Goal: Information Seeking & Learning: Learn about a topic

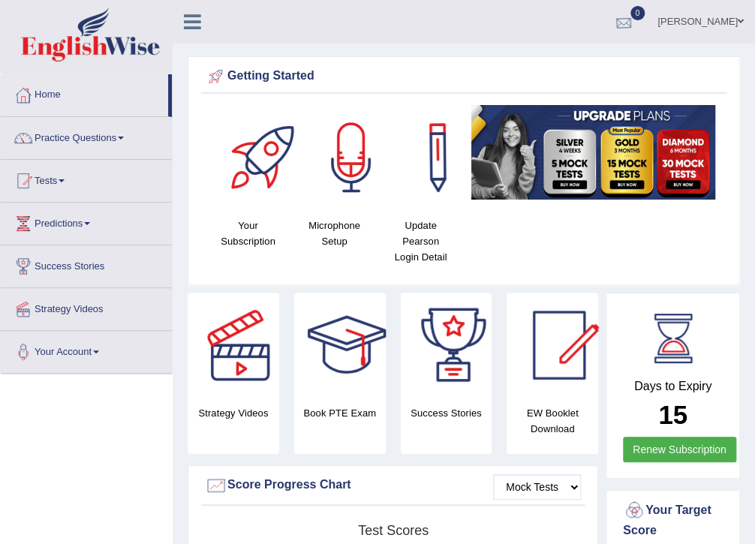
click at [635, 23] on div at bounding box center [624, 22] width 23 height 23
click at [562, 62] on strong "See All Alerts" at bounding box center [529, 63] width 67 height 12
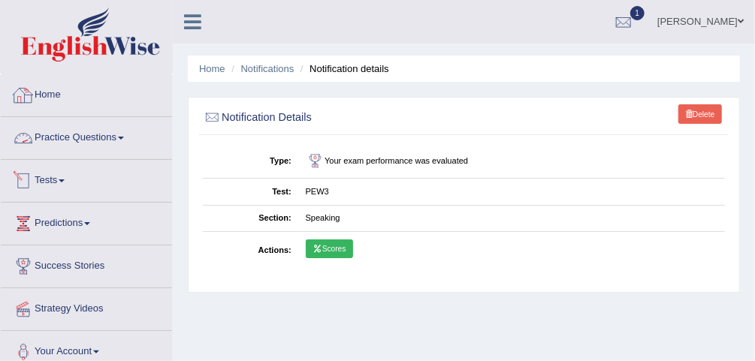
click at [112, 134] on link "Practice Questions" at bounding box center [86, 136] width 171 height 38
click at [343, 244] on link "Scores" at bounding box center [329, 250] width 47 height 20
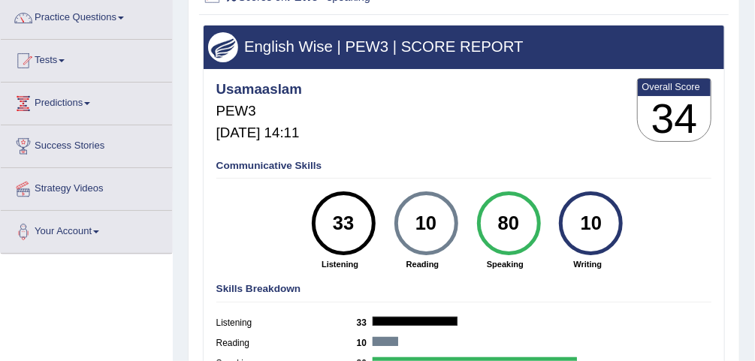
scroll to position [180, 0]
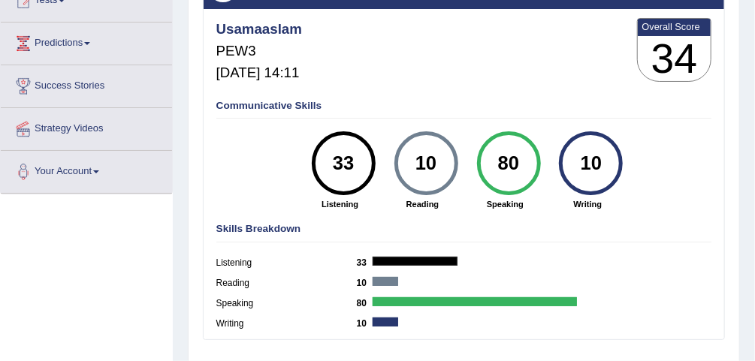
click at [213, 142] on div "Communicative Skills 33 Listening 10 Reading 80 Speaking 10 Writing" at bounding box center [464, 154] width 502 height 121
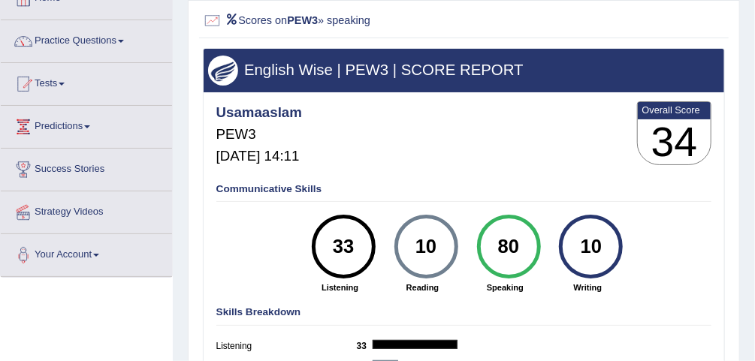
scroll to position [0, 0]
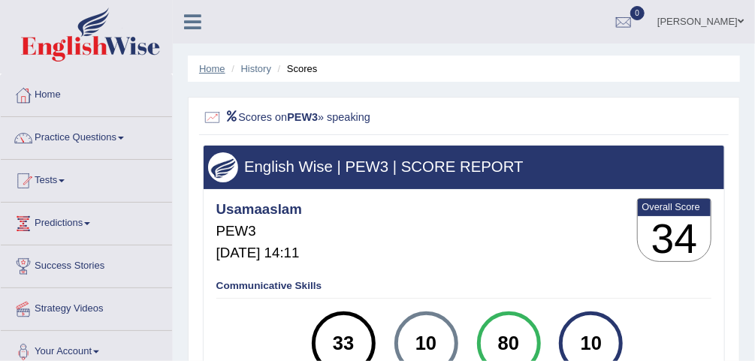
click at [206, 68] on link "Home" at bounding box center [212, 68] width 26 height 11
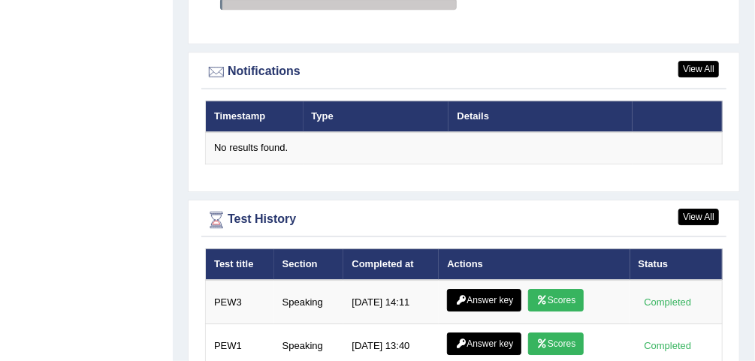
scroll to position [1938, 0]
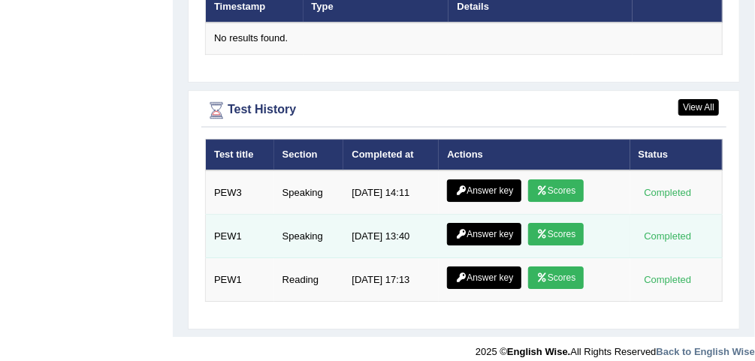
click at [559, 223] on link "Scores" at bounding box center [556, 234] width 56 height 23
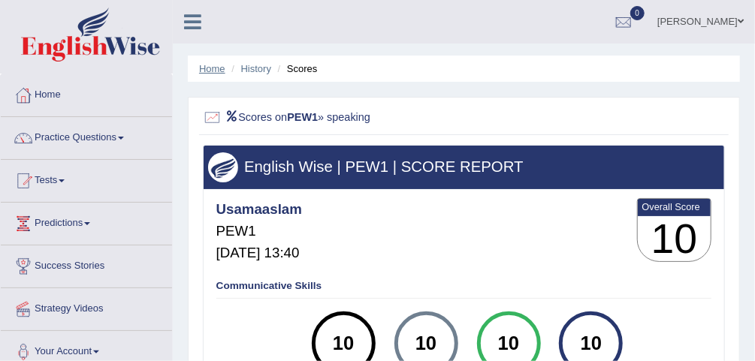
click at [210, 64] on link "Home" at bounding box center [212, 68] width 26 height 11
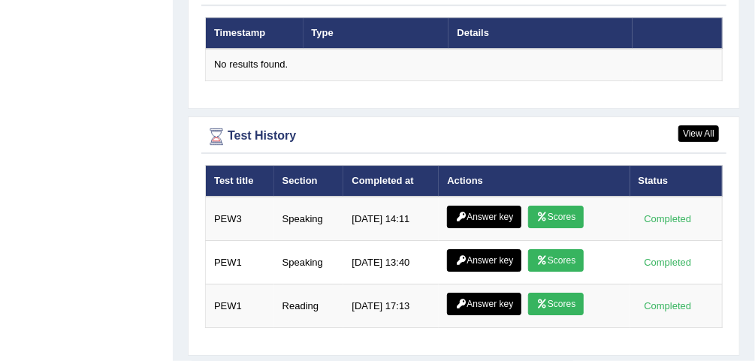
scroll to position [1938, 0]
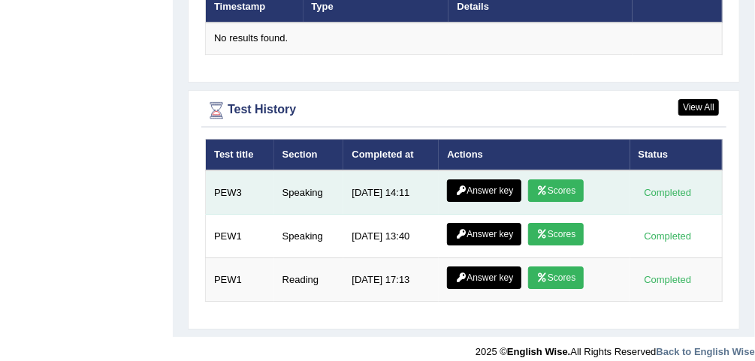
click at [490, 183] on link "Answer key" at bounding box center [484, 190] width 74 height 23
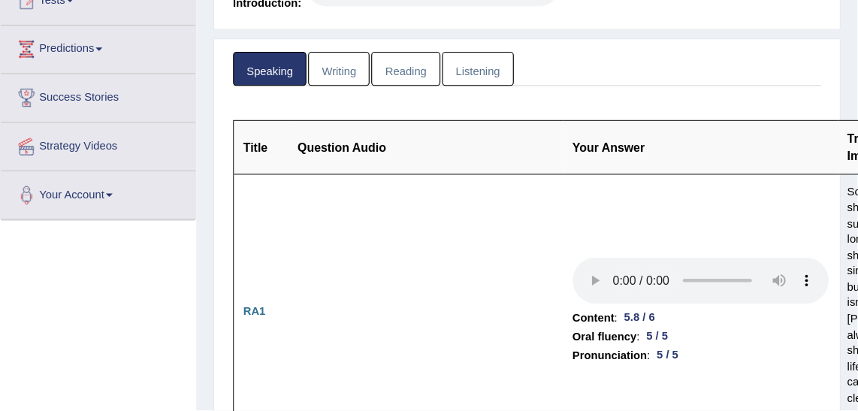
scroll to position [179, 0]
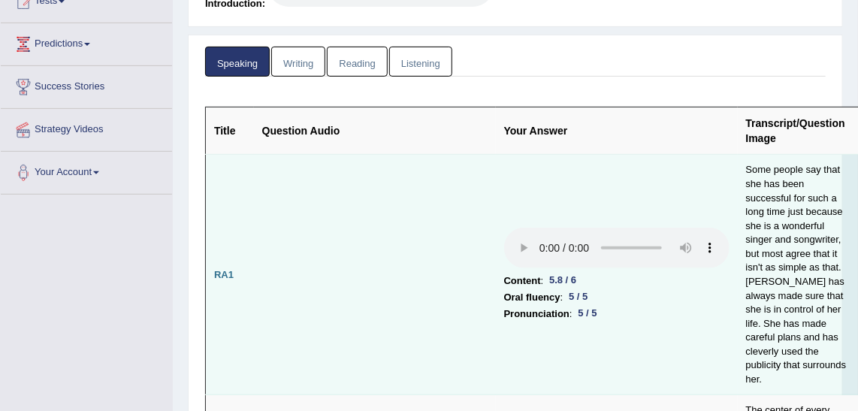
drag, startPoint x: 748, startPoint y: 0, endPoint x: 416, endPoint y: 216, distance: 396.2
click at [416, 218] on td at bounding box center [375, 275] width 242 height 240
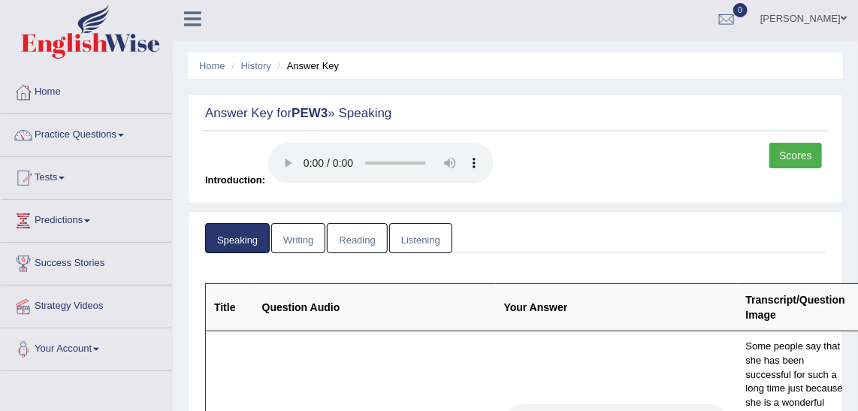
scroll to position [0, 0]
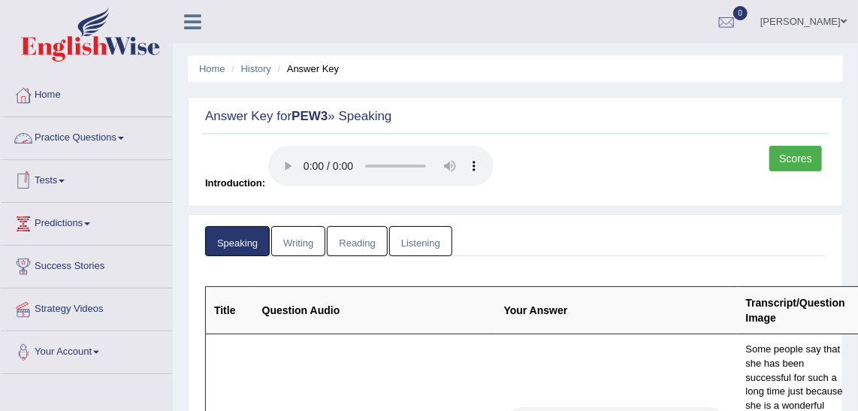
click at [77, 138] on link "Practice Questions" at bounding box center [86, 136] width 171 height 38
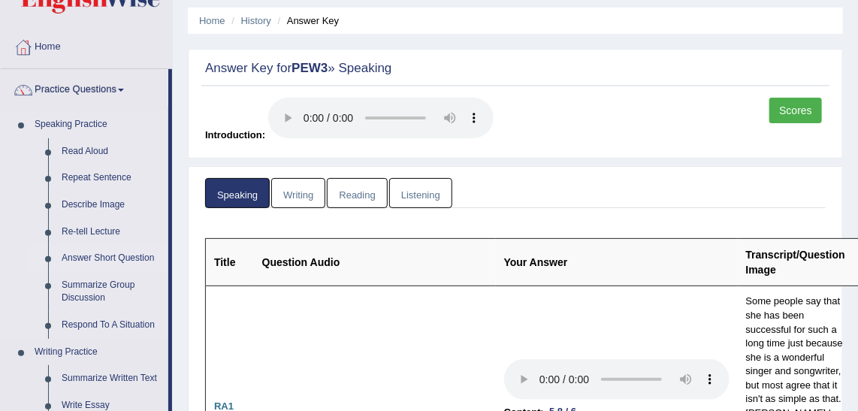
scroll to position [136, 0]
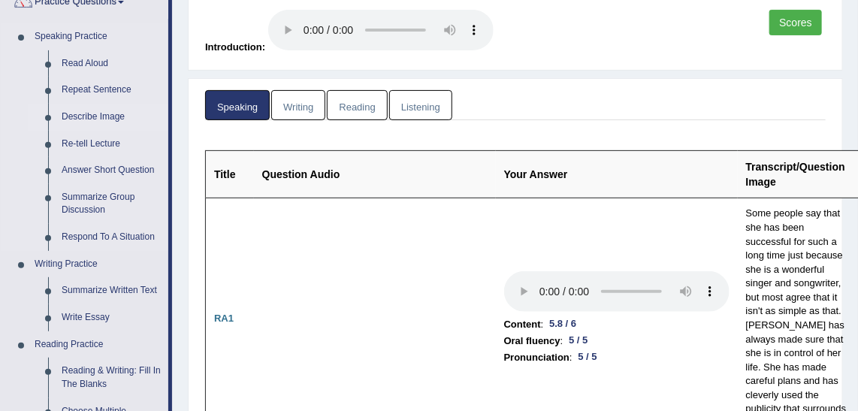
click at [101, 116] on link "Describe Image" at bounding box center [111, 117] width 113 height 27
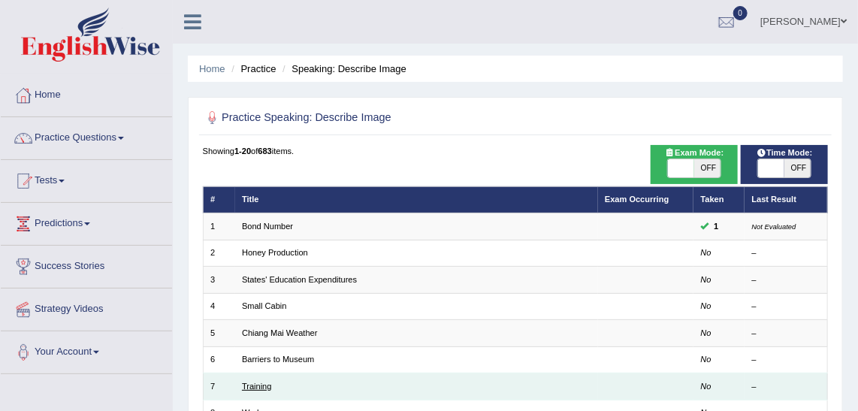
click at [263, 382] on link "Training" at bounding box center [257, 386] width 30 height 9
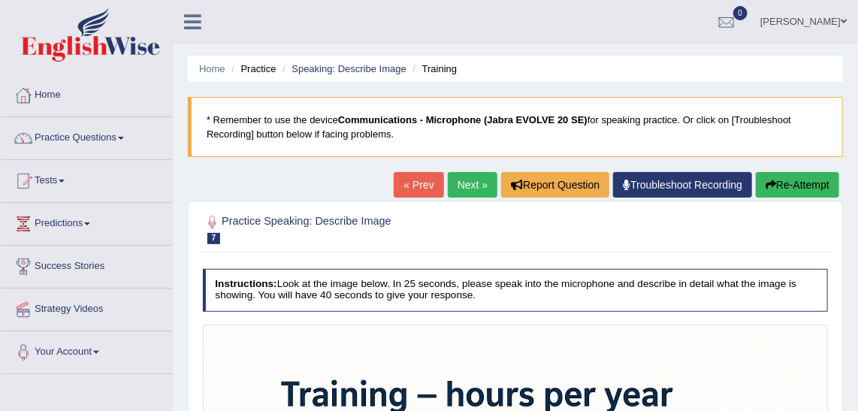
click at [472, 176] on link "Next »" at bounding box center [473, 185] width 50 height 26
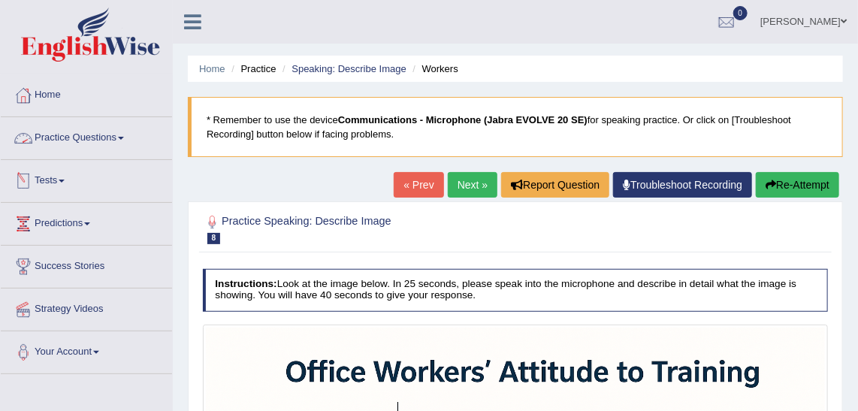
click at [71, 137] on link "Practice Questions" at bounding box center [86, 136] width 171 height 38
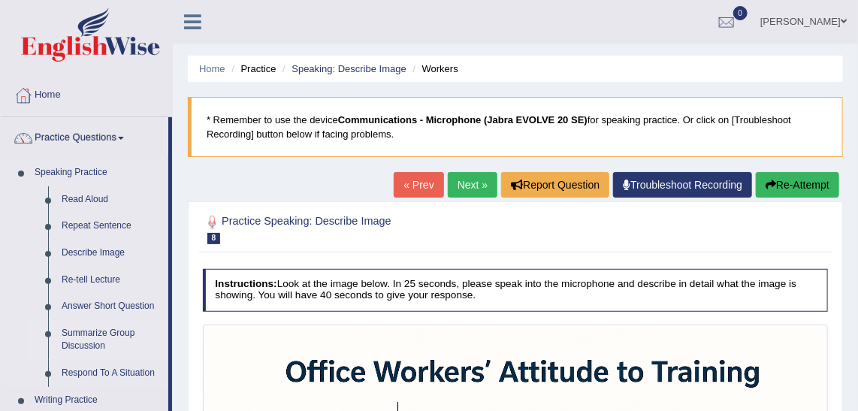
click at [104, 333] on link "Summarize Group Discussion" at bounding box center [111, 340] width 113 height 40
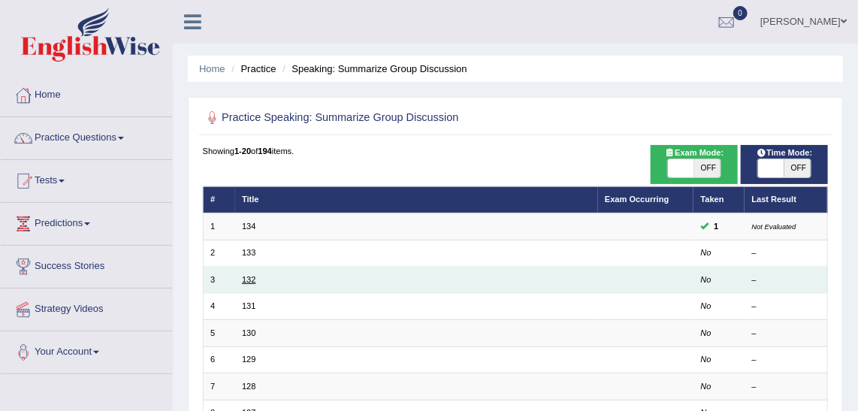
click at [249, 277] on link "132" at bounding box center [249, 279] width 14 height 9
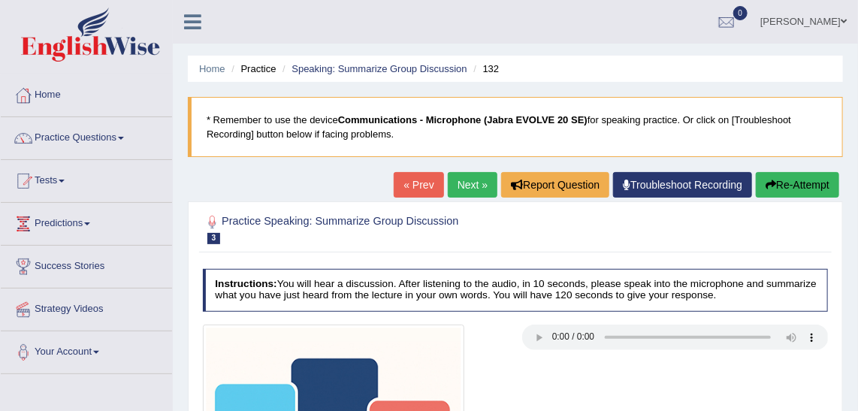
click at [803, 8] on link "[PERSON_NAME]" at bounding box center [803, 19] width 109 height 39
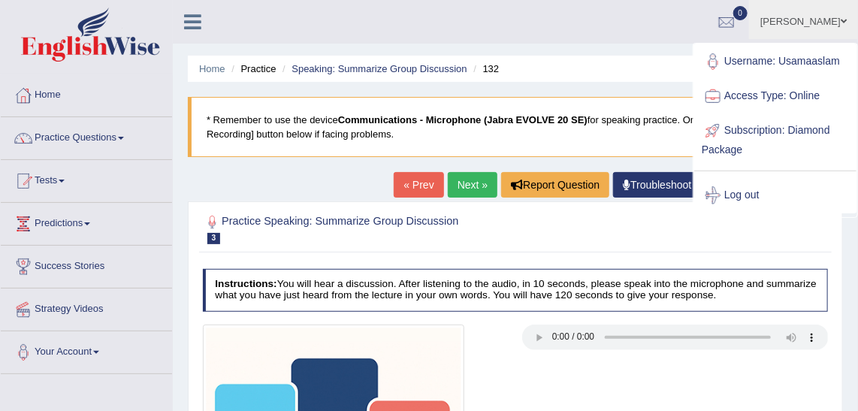
click at [803, 8] on link "[PERSON_NAME]" at bounding box center [803, 19] width 109 height 39
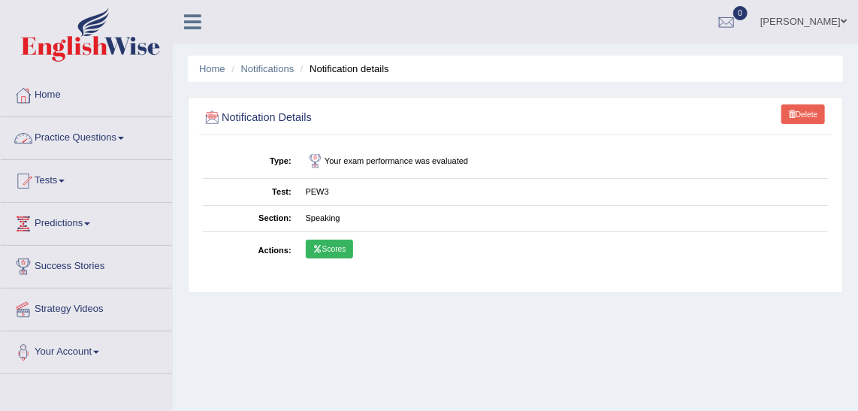
click at [95, 134] on link "Practice Questions" at bounding box center [86, 136] width 171 height 38
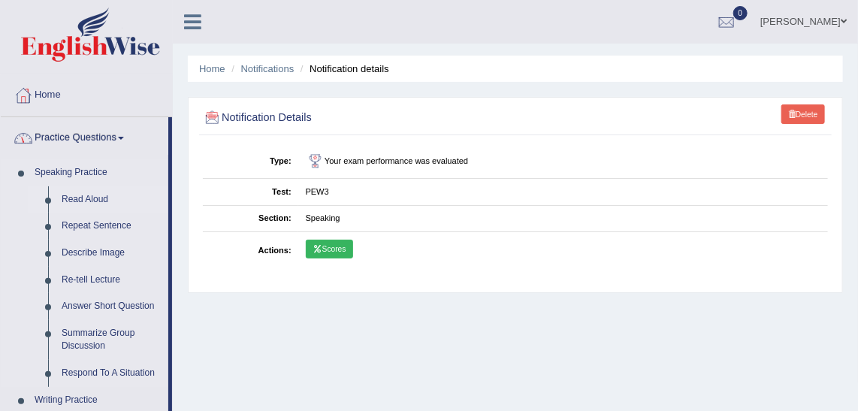
click at [93, 196] on link "Read Aloud" at bounding box center [111, 199] width 113 height 27
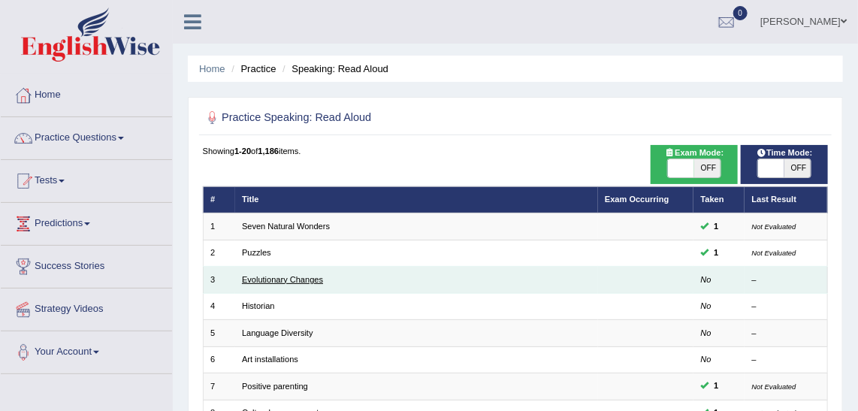
click at [297, 275] on link "Evolutionary Changes" at bounding box center [282, 279] width 81 height 9
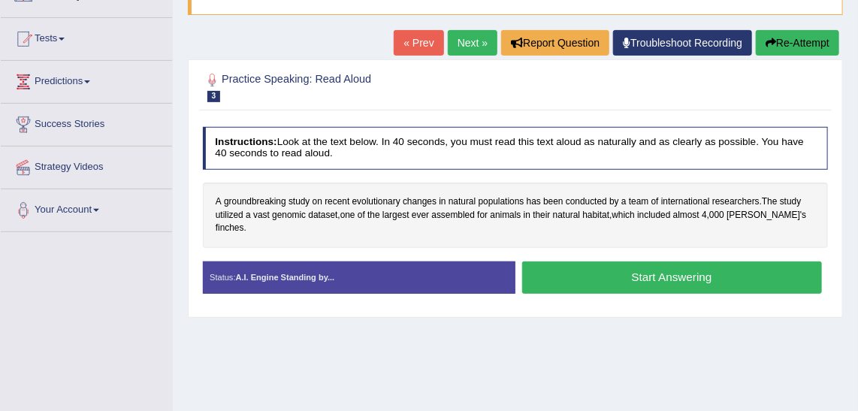
scroll to position [136, 0]
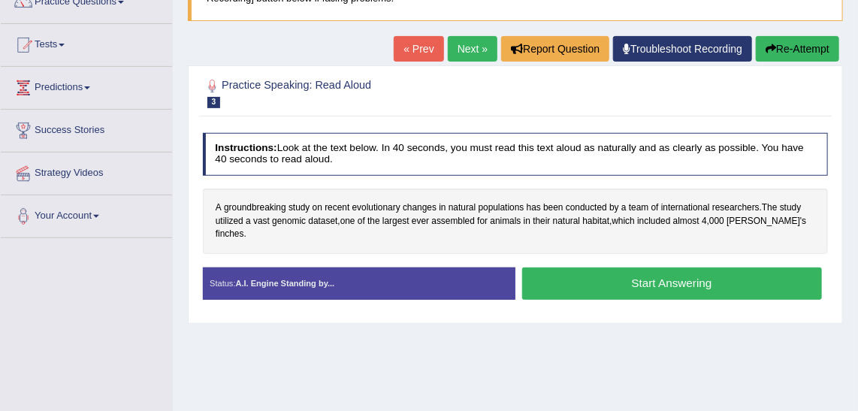
click at [608, 271] on button "Start Answering" at bounding box center [672, 283] width 300 height 32
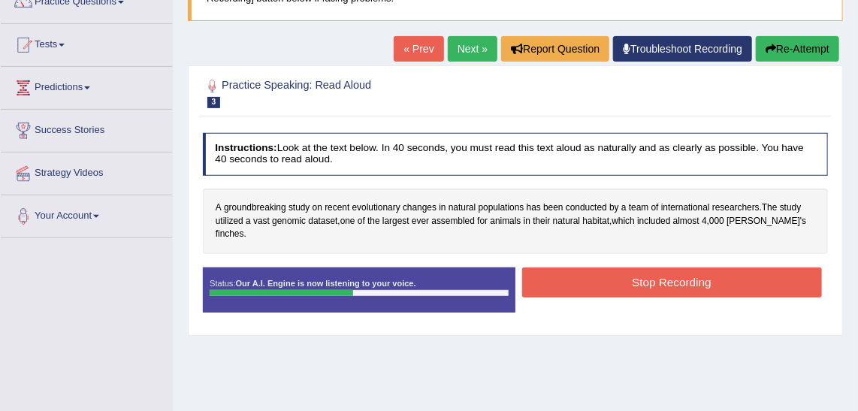
click at [691, 277] on button "Stop Recording" at bounding box center [672, 281] width 300 height 29
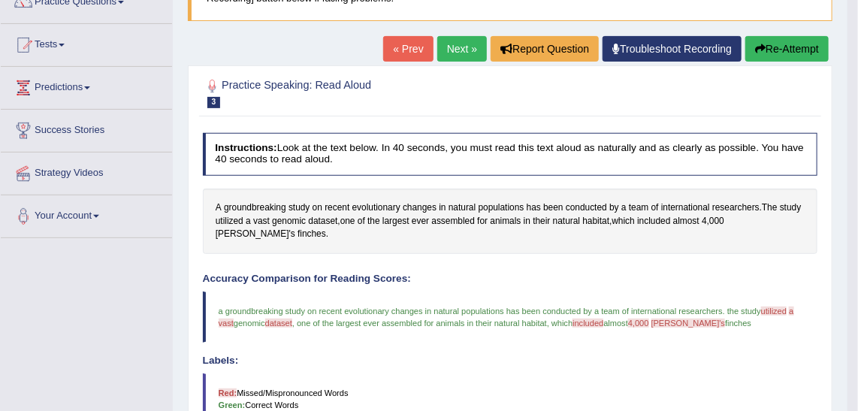
scroll to position [0, 0]
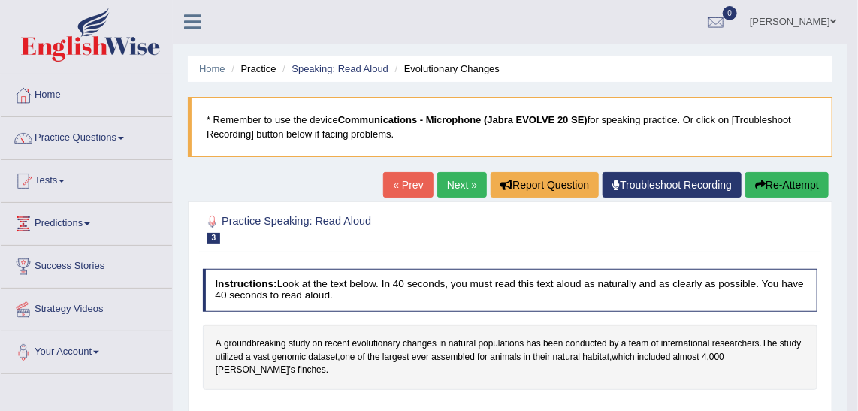
click at [453, 188] on link "Next »" at bounding box center [462, 185] width 50 height 26
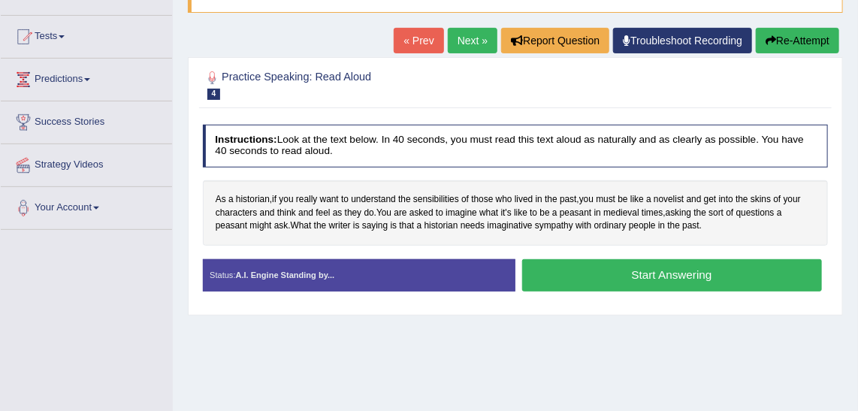
scroll to position [204, 0]
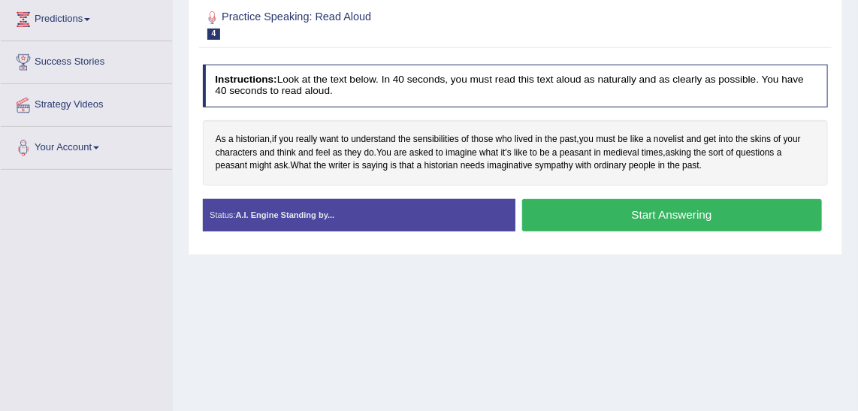
click at [598, 220] on button "Start Answering" at bounding box center [672, 215] width 300 height 32
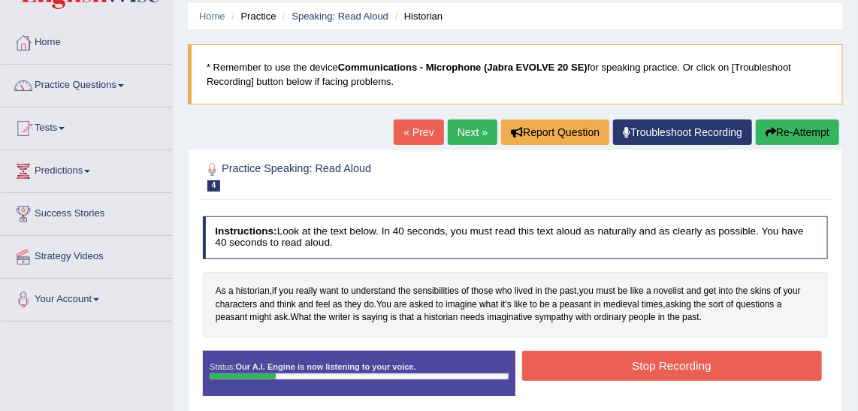
scroll to position [0, 0]
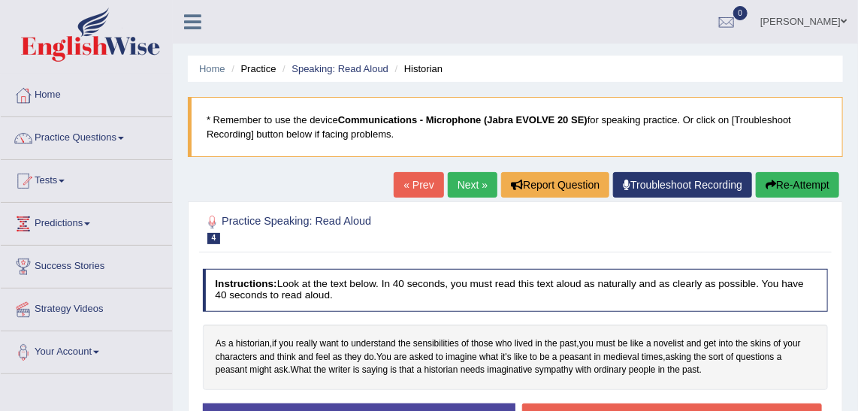
click at [794, 175] on button "Re-Attempt" at bounding box center [796, 185] width 83 height 26
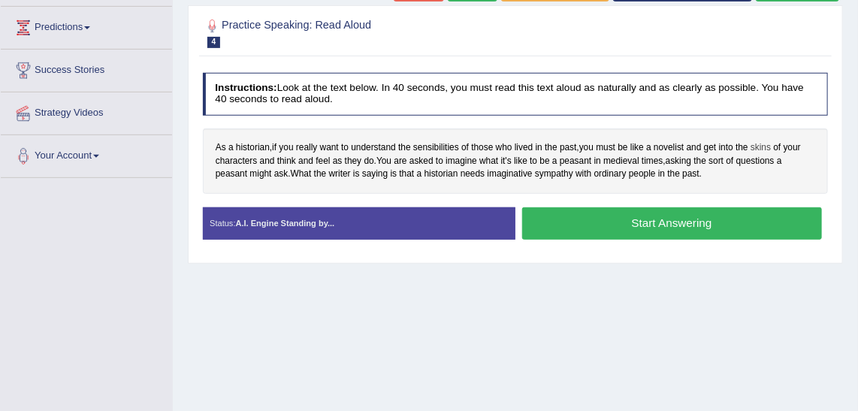
scroll to position [273, 0]
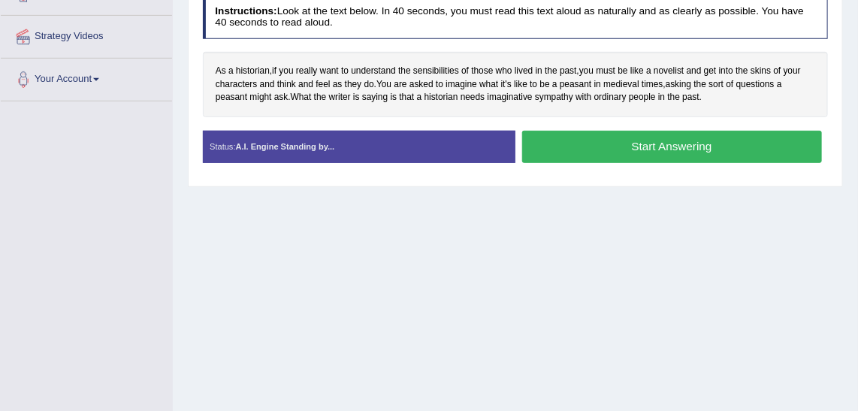
click at [677, 158] on button "Start Answering" at bounding box center [672, 147] width 300 height 32
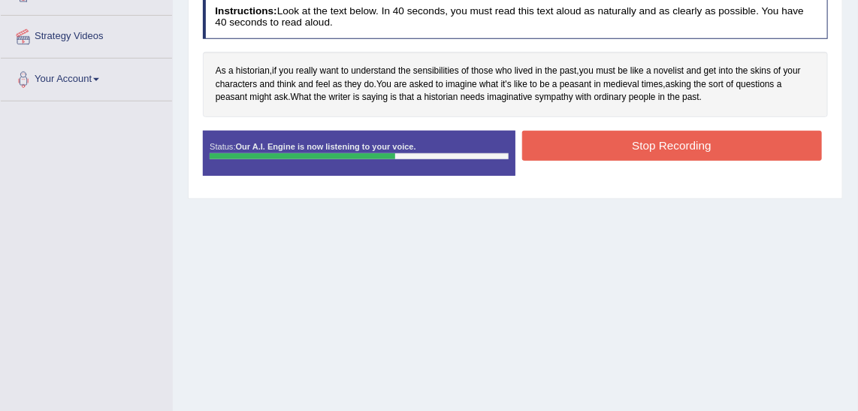
click at [704, 143] on button "Stop Recording" at bounding box center [672, 145] width 300 height 29
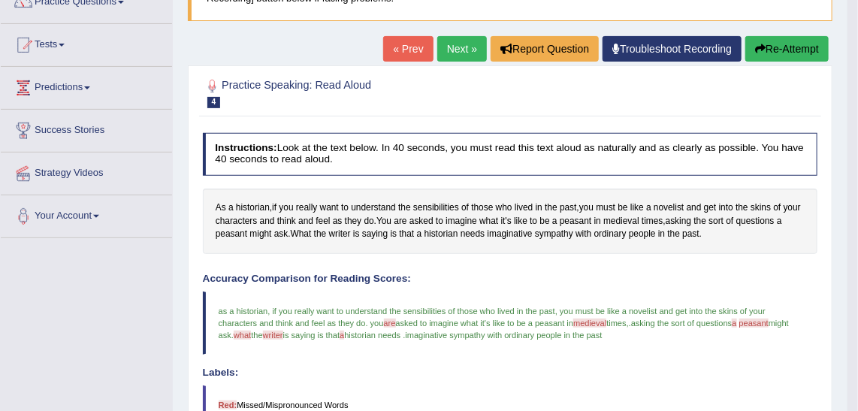
scroll to position [0, 0]
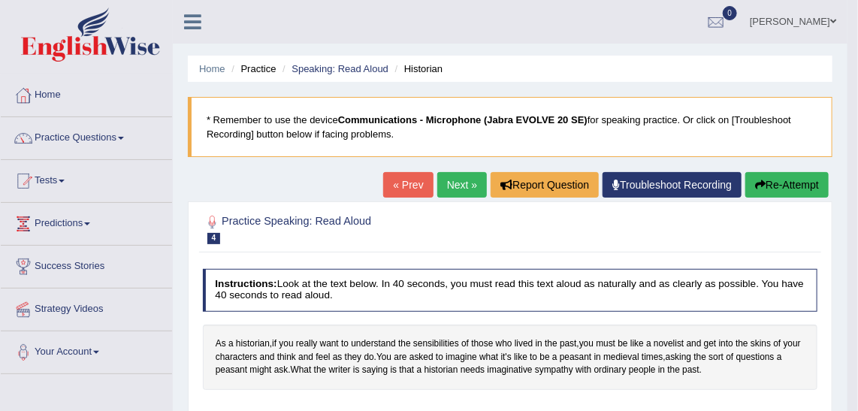
click at [463, 182] on link "Next »" at bounding box center [462, 185] width 50 height 26
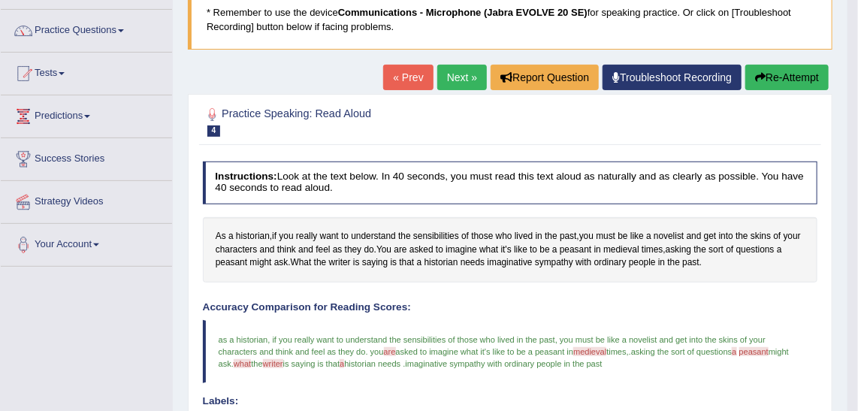
scroll to position [204, 0]
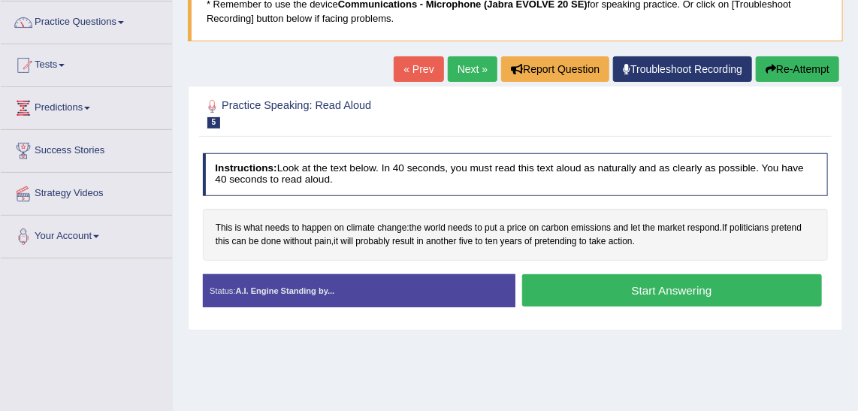
scroll to position [136, 0]
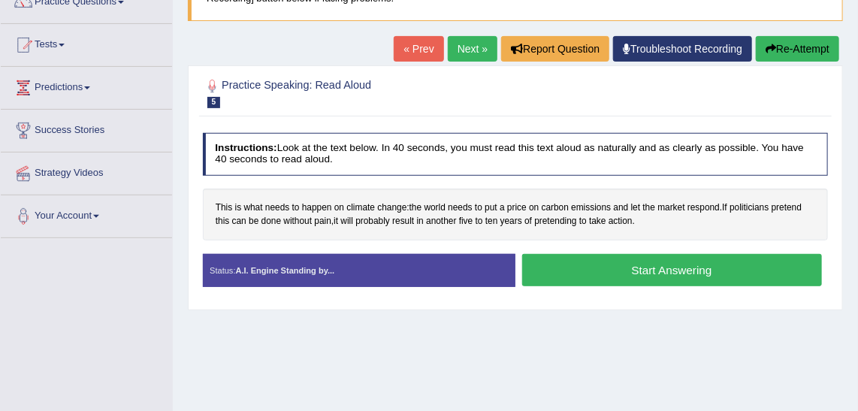
click at [690, 276] on button "Start Answering" at bounding box center [672, 270] width 300 height 32
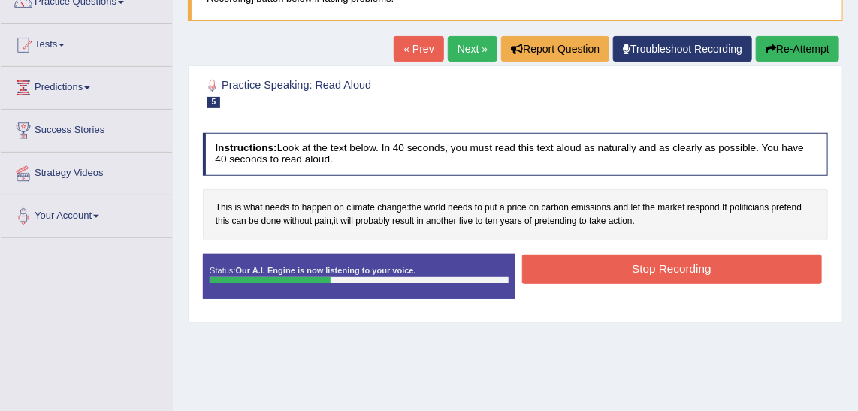
click at [690, 276] on button "Stop Recording" at bounding box center [672, 269] width 300 height 29
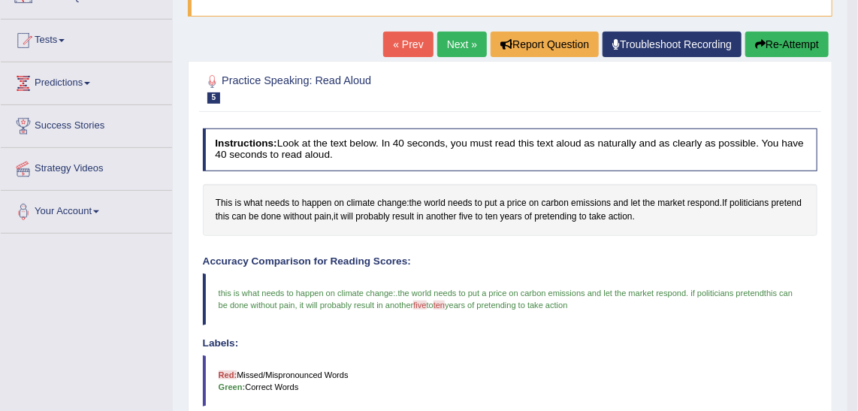
scroll to position [68, 0]
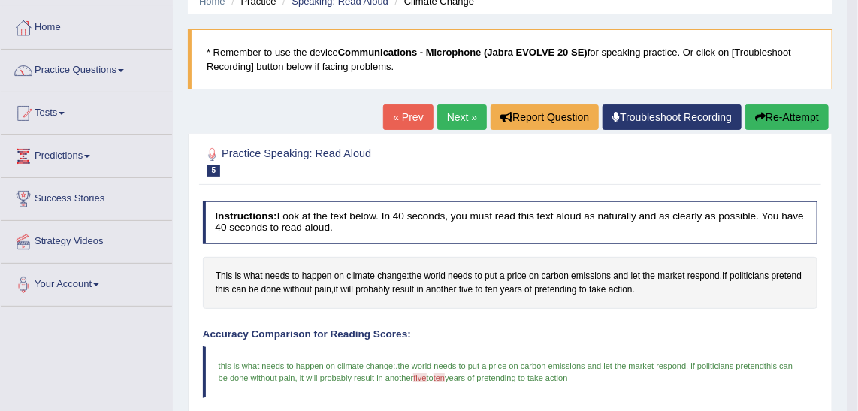
click at [451, 114] on link "Next »" at bounding box center [462, 117] width 50 height 26
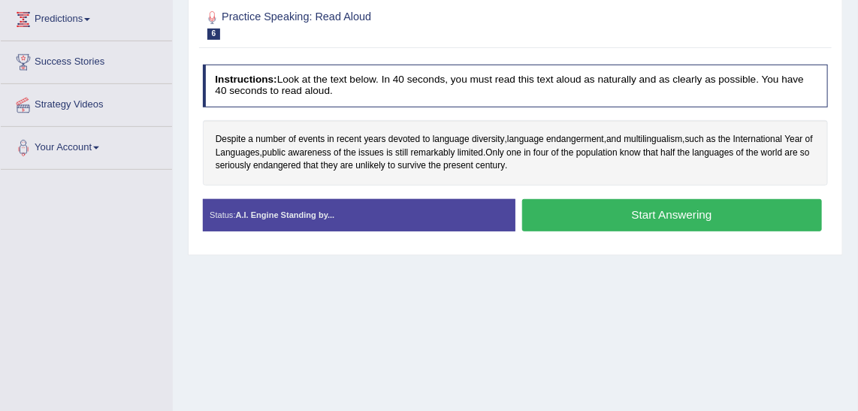
click at [671, 222] on button "Start Answering" at bounding box center [672, 215] width 300 height 32
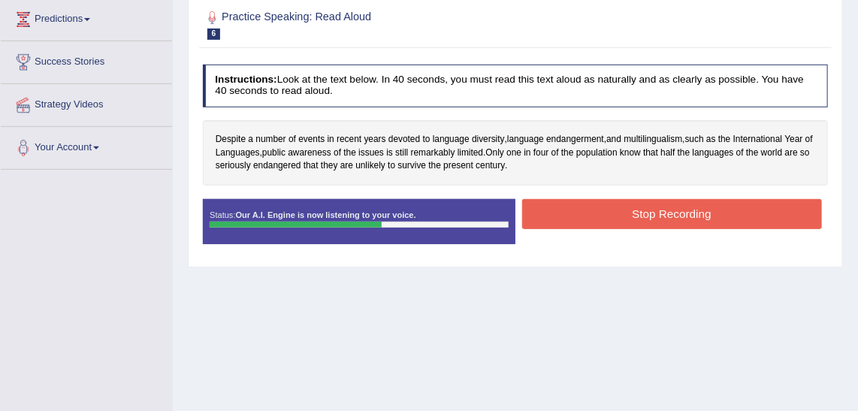
click at [670, 222] on button "Stop Recording" at bounding box center [672, 213] width 300 height 29
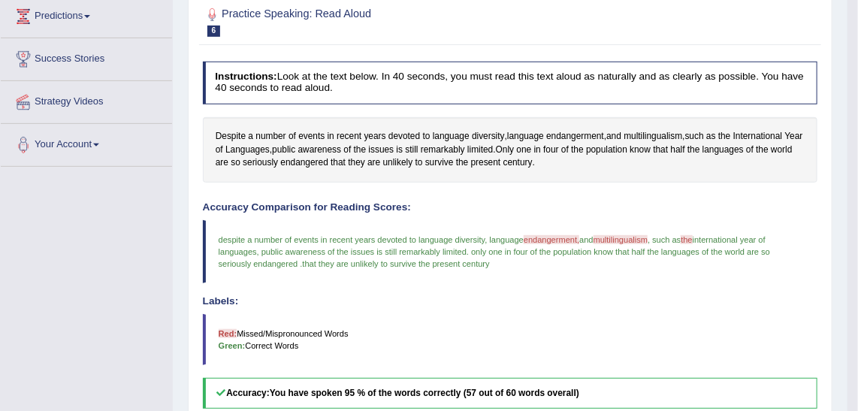
scroll to position [27, 0]
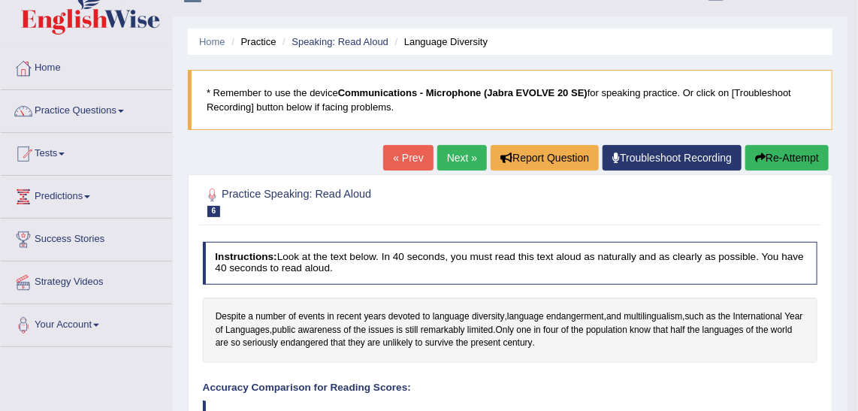
click at [455, 155] on link "Next »" at bounding box center [462, 158] width 50 height 26
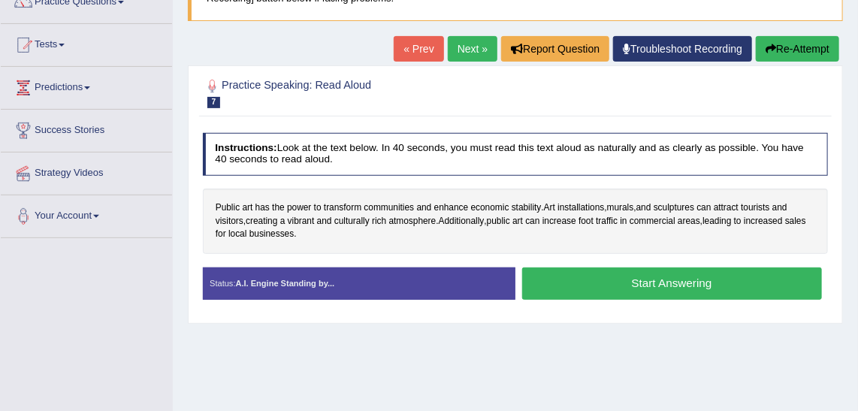
scroll to position [136, 0]
click at [734, 284] on button "Start Answering" at bounding box center [672, 283] width 300 height 32
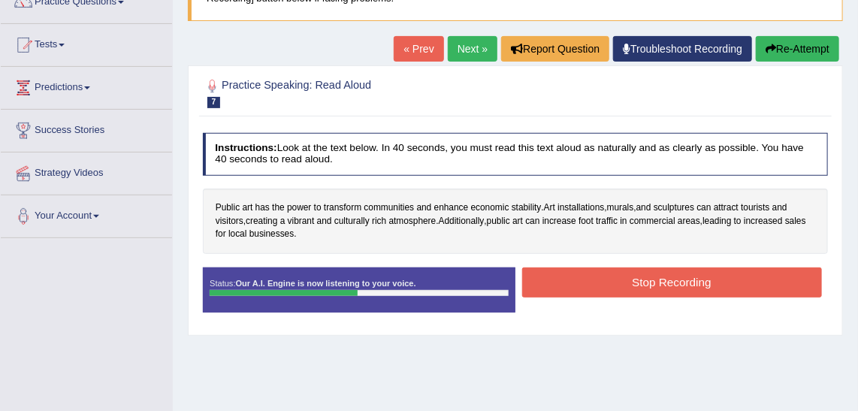
click at [734, 284] on button "Stop Recording" at bounding box center [672, 281] width 300 height 29
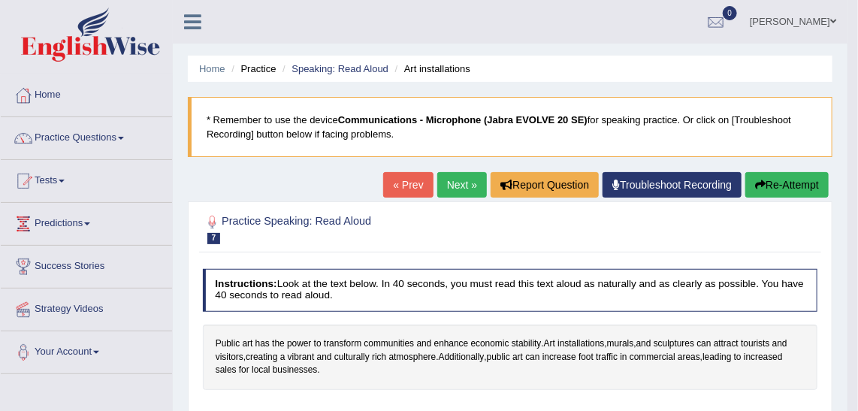
scroll to position [0, 0]
click at [446, 178] on link "Next »" at bounding box center [462, 185] width 50 height 26
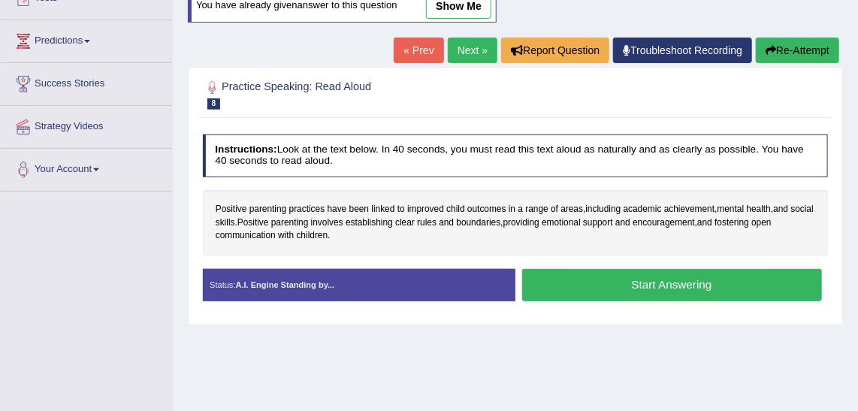
scroll to position [204, 0]
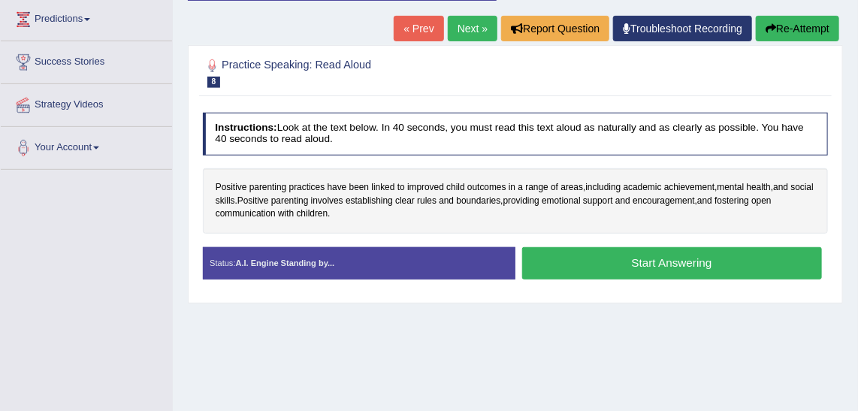
click at [469, 23] on link "Next »" at bounding box center [473, 29] width 50 height 26
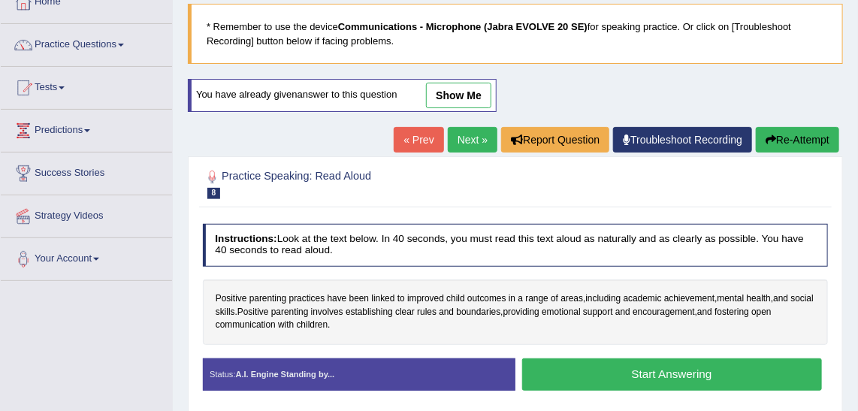
scroll to position [0, 0]
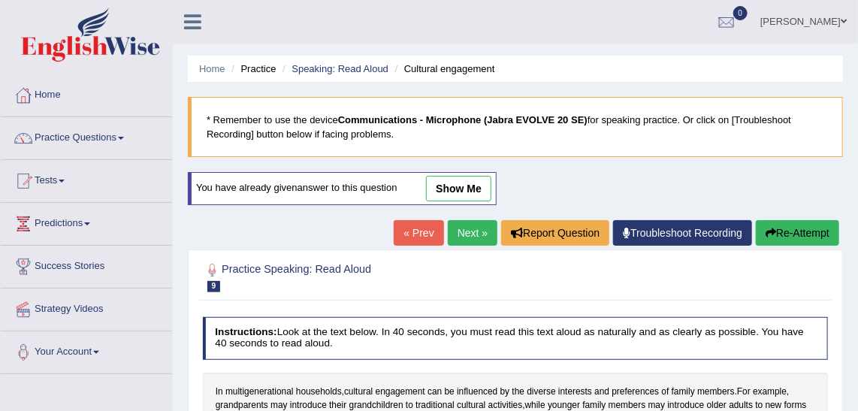
click at [475, 226] on link "Next »" at bounding box center [473, 233] width 50 height 26
click at [333, 68] on link "Speaking: Read Aloud" at bounding box center [339, 68] width 97 height 11
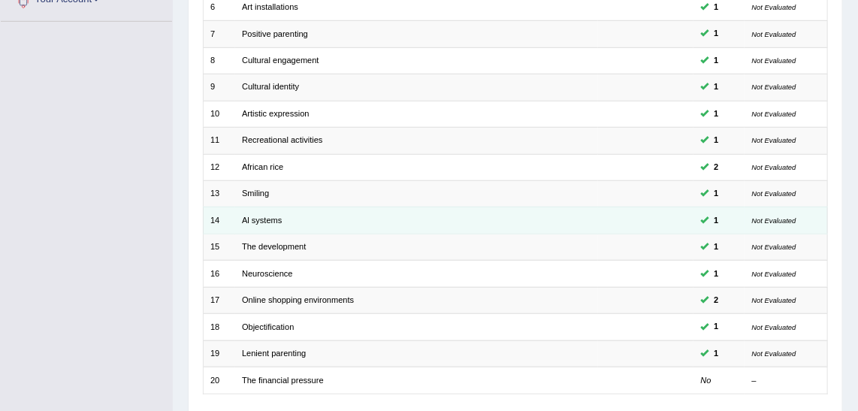
scroll to position [409, 0]
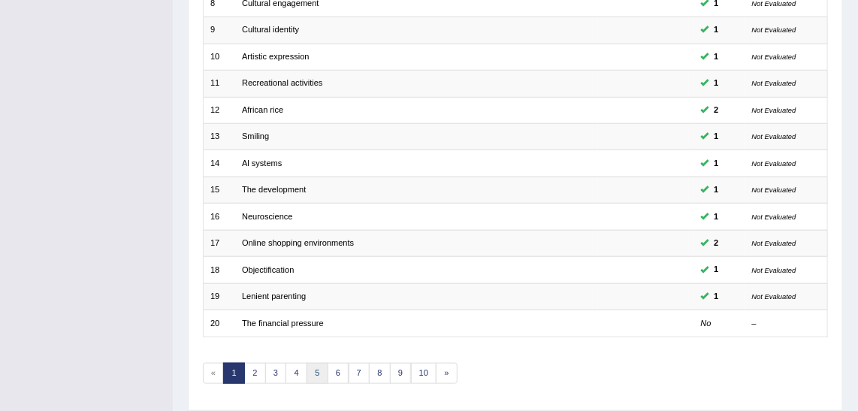
click at [306, 371] on link "5" at bounding box center [317, 373] width 22 height 21
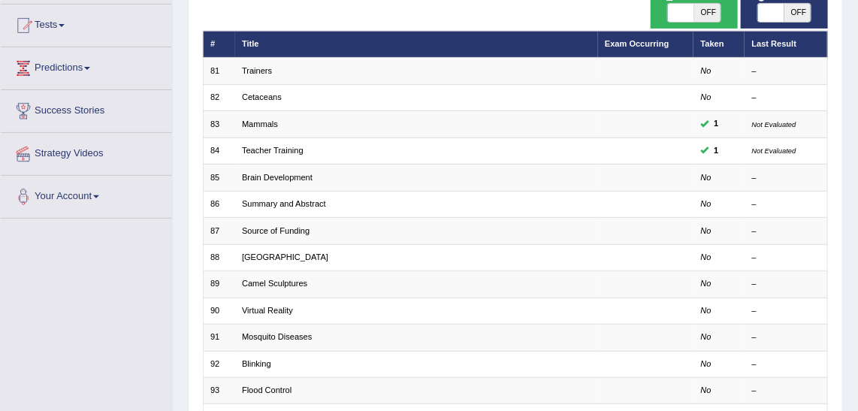
scroll to position [68, 0]
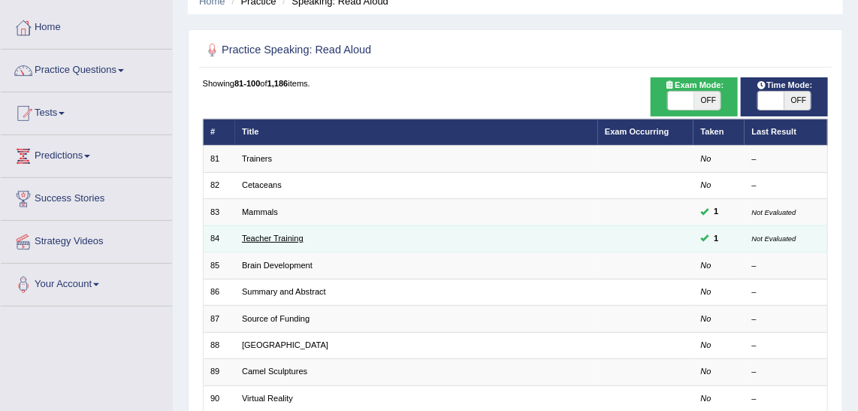
click at [288, 235] on link "Teacher Training" at bounding box center [273, 238] width 62 height 9
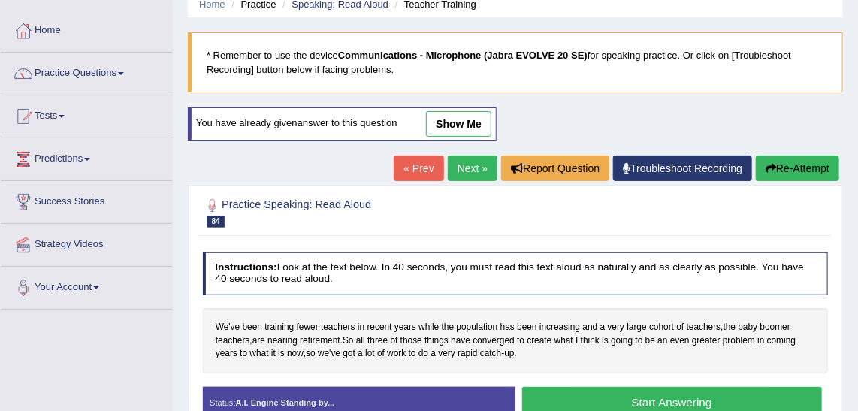
scroll to position [136, 0]
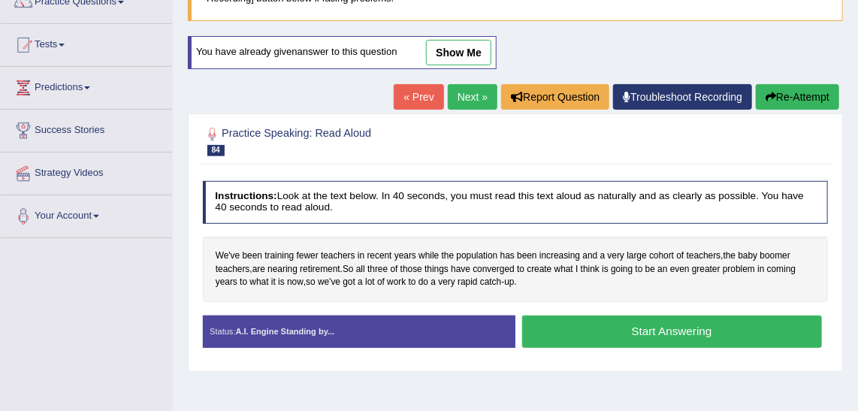
click at [663, 344] on div "Start Answering" at bounding box center [671, 333] width 312 height 36
click at [671, 334] on button "Start Answering" at bounding box center [672, 331] width 300 height 32
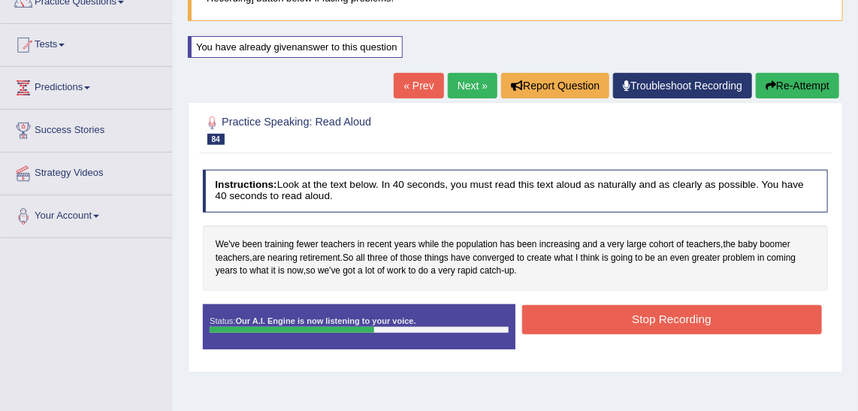
click at [665, 309] on button "Stop Recording" at bounding box center [672, 319] width 300 height 29
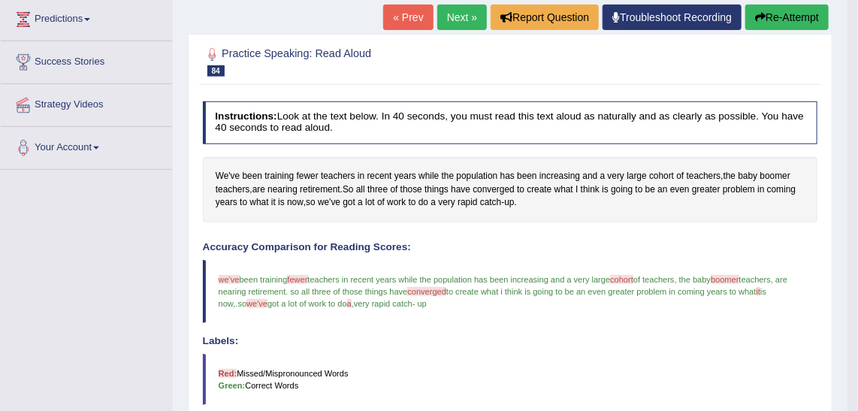
scroll to position [0, 0]
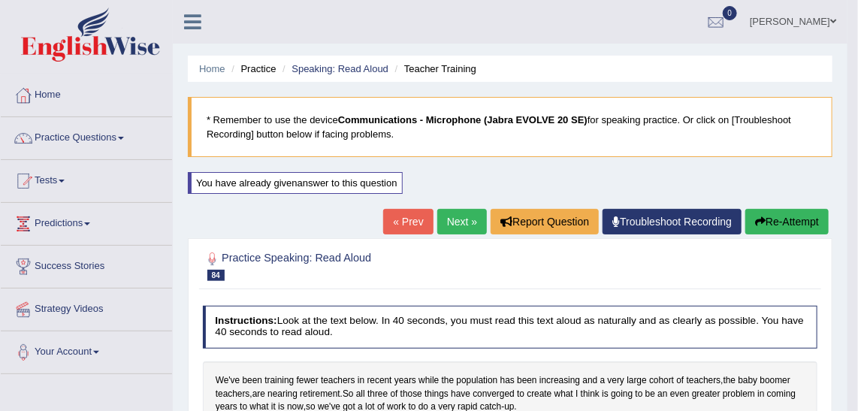
click at [468, 228] on link "Next »" at bounding box center [462, 222] width 50 height 26
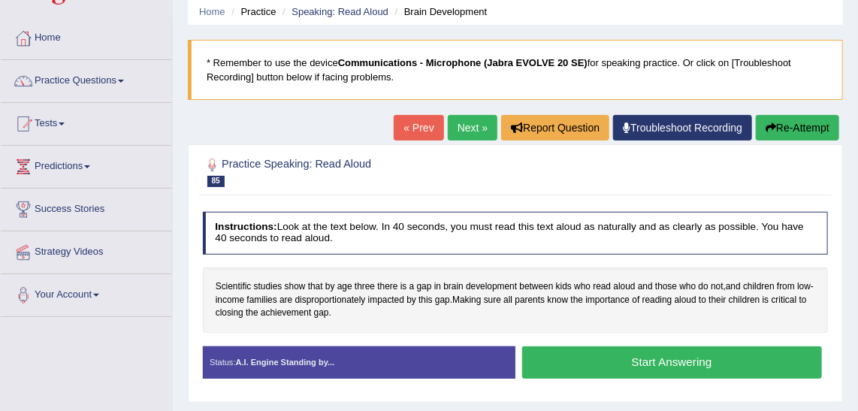
scroll to position [136, 0]
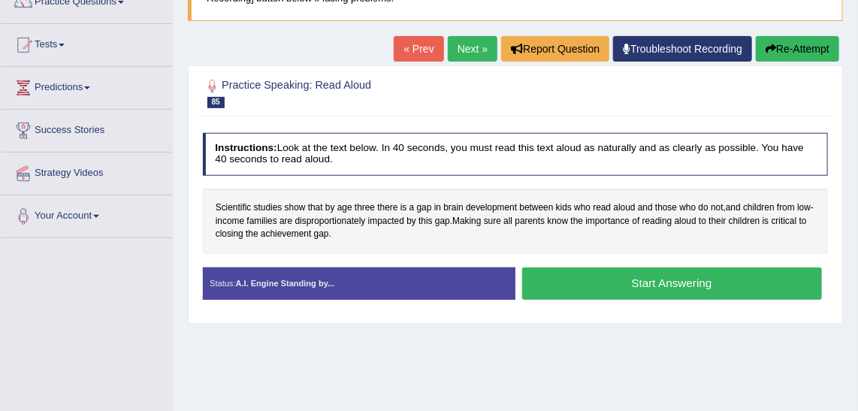
click at [736, 288] on button "Start Answering" at bounding box center [672, 283] width 300 height 32
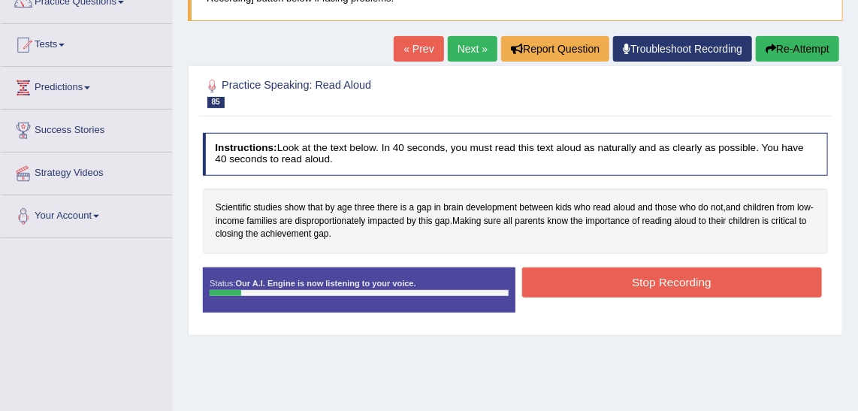
click at [797, 56] on button "Re-Attempt" at bounding box center [796, 49] width 83 height 26
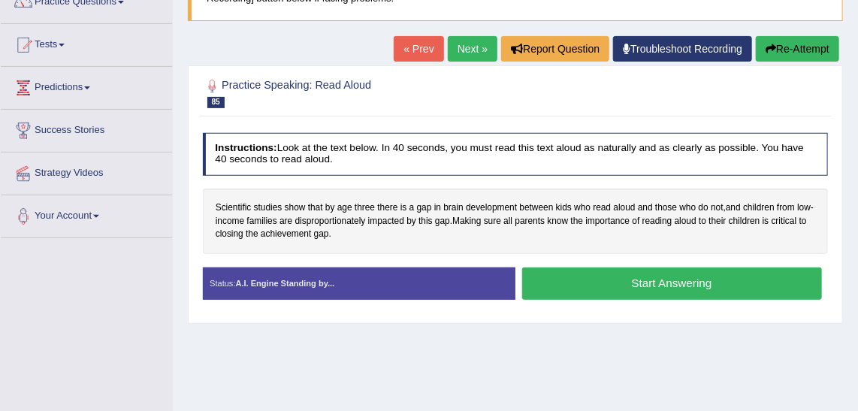
click at [571, 363] on div "Home Practice Speaking: Read Aloud Brain Development * Remember to use the devi…" at bounding box center [515, 239] width 685 height 751
click at [703, 278] on button "Start Answering" at bounding box center [672, 283] width 300 height 32
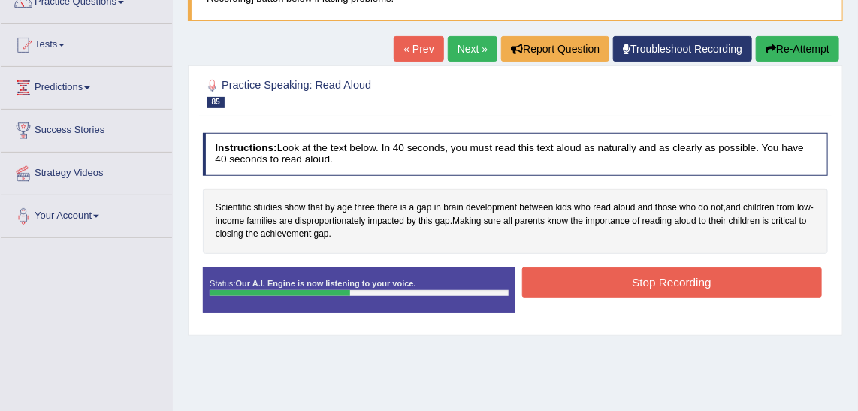
click at [786, 291] on button "Stop Recording" at bounding box center [672, 281] width 300 height 29
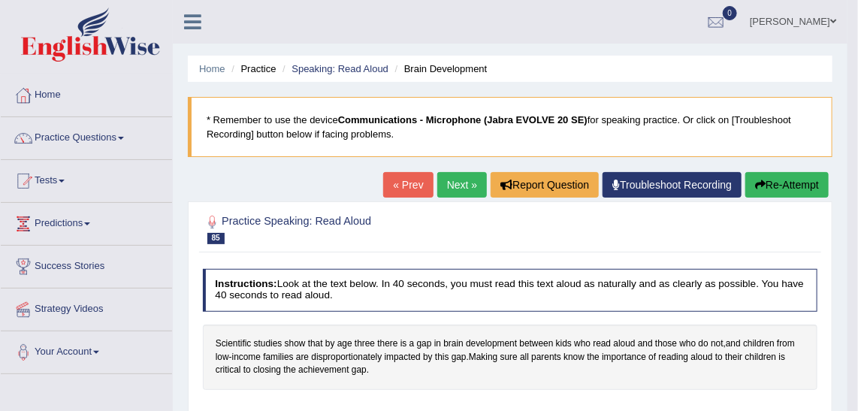
click at [459, 186] on link "Next »" at bounding box center [462, 185] width 50 height 26
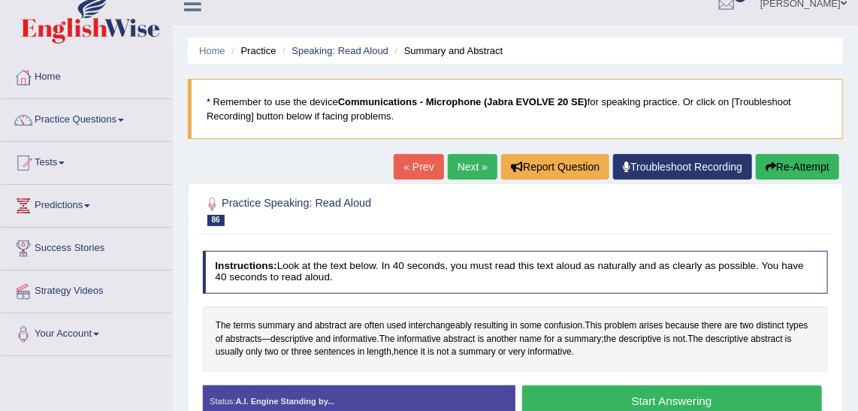
scroll to position [68, 0]
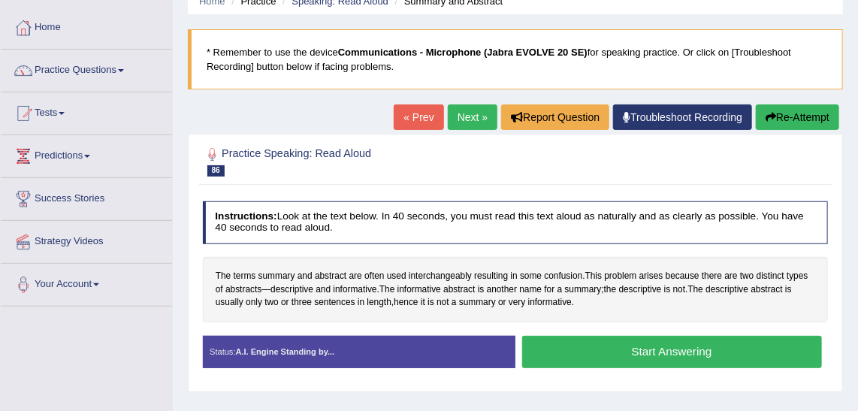
click at [584, 348] on button "Start Answering" at bounding box center [672, 352] width 300 height 32
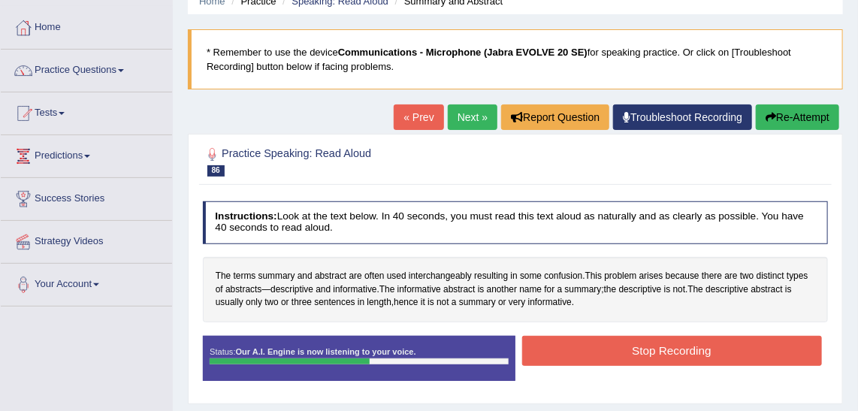
click at [583, 348] on button "Stop Recording" at bounding box center [672, 350] width 300 height 29
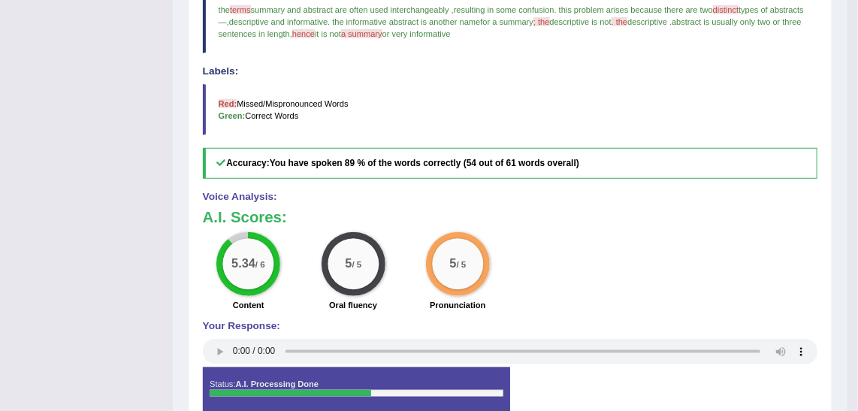
scroll to position [95, 0]
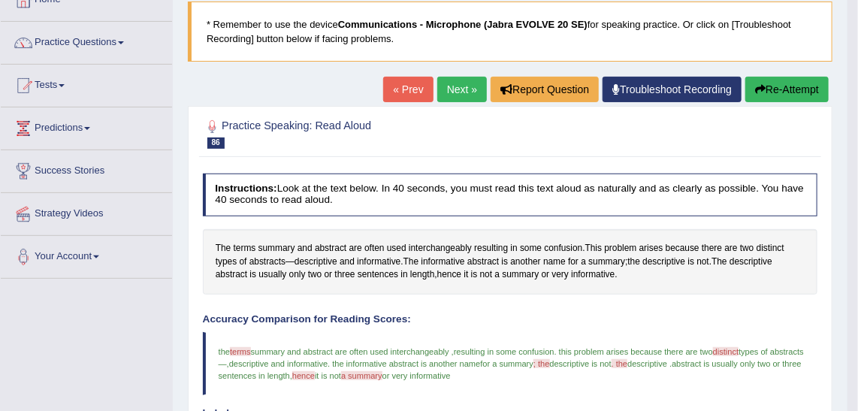
click at [469, 89] on link "Next »" at bounding box center [462, 90] width 50 height 26
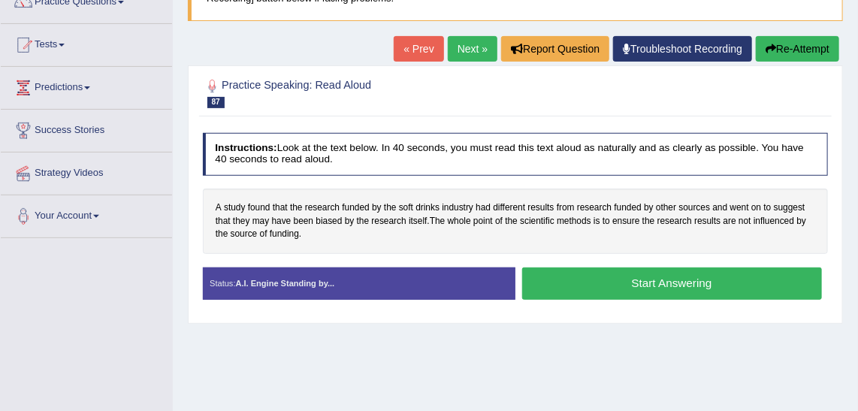
click at [678, 291] on button "Start Answering" at bounding box center [672, 283] width 300 height 32
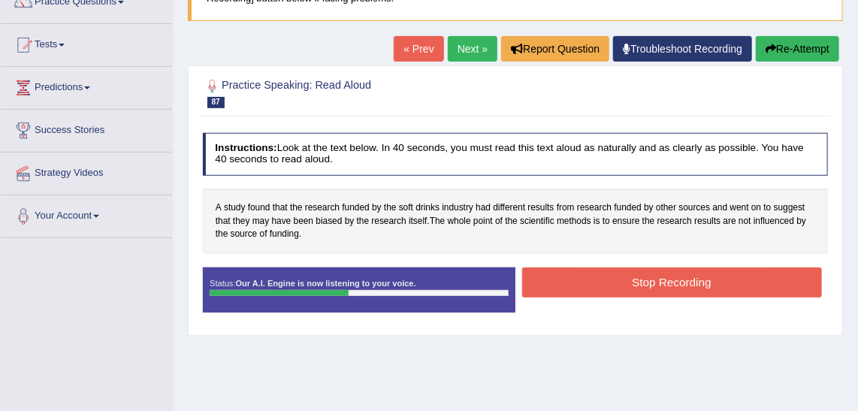
click at [678, 291] on button "Stop Recording" at bounding box center [672, 281] width 300 height 29
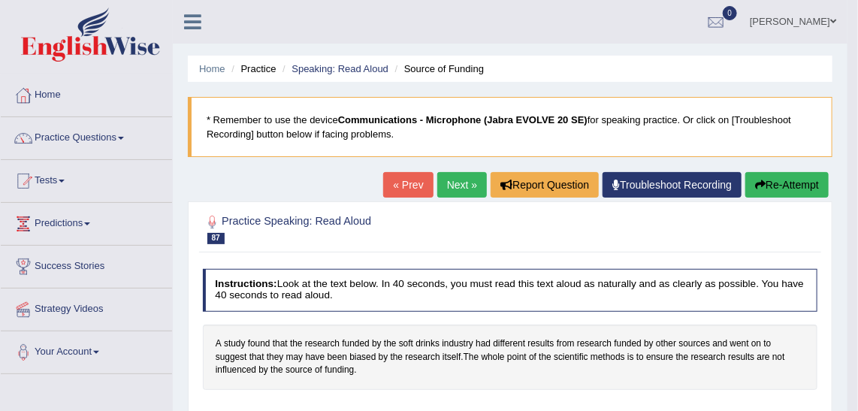
click at [470, 176] on link "Next »" at bounding box center [462, 185] width 50 height 26
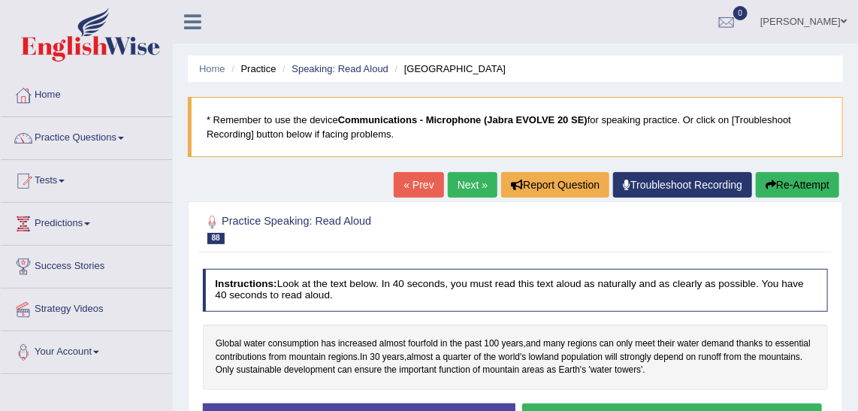
click at [477, 183] on link "Next »" at bounding box center [473, 185] width 50 height 26
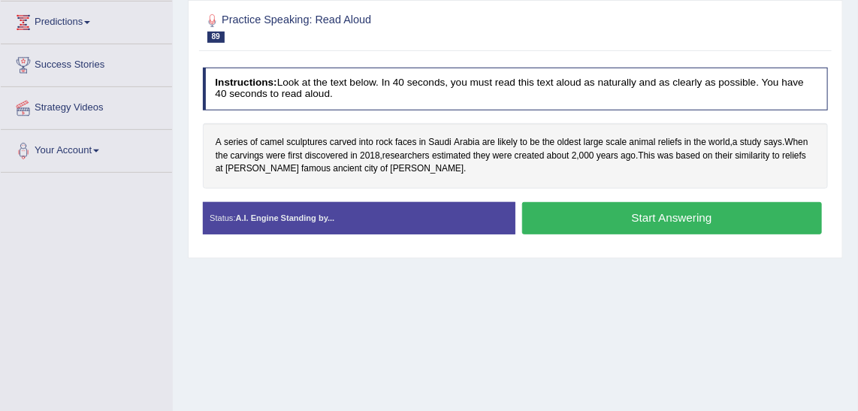
scroll to position [204, 0]
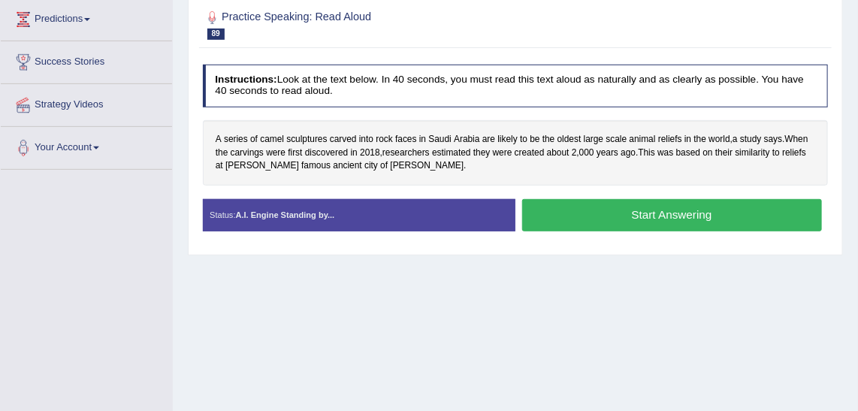
click at [716, 207] on button "Start Answering" at bounding box center [672, 215] width 300 height 32
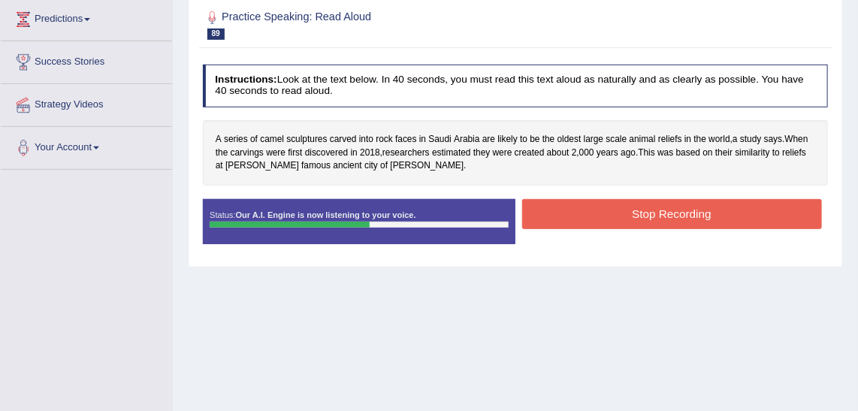
click at [716, 207] on button "Stop Recording" at bounding box center [672, 213] width 300 height 29
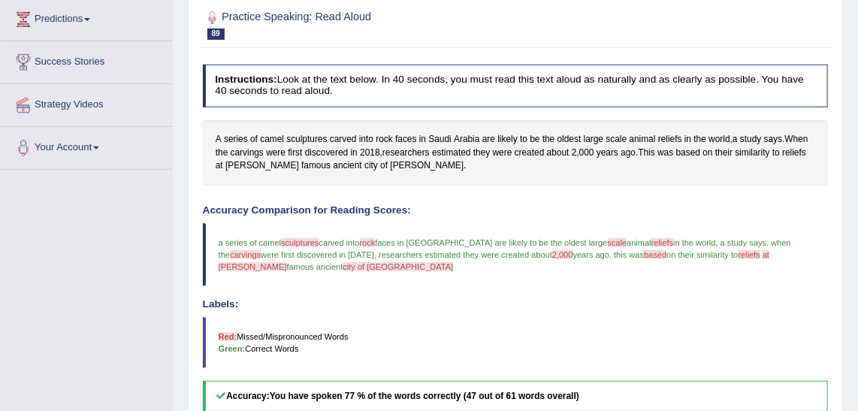
drag, startPoint x: 857, startPoint y: 131, endPoint x: 861, endPoint y: 175, distance: 43.8
click at [857, 175] on html "Toggle navigation Home Practice Questions Speaking Practice Read Aloud Repeat S…" at bounding box center [429, 1] width 858 height 411
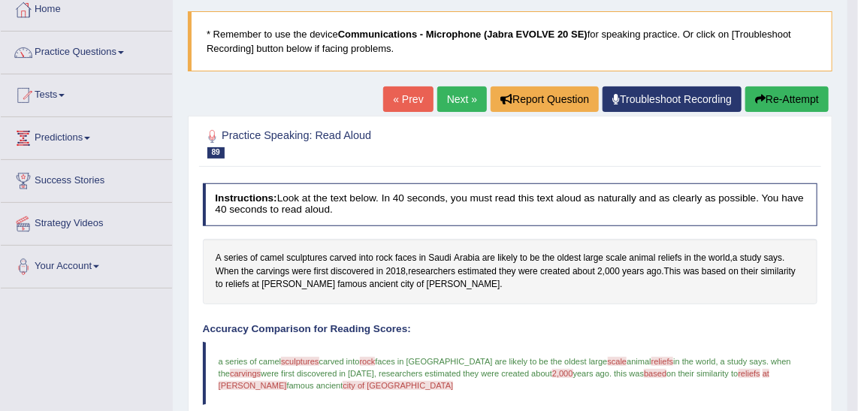
scroll to position [71, 0]
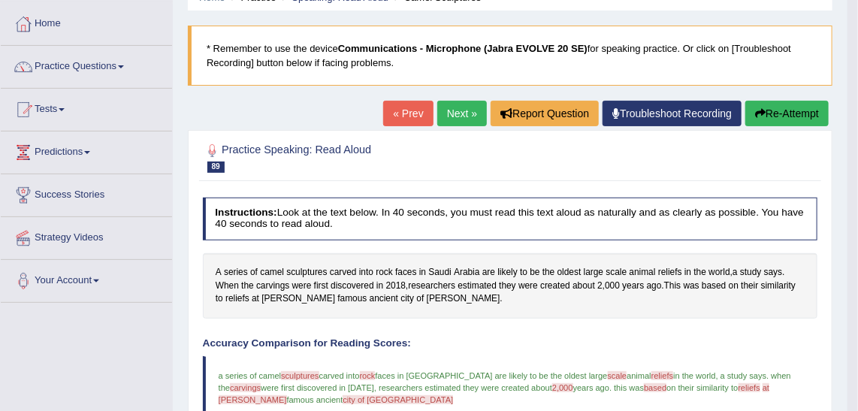
click at [467, 107] on link "Next »" at bounding box center [462, 114] width 50 height 26
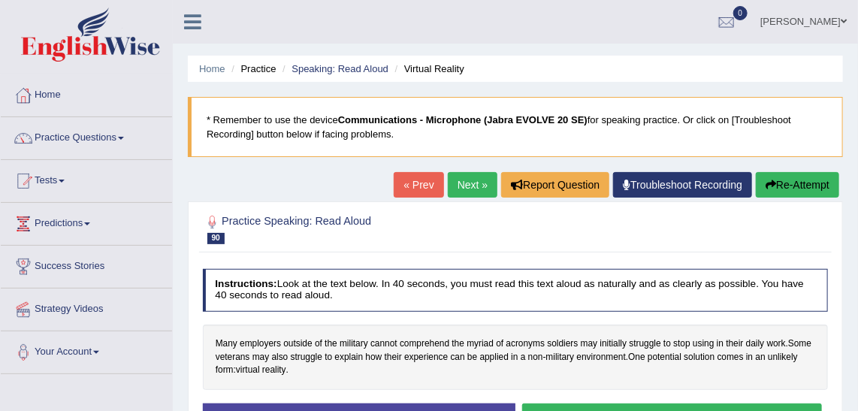
click at [853, 99] on div "Home Practice Speaking: Read Aloud Virtual Reality * Remember to use the device…" at bounding box center [515, 375] width 685 height 751
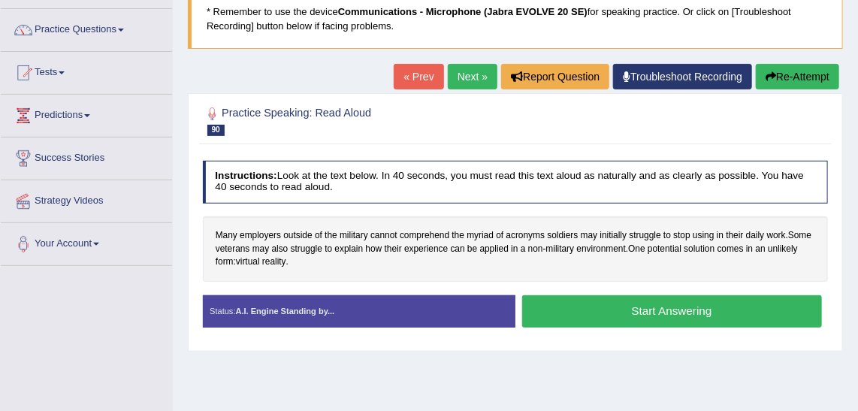
scroll to position [128, 0]
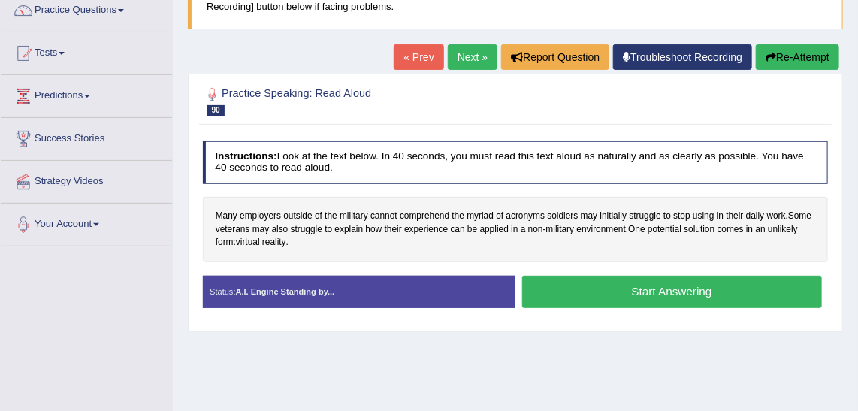
click at [579, 282] on button "Start Answering" at bounding box center [672, 292] width 300 height 32
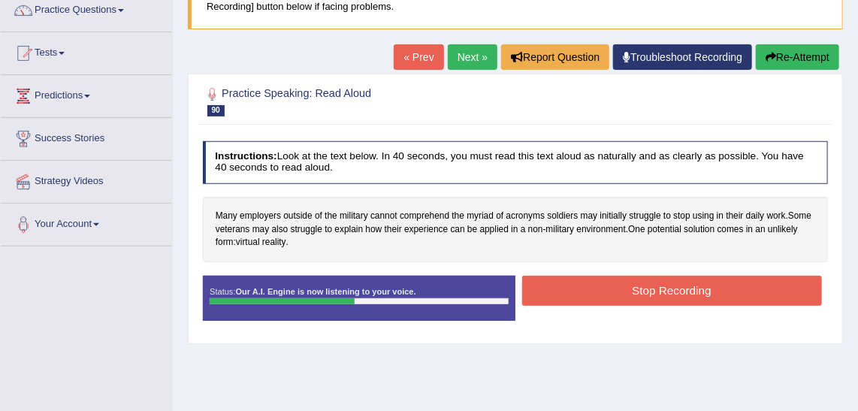
click at [738, 324] on div "Status: Our A.I. Engine is now listening to your voice. Start Answering Stop Re…" at bounding box center [516, 305] width 626 height 58
click at [734, 319] on div "Status: Our A.I. Engine is now listening to your voice. Start Answering Stop Re…" at bounding box center [516, 305] width 626 height 58
click at [737, 308] on div "Status: Our A.I. Engine is now listening to your voice. Start Answering Stop Re…" at bounding box center [516, 305] width 626 height 58
click at [733, 295] on button "Stop Recording" at bounding box center [672, 290] width 300 height 29
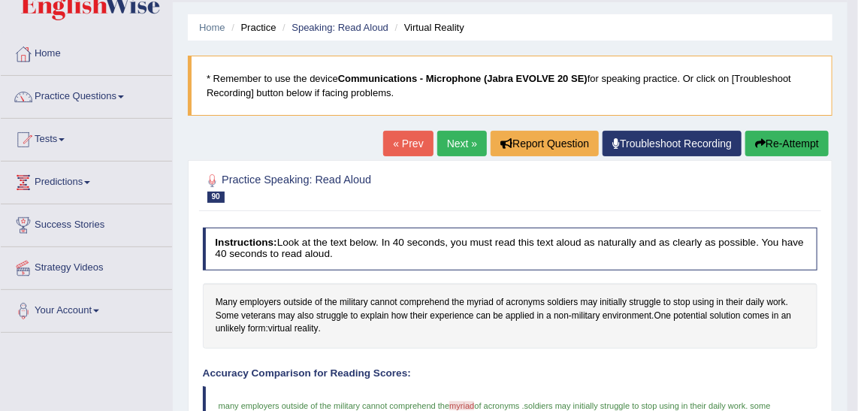
scroll to position [0, 0]
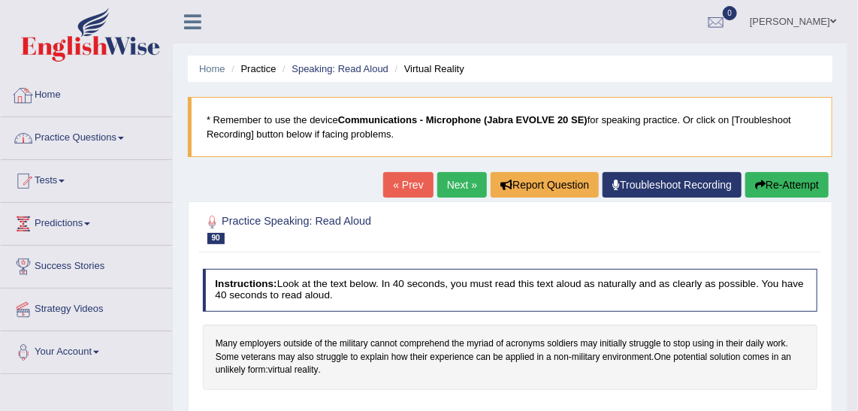
click at [110, 128] on link "Practice Questions" at bounding box center [86, 136] width 171 height 38
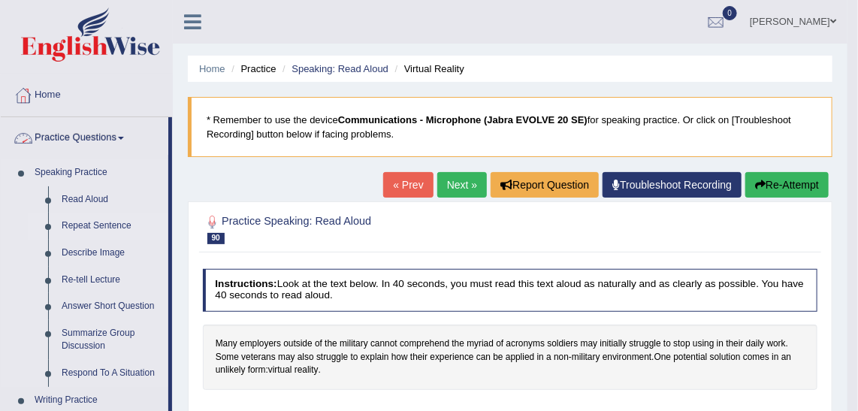
click at [81, 226] on link "Repeat Sentence" at bounding box center [111, 226] width 113 height 27
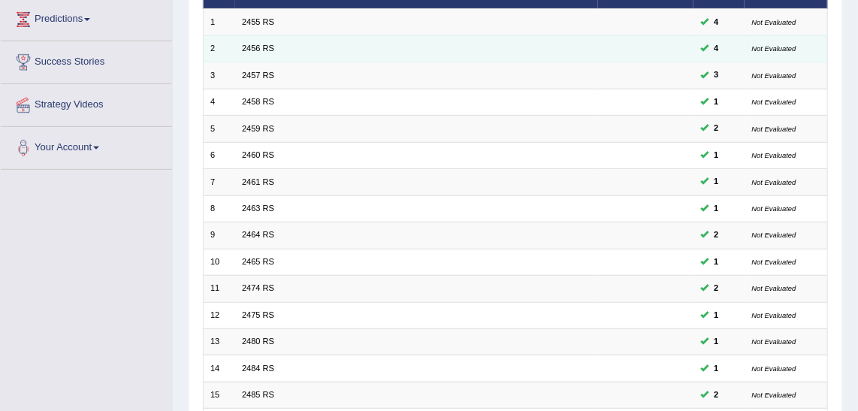
scroll to position [449, 0]
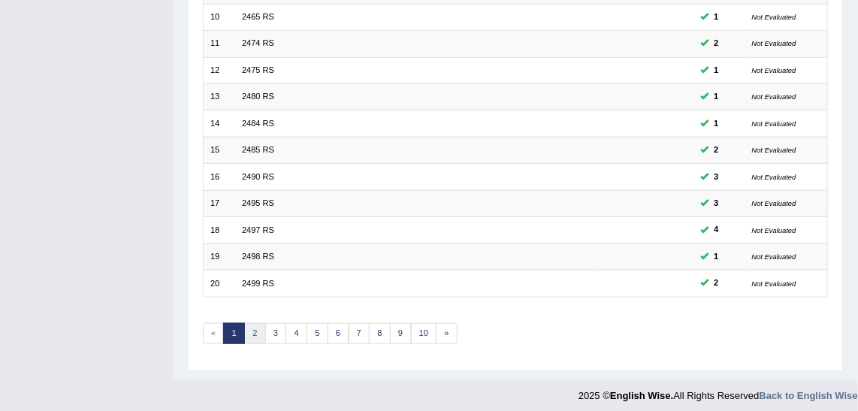
click at [252, 323] on link "2" at bounding box center [255, 333] width 22 height 21
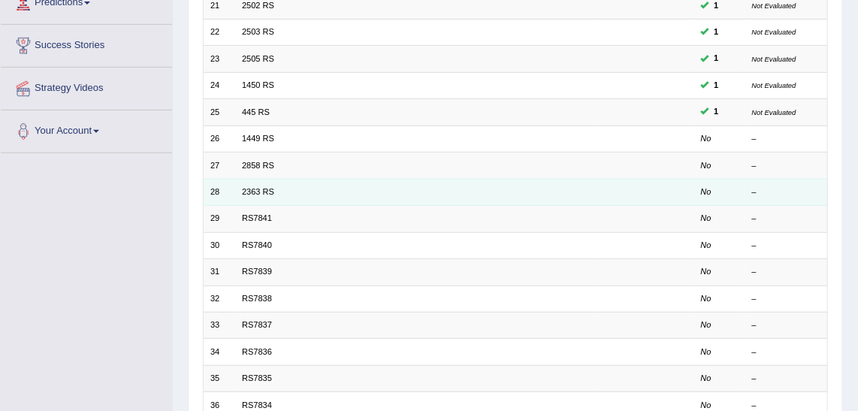
scroll to position [136, 0]
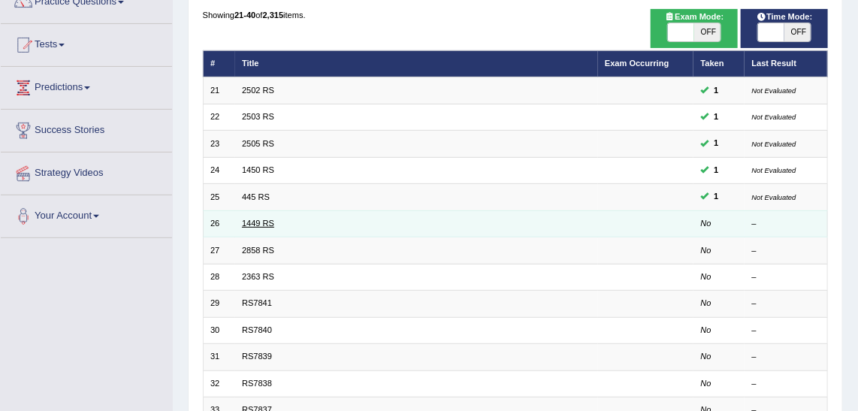
click at [247, 219] on link "1449 RS" at bounding box center [258, 223] width 32 height 9
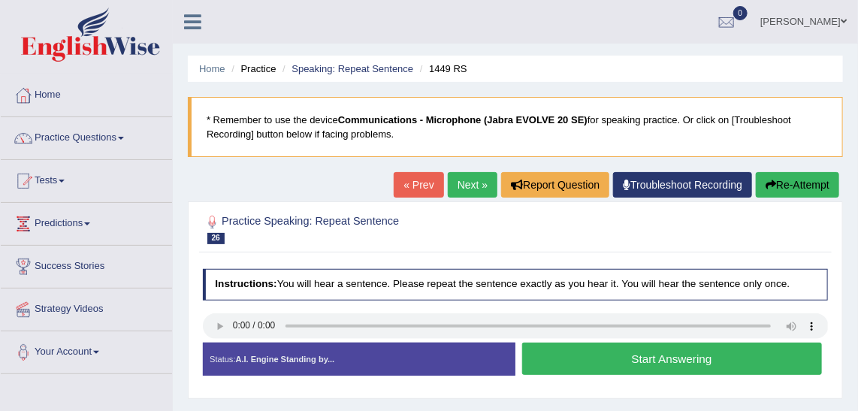
click at [642, 346] on button "Start Answering" at bounding box center [672, 358] width 300 height 32
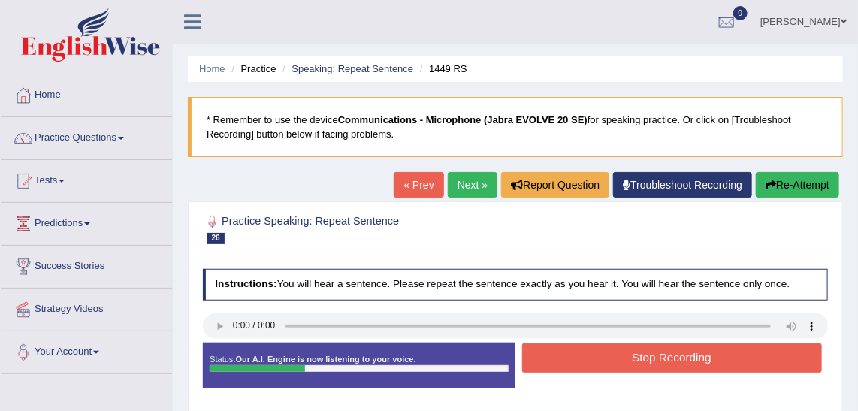
click at [642, 346] on button "Stop Recording" at bounding box center [672, 357] width 300 height 29
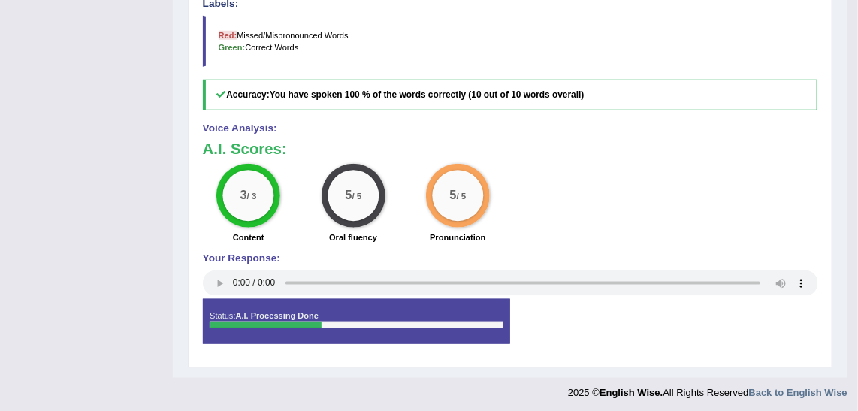
scroll to position [137, 0]
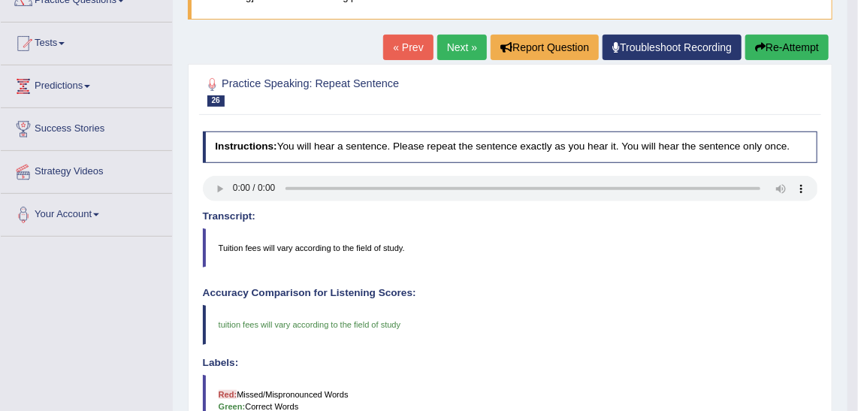
click at [453, 47] on link "Next »" at bounding box center [462, 48] width 50 height 26
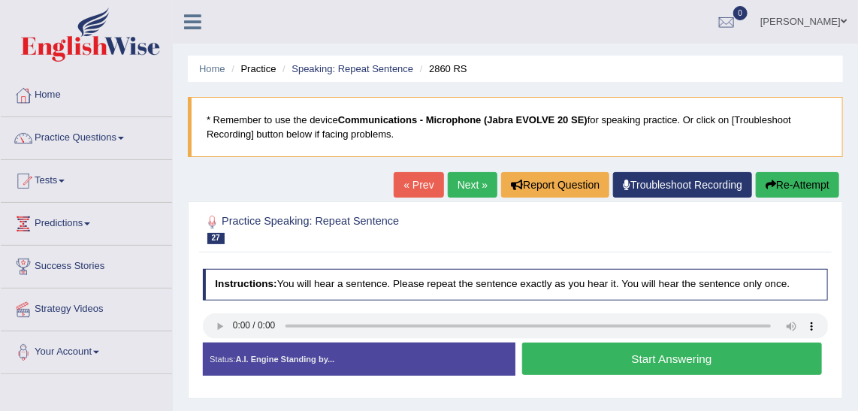
click at [606, 357] on button "Start Answering" at bounding box center [672, 358] width 300 height 32
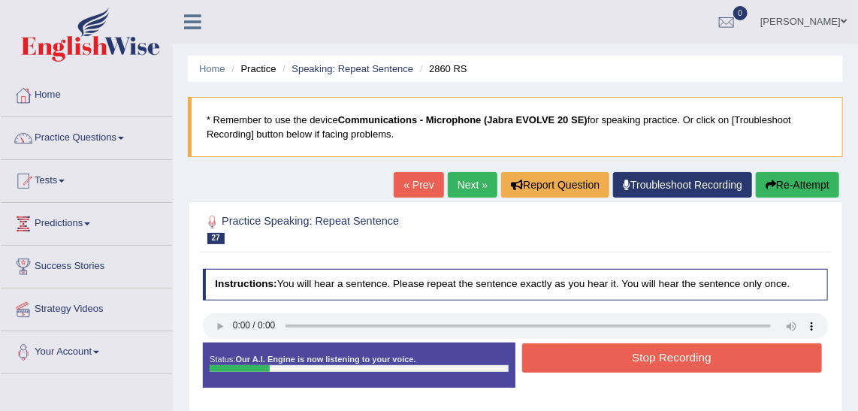
click at [794, 181] on button "Re-Attempt" at bounding box center [796, 185] width 83 height 26
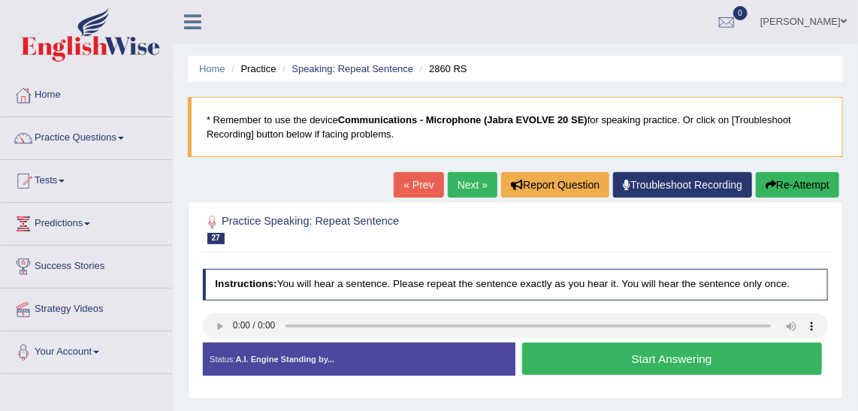
click at [698, 363] on button "Start Answering" at bounding box center [672, 358] width 300 height 32
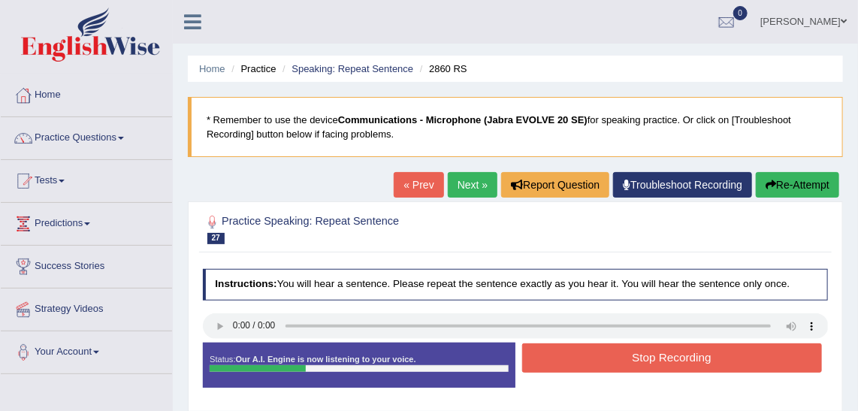
click at [698, 363] on button "Stop Recording" at bounding box center [672, 357] width 300 height 29
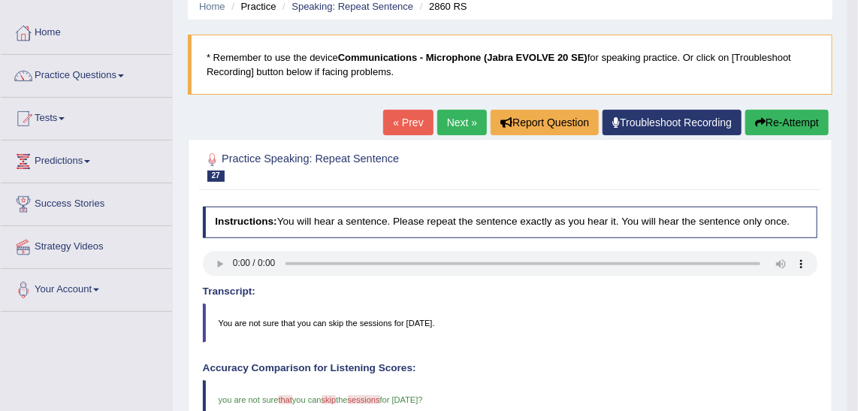
scroll to position [59, 0]
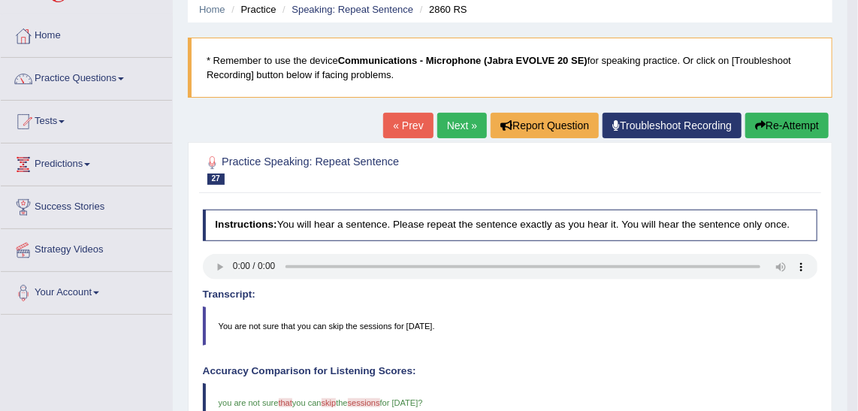
click at [456, 132] on link "Next »" at bounding box center [462, 126] width 50 height 26
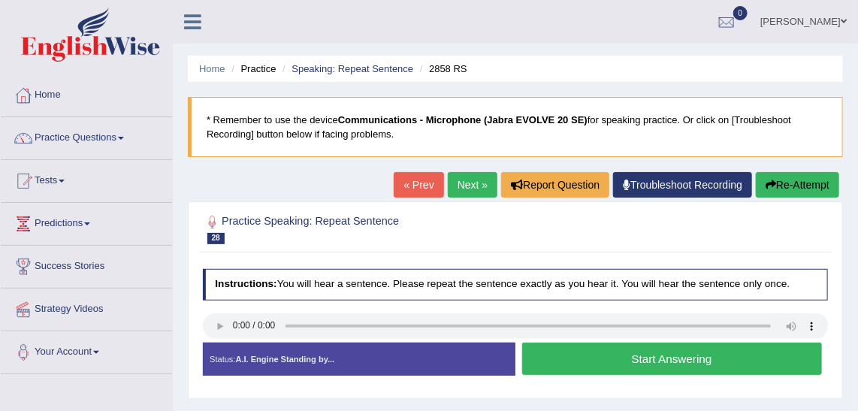
click at [683, 354] on button "Start Answering" at bounding box center [672, 358] width 300 height 32
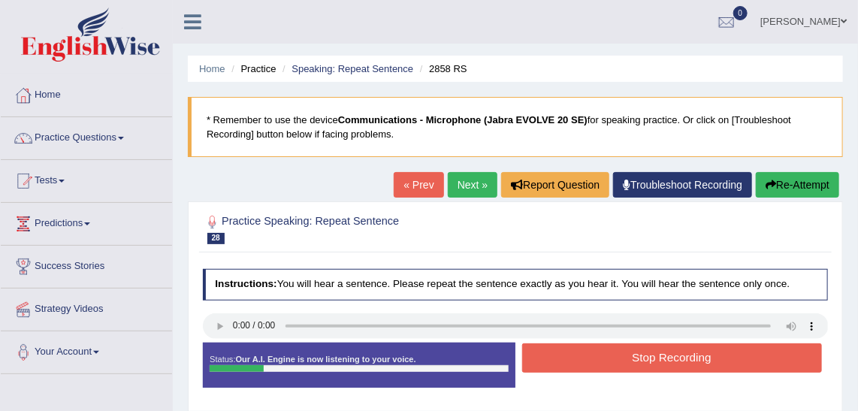
click at [683, 354] on button "Stop Recording" at bounding box center [672, 357] width 300 height 29
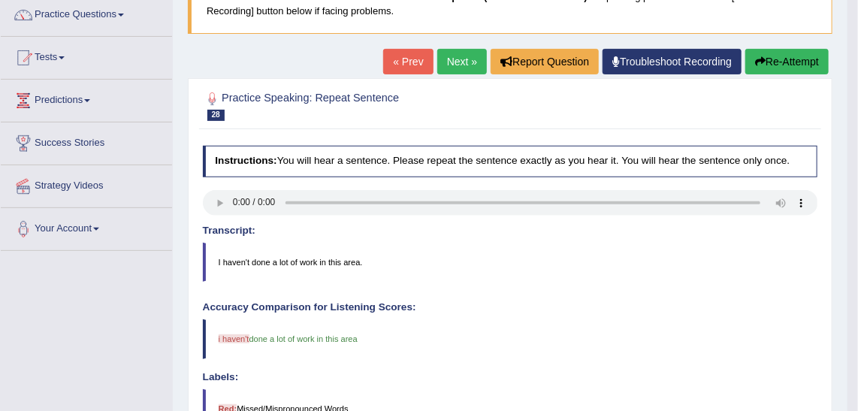
scroll to position [124, 0]
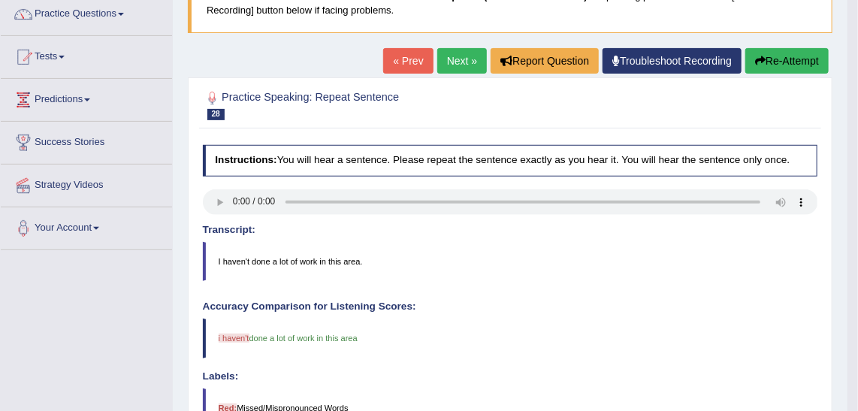
click at [775, 56] on button "Re-Attempt" at bounding box center [786, 61] width 83 height 26
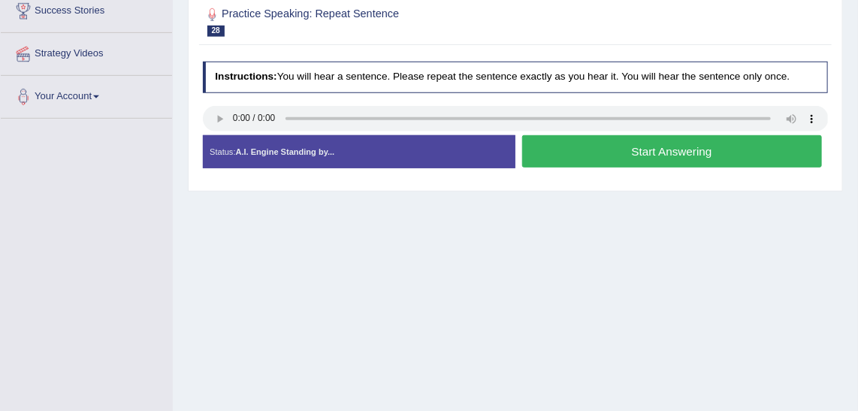
scroll to position [239, 0]
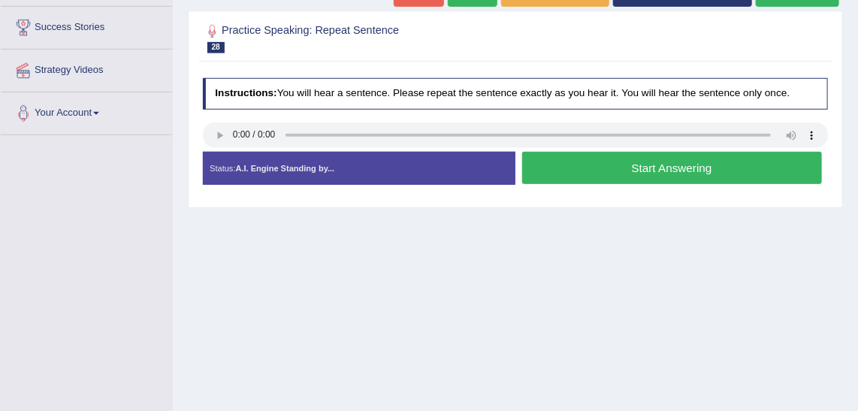
click at [684, 173] on button "Start Answering" at bounding box center [672, 168] width 300 height 32
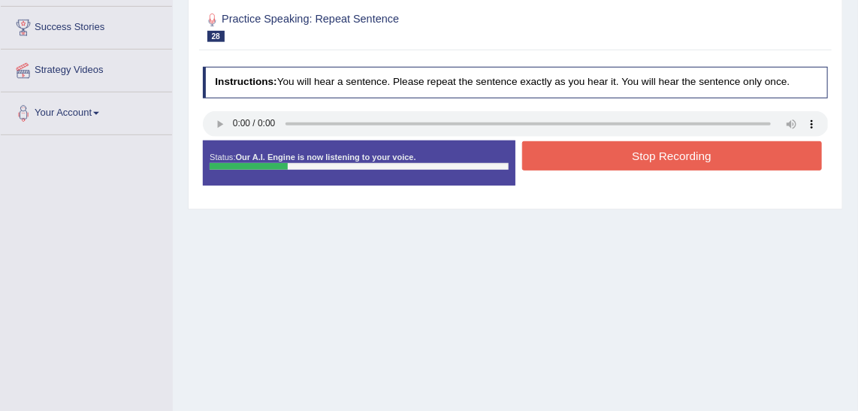
click at [684, 173] on div "Status: Our A.I. Engine is now listening to your voice. Start Answering Stop Re…" at bounding box center [516, 169] width 626 height 58
click at [683, 143] on button "Stop Recording" at bounding box center [672, 155] width 300 height 29
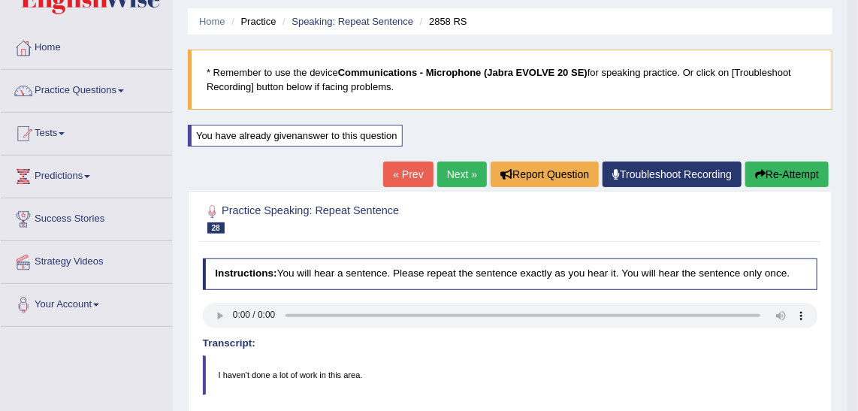
scroll to position [46, 0]
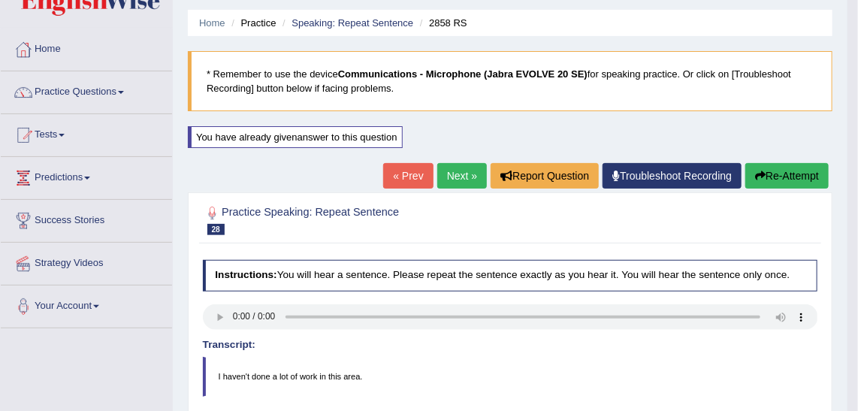
click at [451, 176] on link "Next »" at bounding box center [462, 176] width 50 height 26
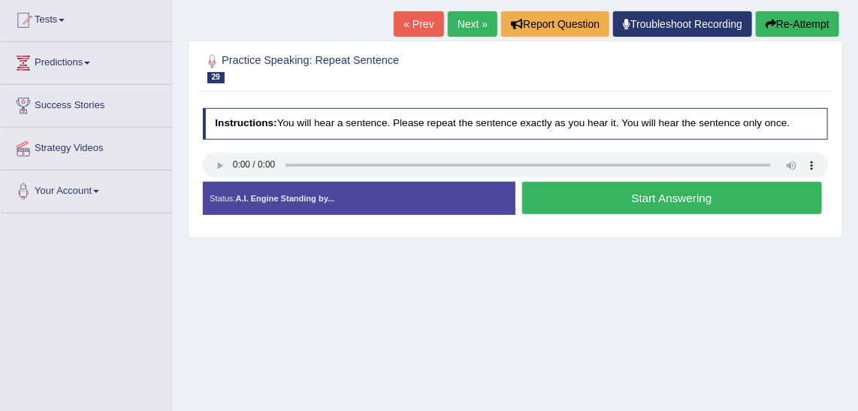
scroll to position [143, 0]
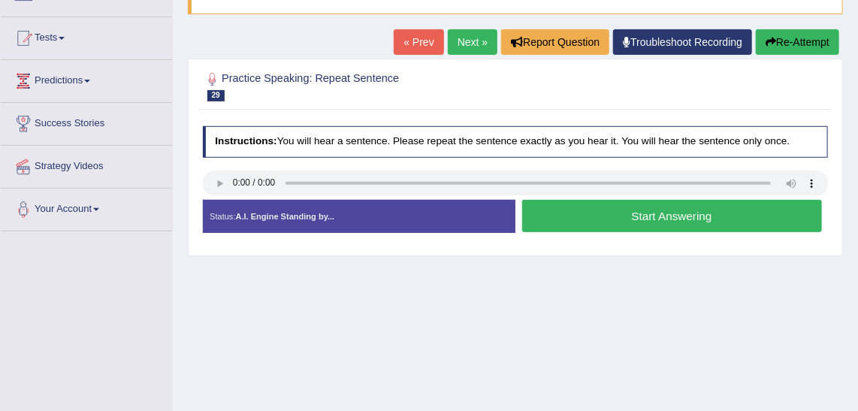
click at [666, 213] on button "Start Answering" at bounding box center [672, 216] width 300 height 32
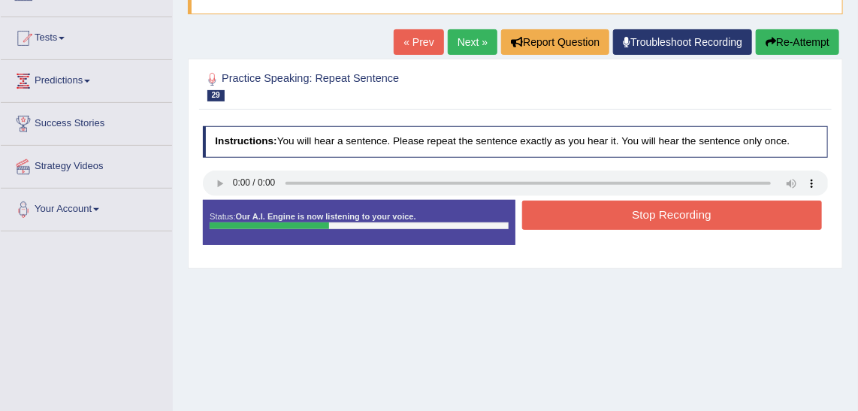
click at [666, 213] on button "Stop Recording" at bounding box center [672, 215] width 300 height 29
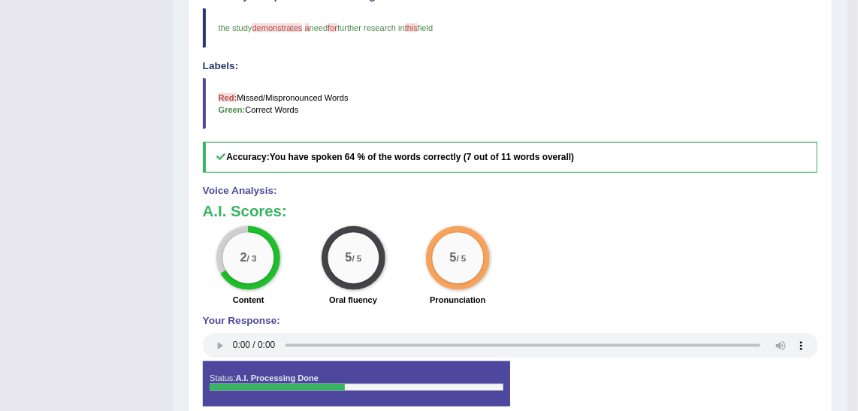
scroll to position [0, 0]
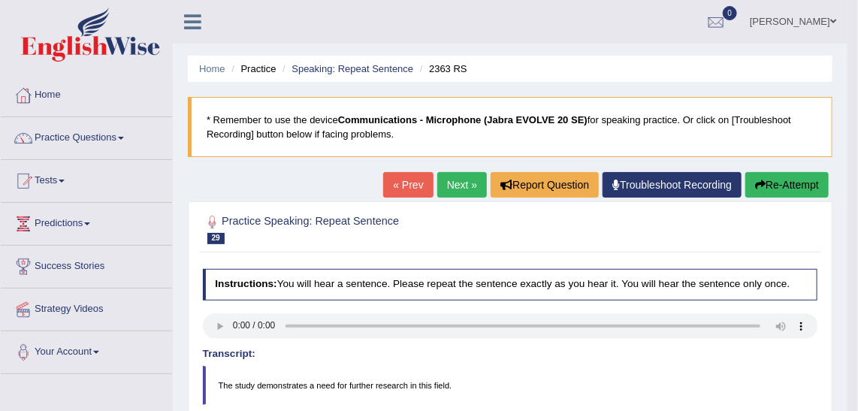
click at [471, 188] on link "Next »" at bounding box center [462, 185] width 50 height 26
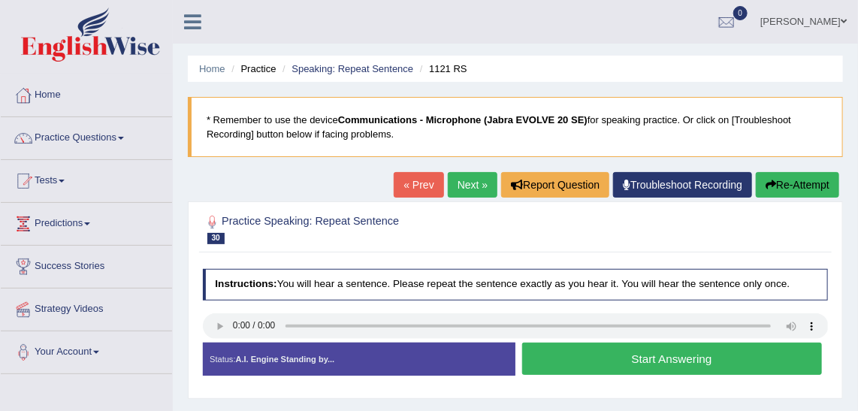
click at [677, 362] on button "Start Answering" at bounding box center [672, 358] width 300 height 32
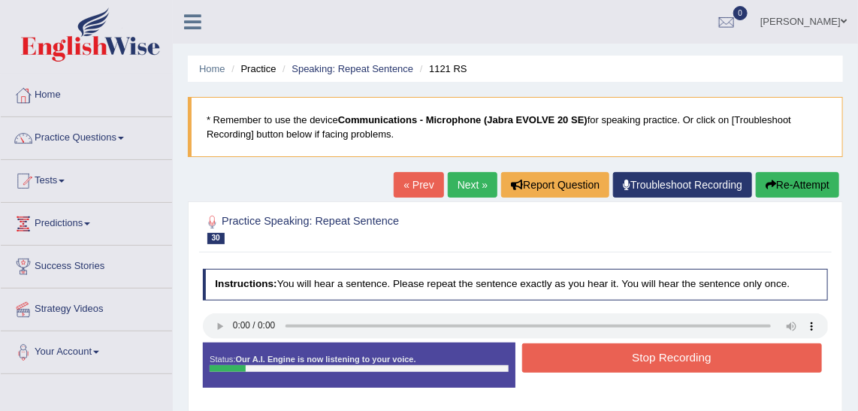
click at [773, 172] on button "Re-Attempt" at bounding box center [796, 185] width 83 height 26
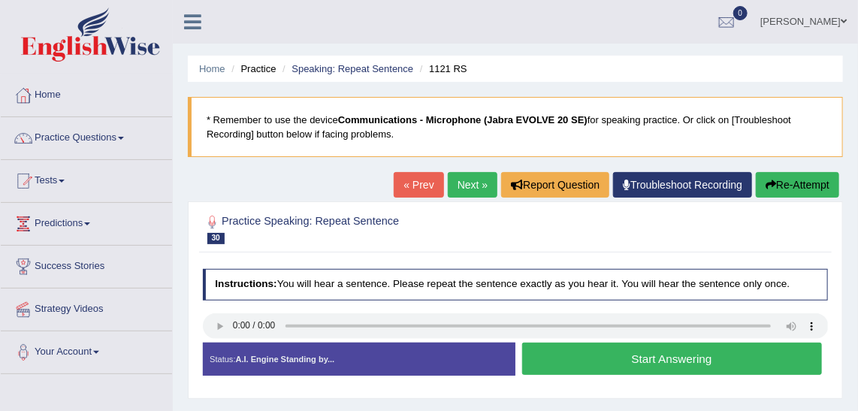
click at [640, 363] on button "Start Answering" at bounding box center [672, 358] width 300 height 32
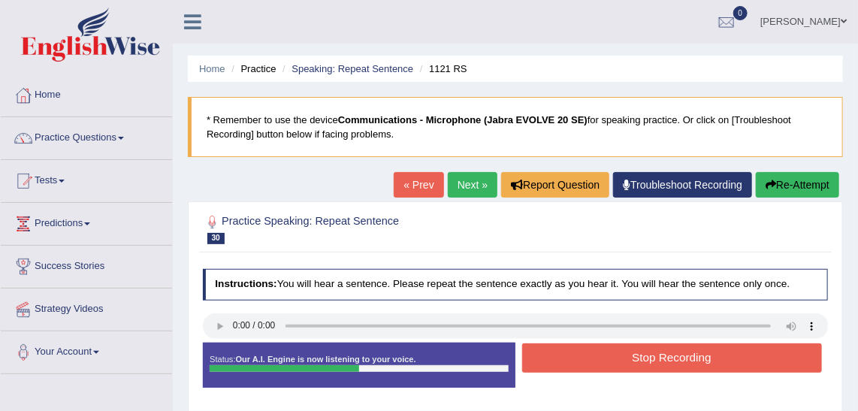
click at [640, 363] on button "Stop Recording" at bounding box center [672, 357] width 300 height 29
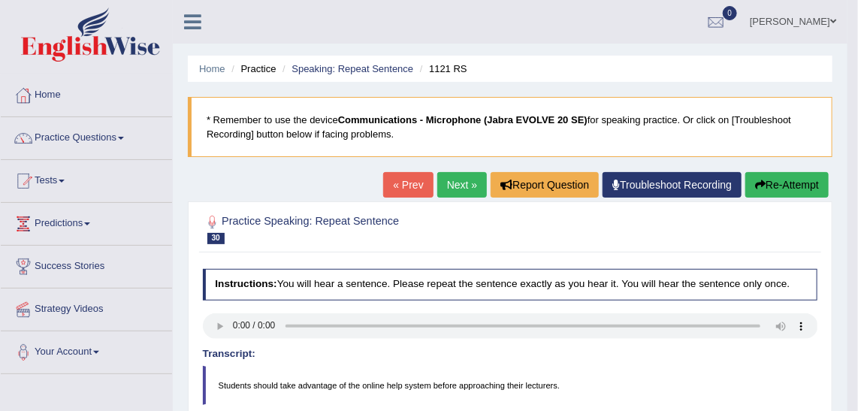
click at [458, 173] on link "Next »" at bounding box center [462, 185] width 50 height 26
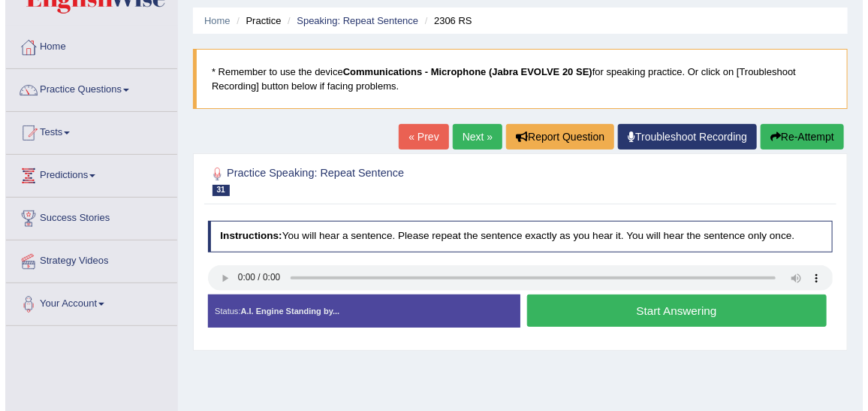
scroll to position [68, 0]
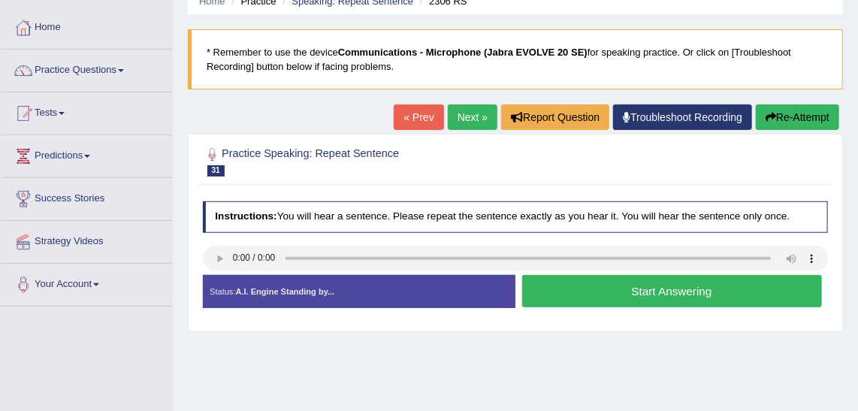
click at [673, 288] on button "Start Answering" at bounding box center [672, 291] width 300 height 32
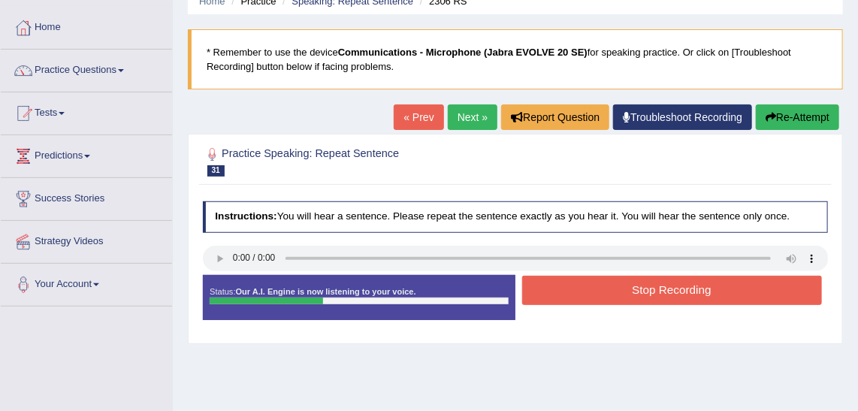
click at [673, 288] on button "Stop Recording" at bounding box center [672, 290] width 300 height 29
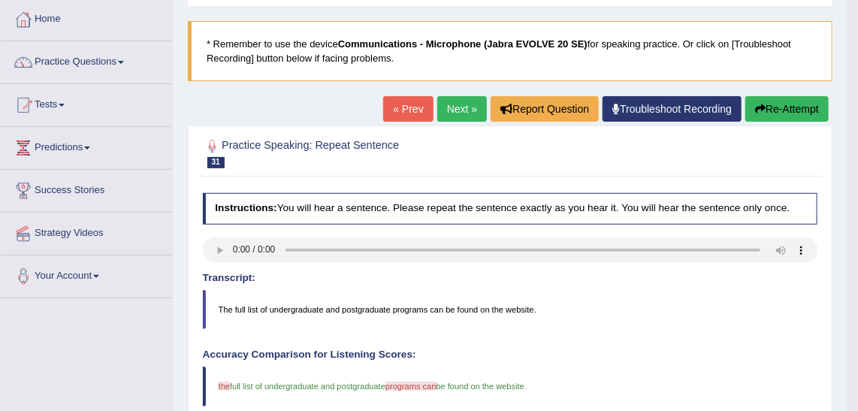
scroll to position [0, 0]
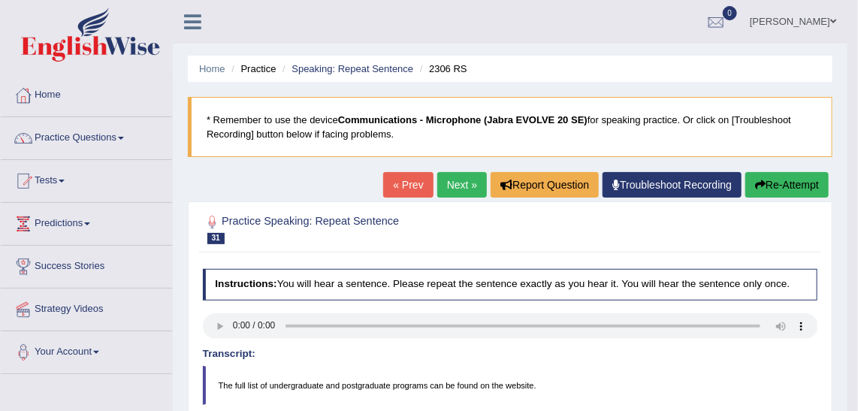
click at [448, 175] on link "Next »" at bounding box center [462, 185] width 50 height 26
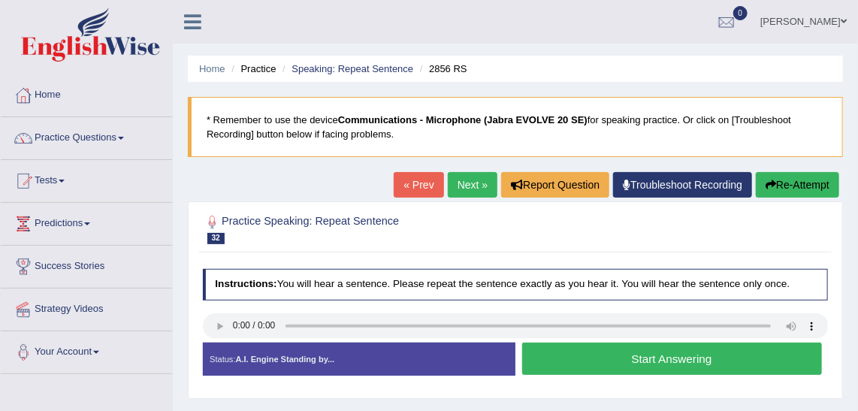
click at [728, 370] on button "Start Answering" at bounding box center [672, 358] width 300 height 32
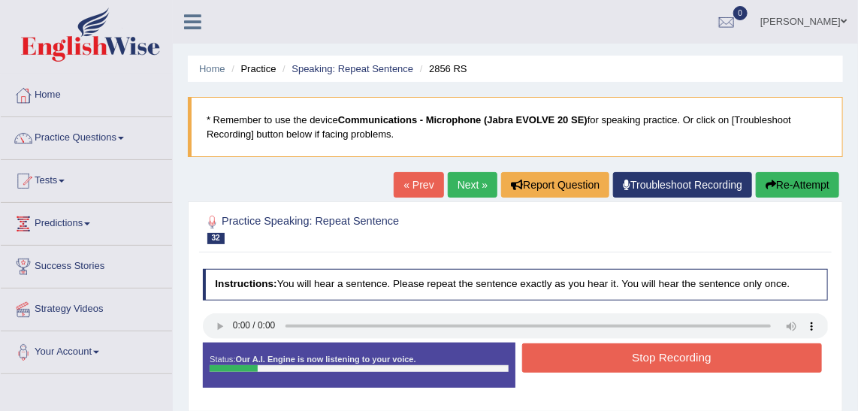
click at [787, 189] on button "Re-Attempt" at bounding box center [796, 185] width 83 height 26
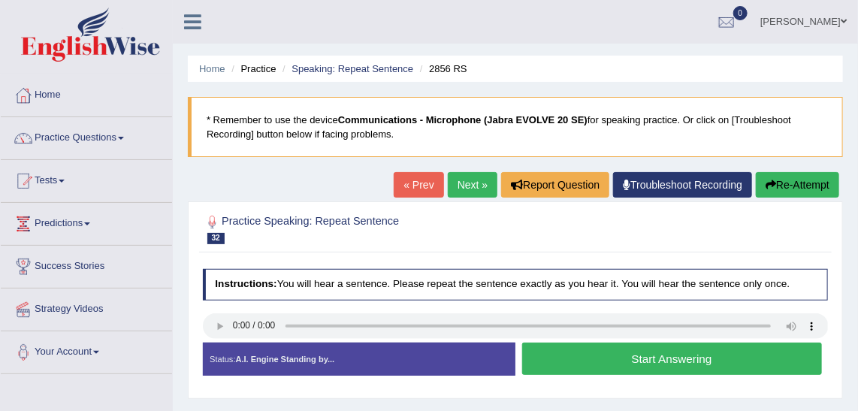
click at [695, 351] on button "Start Answering" at bounding box center [672, 358] width 300 height 32
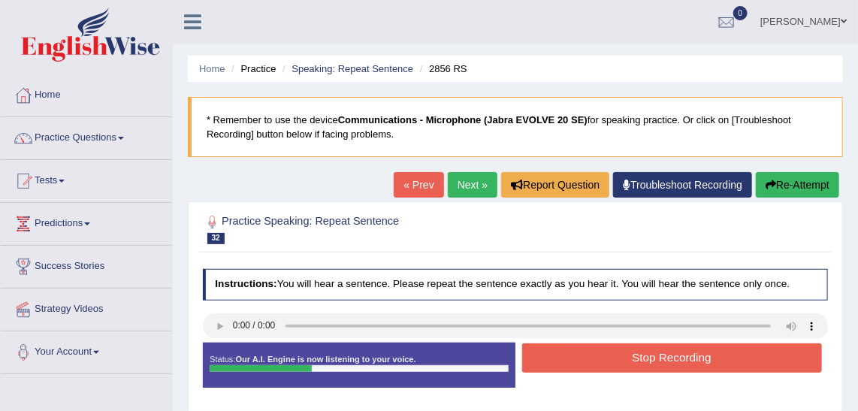
click at [695, 351] on button "Stop Recording" at bounding box center [672, 357] width 300 height 29
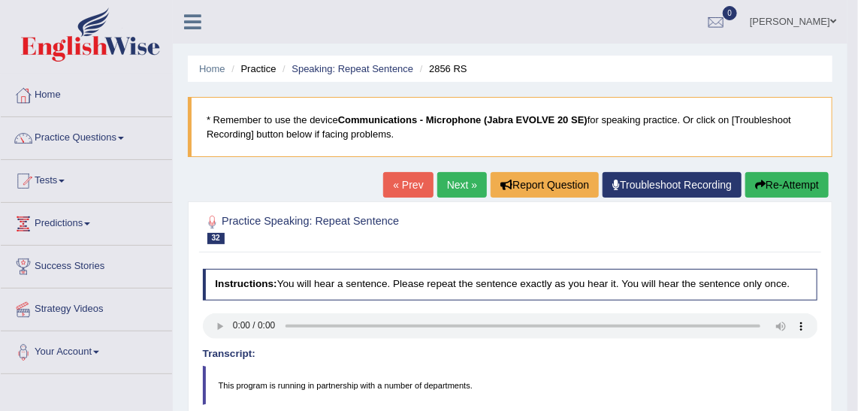
click at [475, 190] on link "Next »" at bounding box center [462, 185] width 50 height 26
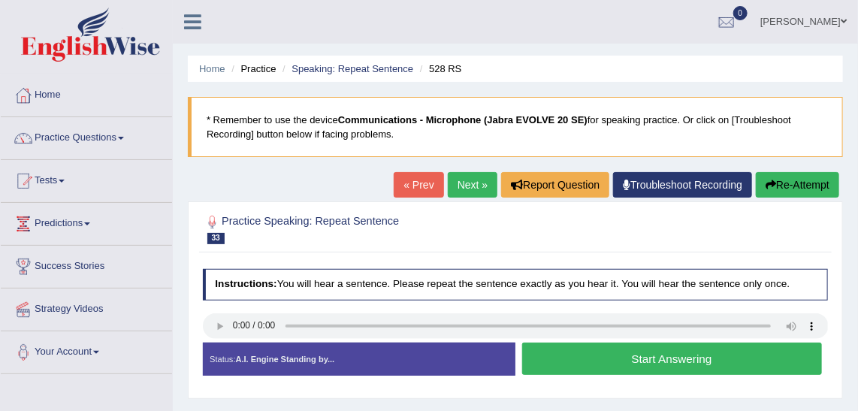
click at [574, 349] on button "Start Answering" at bounding box center [672, 358] width 300 height 32
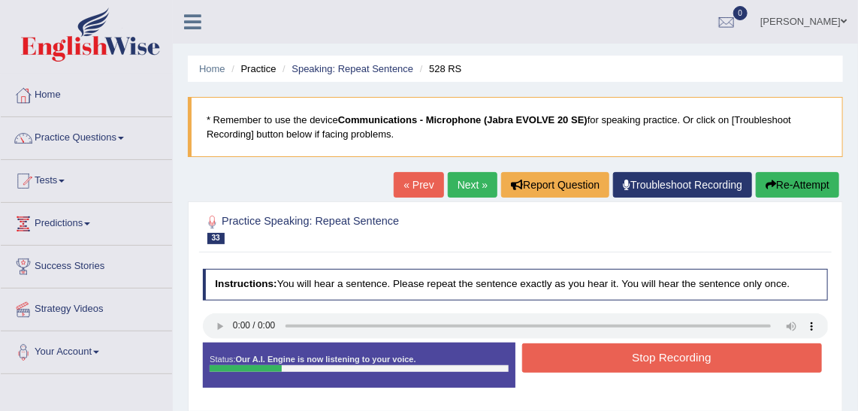
click at [574, 349] on button "Stop Recording" at bounding box center [672, 357] width 300 height 29
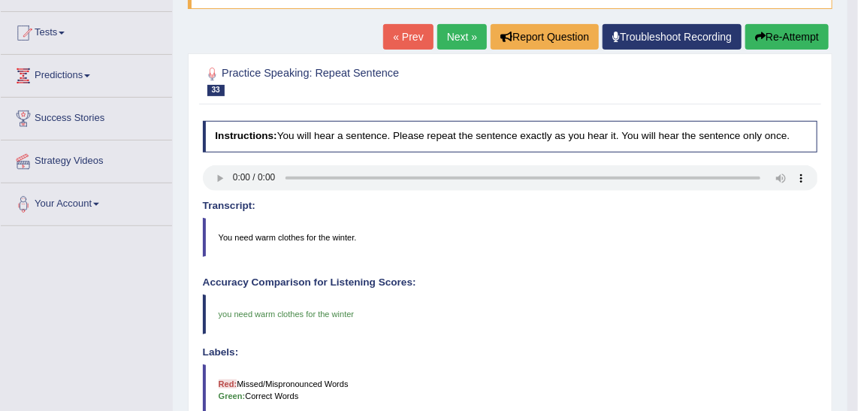
scroll to position [87, 0]
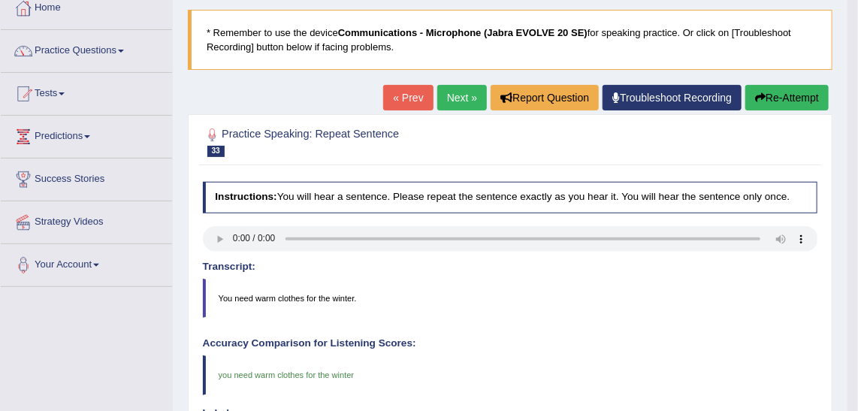
click at [439, 110] on div "« Prev Next » Report Question Troubleshoot Recording Re-Attempt" at bounding box center [607, 99] width 449 height 29
click at [451, 102] on link "Next »" at bounding box center [462, 98] width 50 height 26
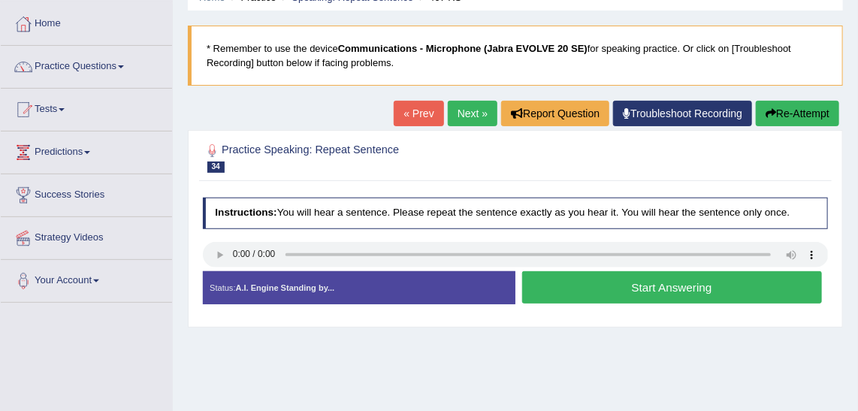
scroll to position [136, 0]
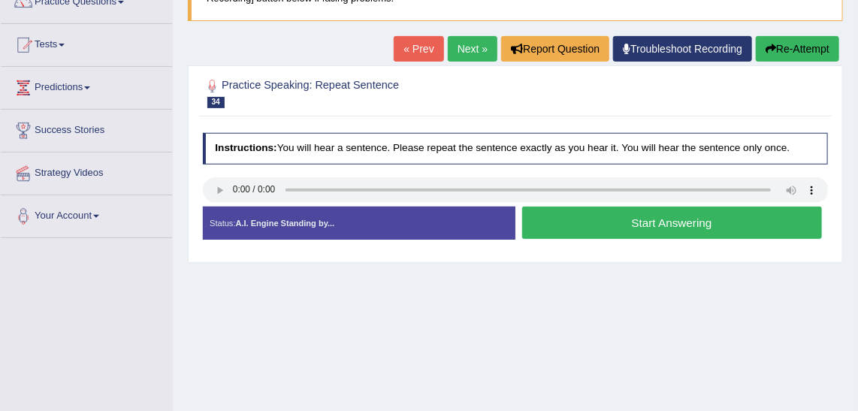
click at [616, 228] on button "Start Answering" at bounding box center [672, 223] width 300 height 32
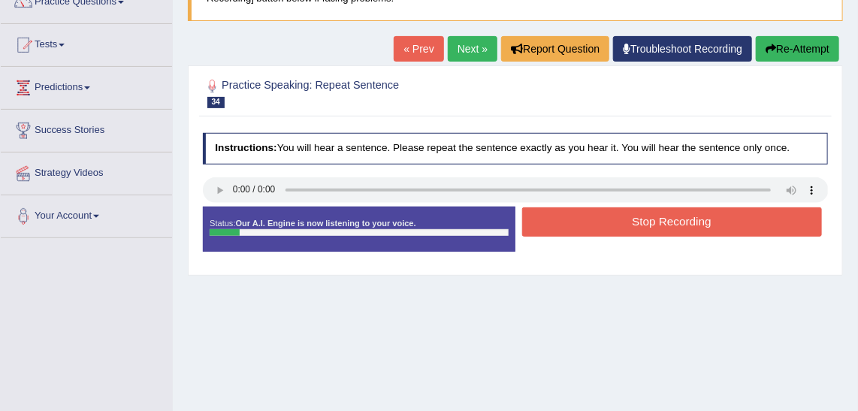
click at [799, 56] on button "Re-Attempt" at bounding box center [796, 49] width 83 height 26
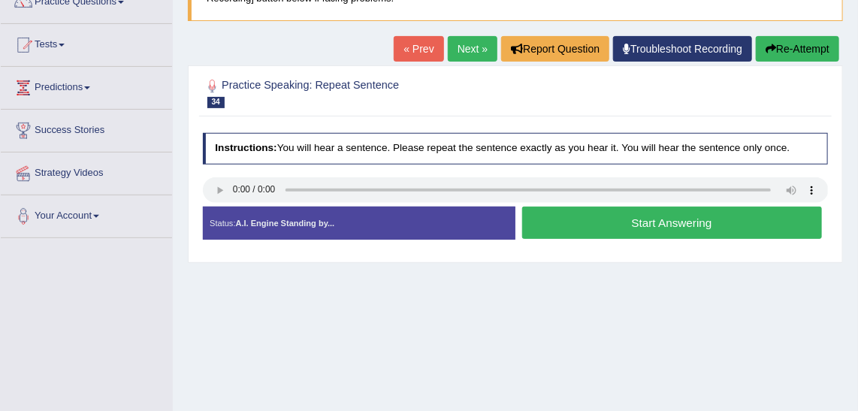
click at [655, 235] on button "Start Answering" at bounding box center [672, 223] width 300 height 32
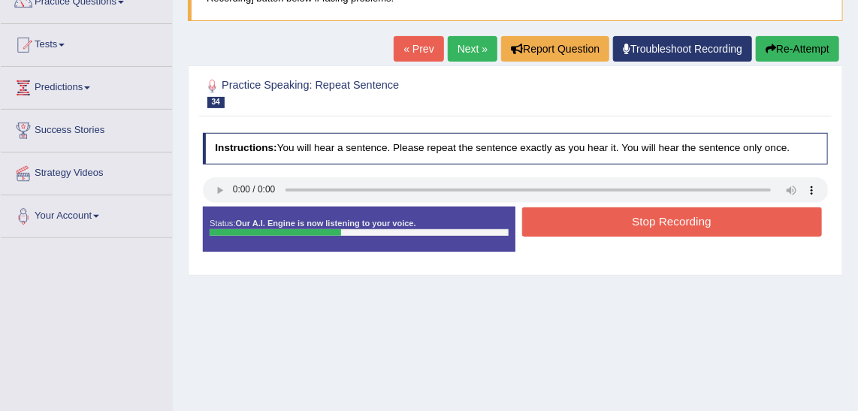
click at [655, 222] on button "Stop Recording" at bounding box center [672, 221] width 300 height 29
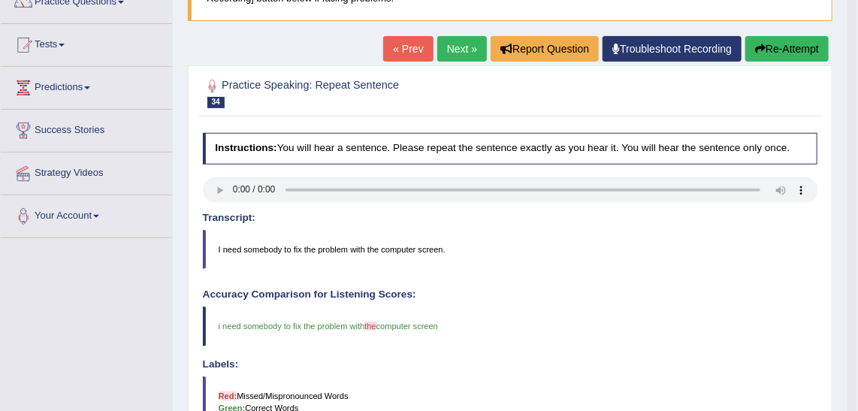
click at [475, 42] on link "Next »" at bounding box center [462, 49] width 50 height 26
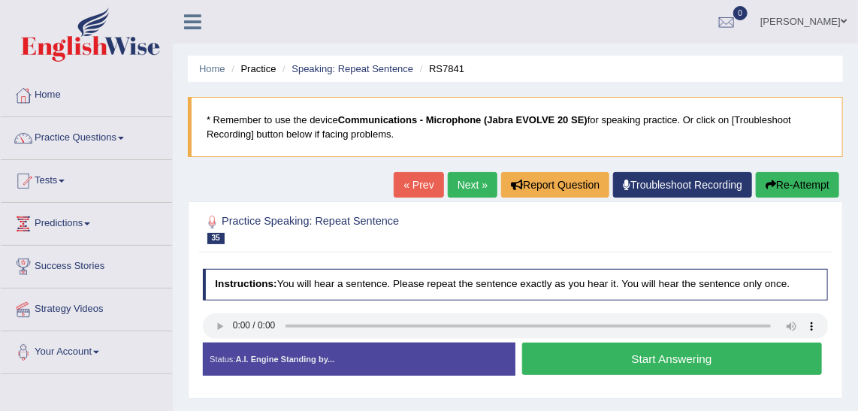
click at [722, 359] on button "Start Answering" at bounding box center [672, 358] width 300 height 32
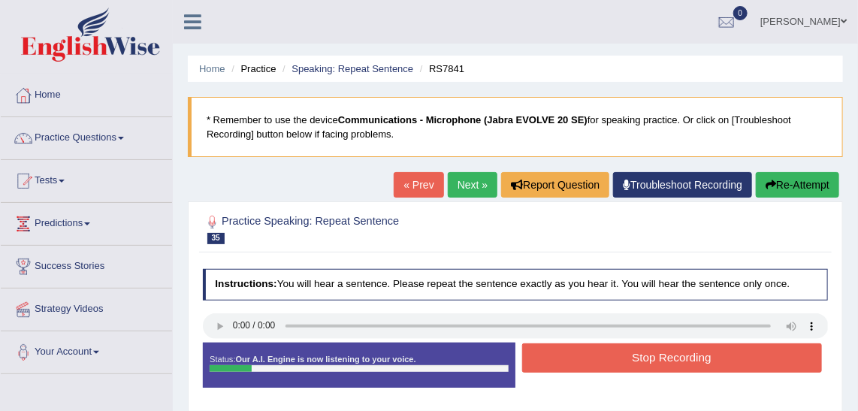
click at [799, 192] on button "Re-Attempt" at bounding box center [796, 185] width 83 height 26
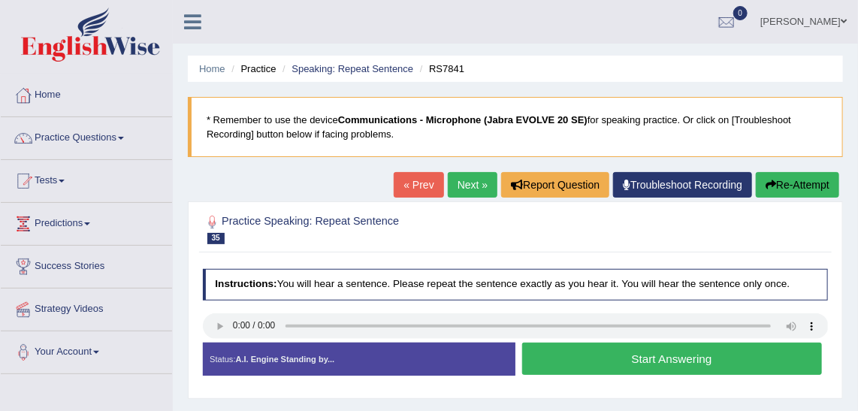
click at [783, 342] on button "Start Answering" at bounding box center [672, 358] width 300 height 32
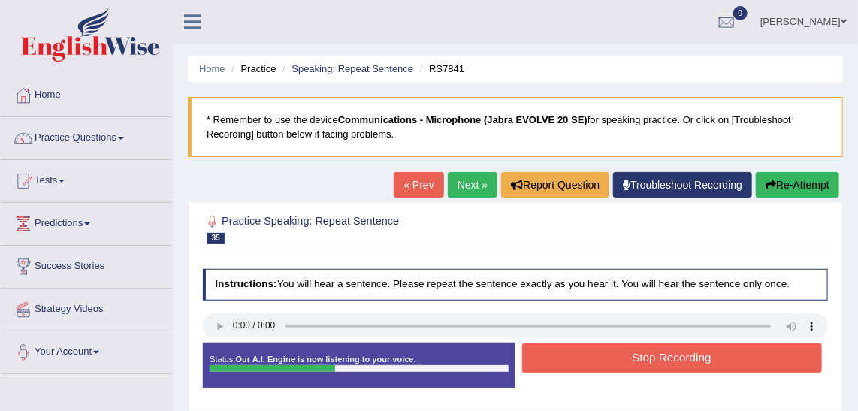
click at [783, 343] on button "Stop Recording" at bounding box center [672, 357] width 300 height 29
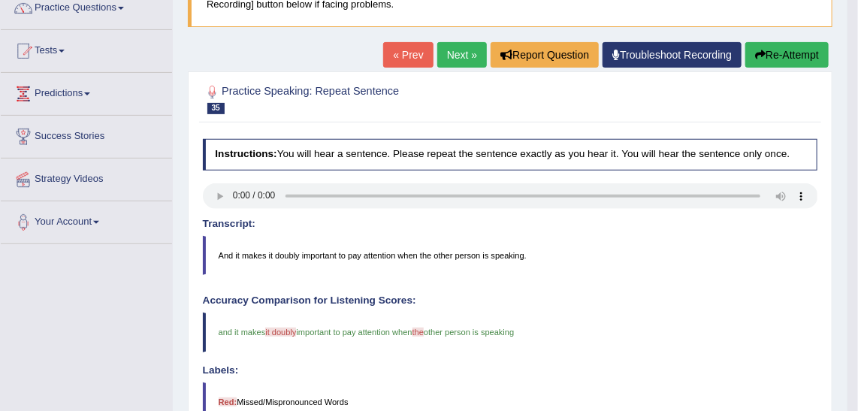
scroll to position [68, 0]
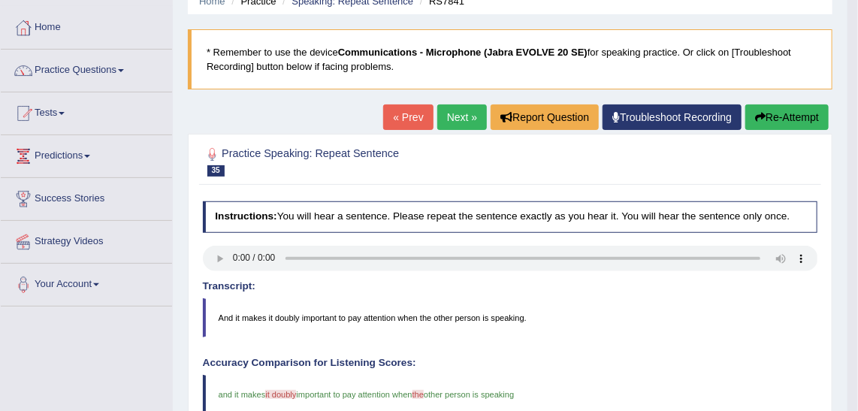
click at [457, 125] on link "Next »" at bounding box center [462, 117] width 50 height 26
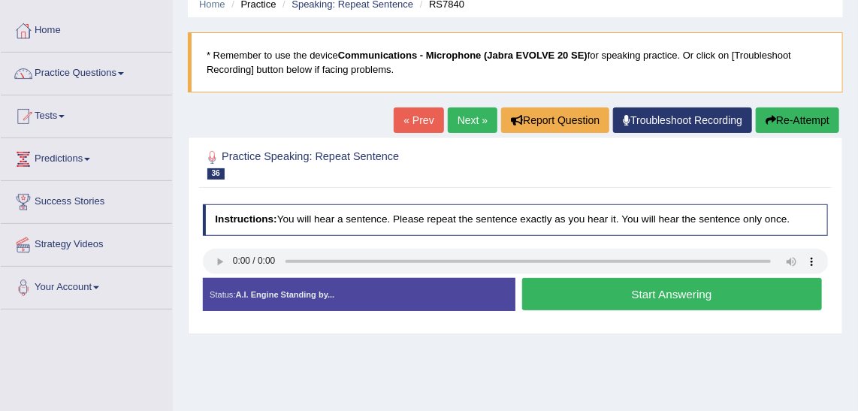
scroll to position [136, 0]
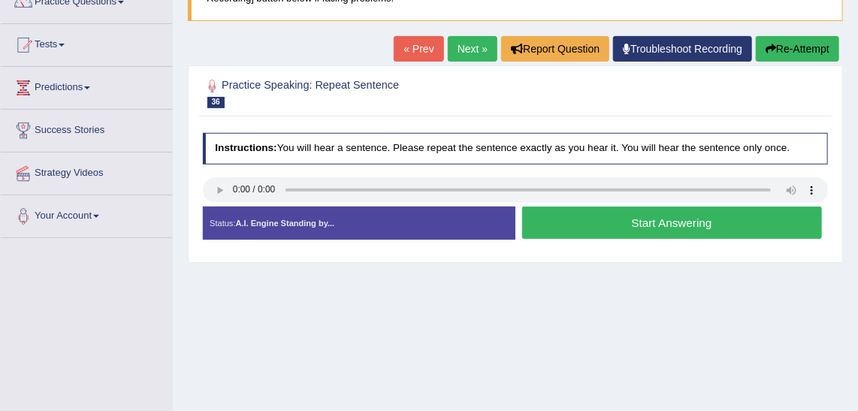
click at [763, 237] on div "Start Answering" at bounding box center [671, 225] width 312 height 36
click at [760, 217] on button "Start Answering" at bounding box center [672, 223] width 300 height 32
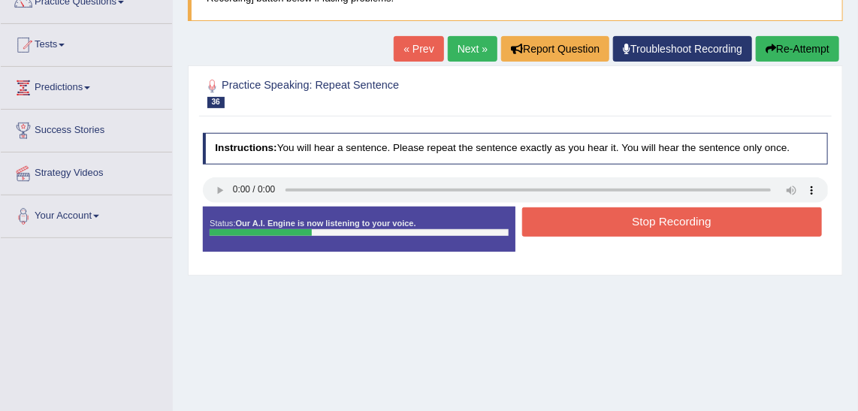
click at [760, 217] on button "Stop Recording" at bounding box center [672, 221] width 300 height 29
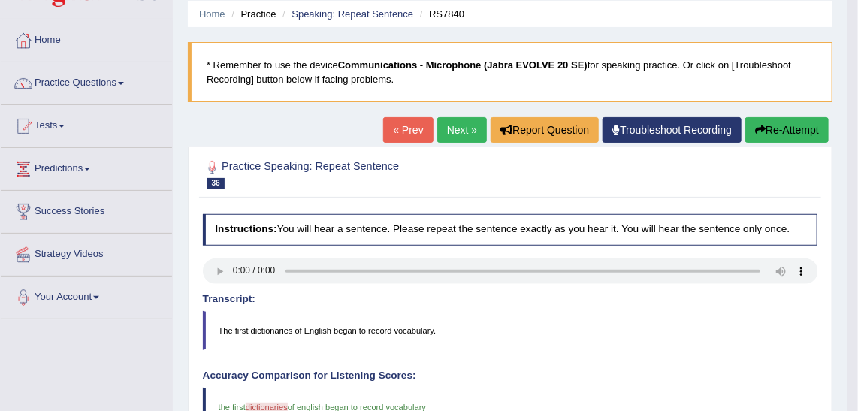
scroll to position [0, 0]
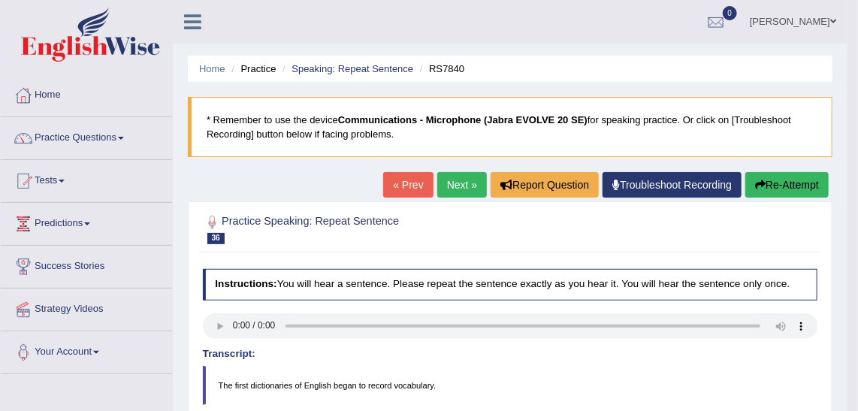
click at [475, 176] on link "Next »" at bounding box center [462, 185] width 50 height 26
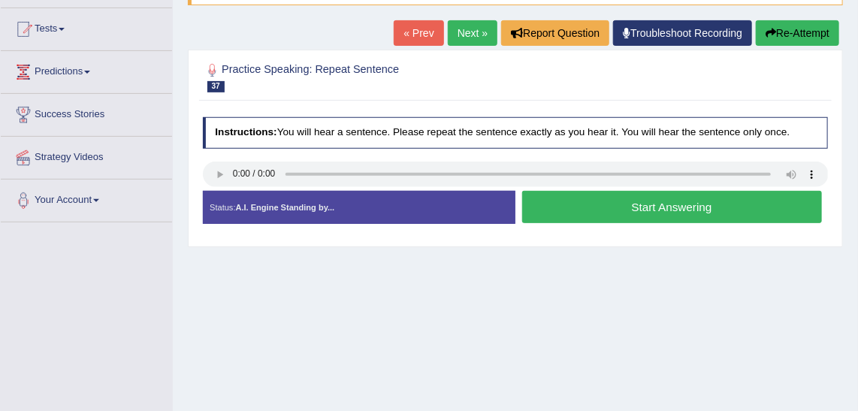
scroll to position [204, 0]
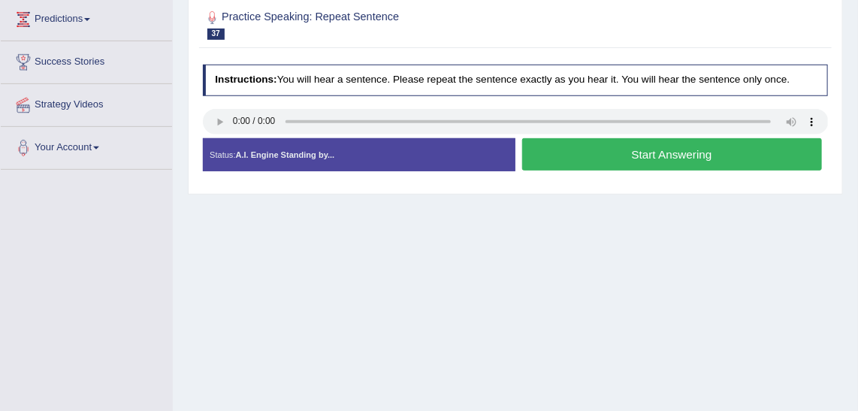
click at [671, 152] on button "Start Answering" at bounding box center [672, 154] width 300 height 32
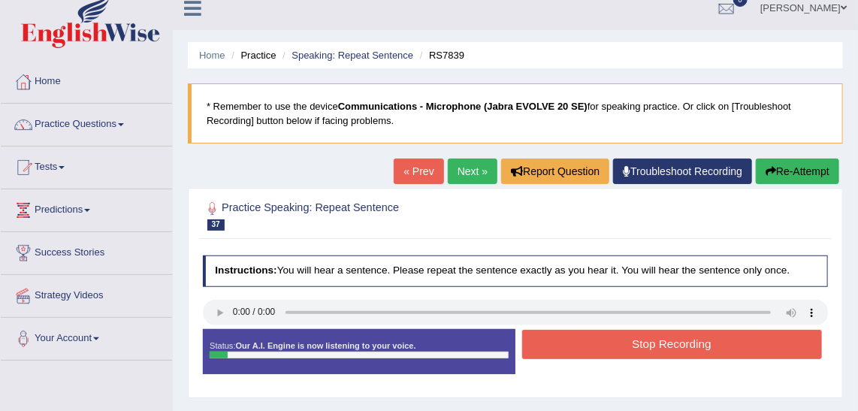
scroll to position [0, 0]
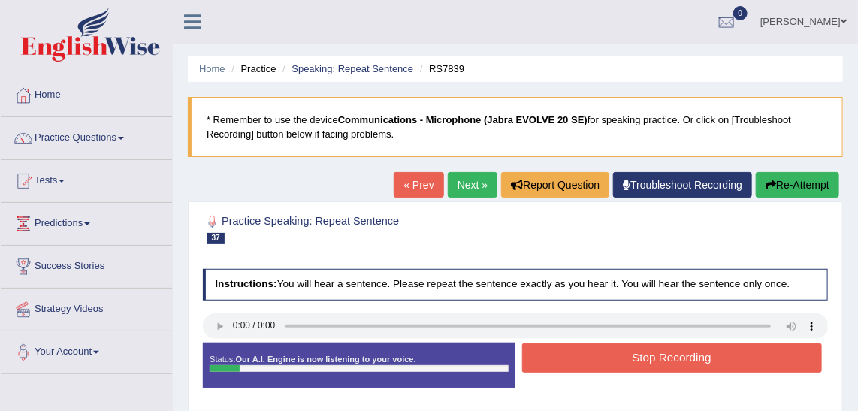
click at [831, 188] on button "Re-Attempt" at bounding box center [796, 185] width 83 height 26
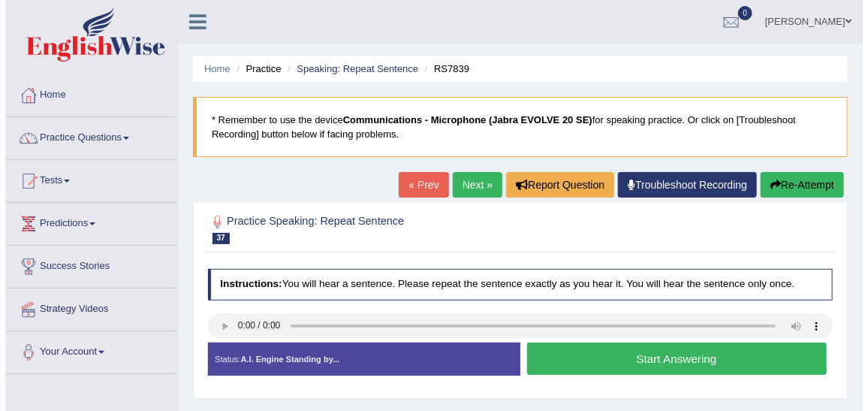
scroll to position [136, 0]
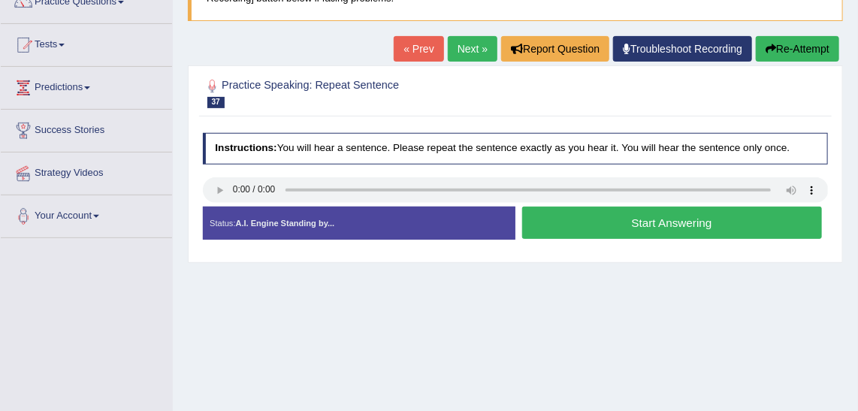
click at [634, 219] on button "Start Answering" at bounding box center [672, 223] width 300 height 32
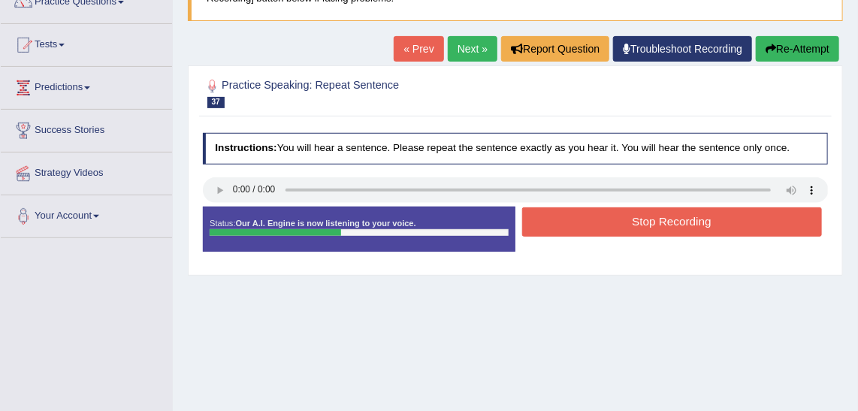
click at [634, 219] on button "Stop Recording" at bounding box center [672, 221] width 300 height 29
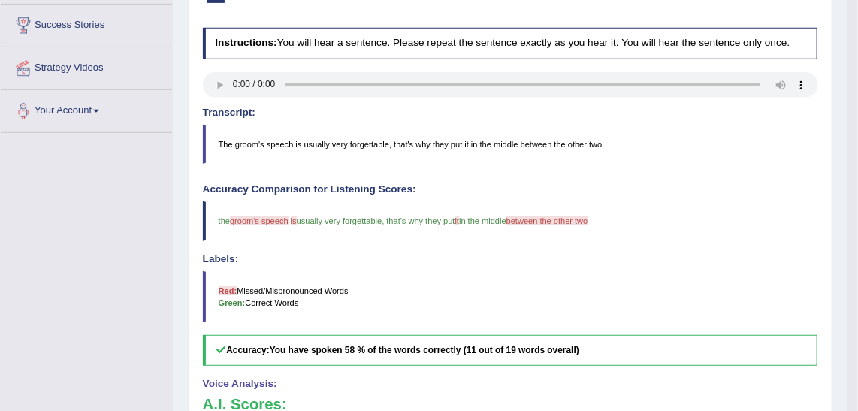
scroll to position [36, 0]
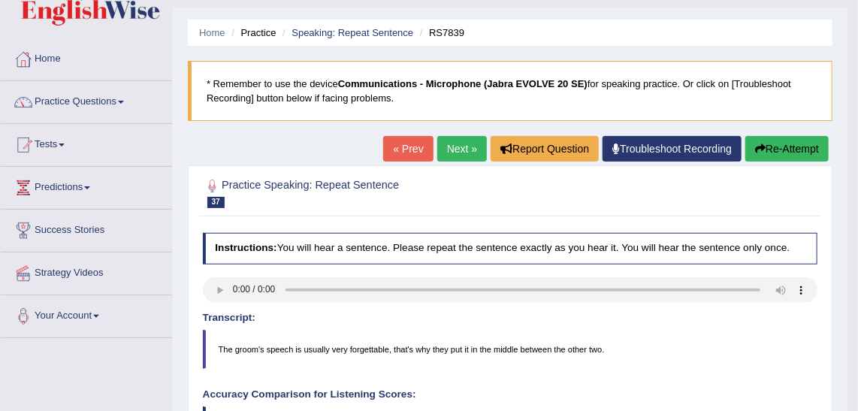
click at [465, 140] on link "Next »" at bounding box center [462, 149] width 50 height 26
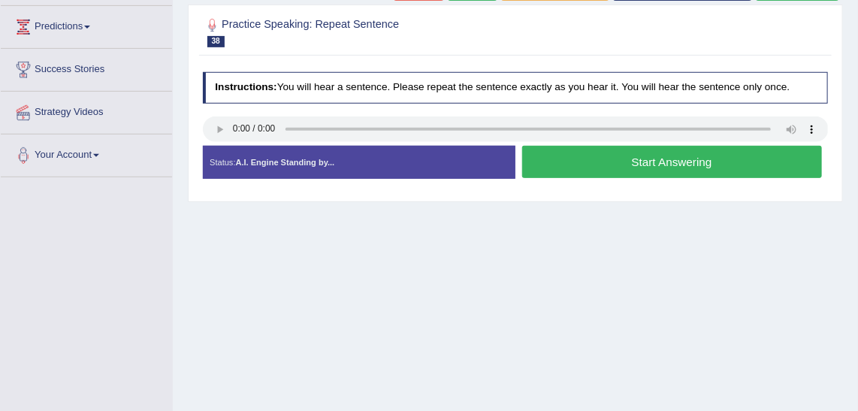
scroll to position [136, 0]
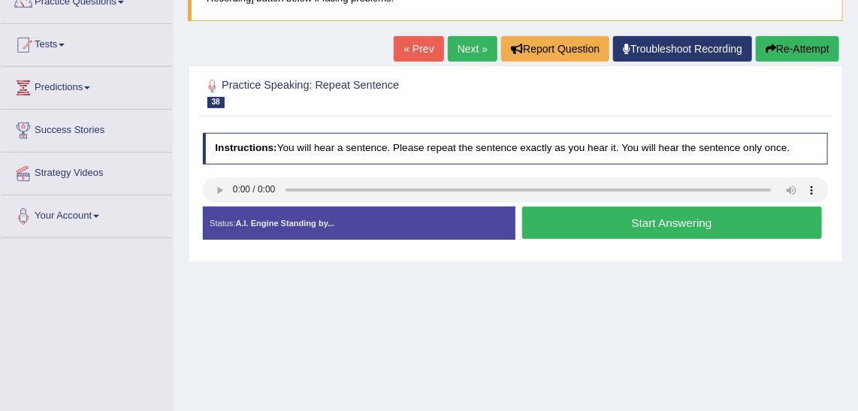
click at [653, 217] on button "Start Answering" at bounding box center [672, 223] width 300 height 32
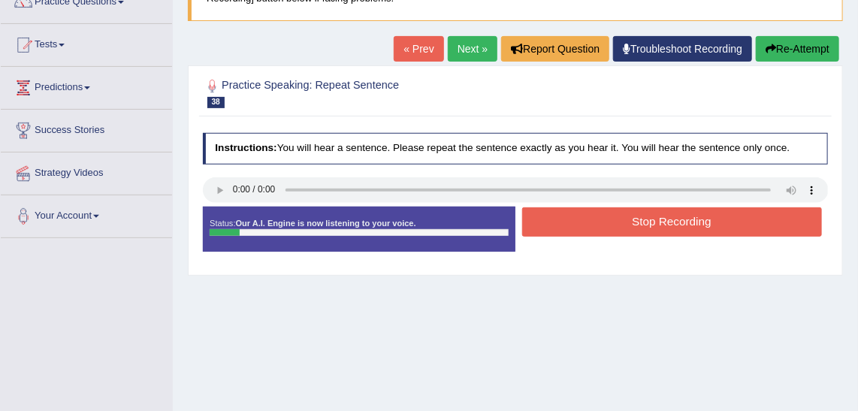
click at [782, 40] on button "Re-Attempt" at bounding box center [796, 49] width 83 height 26
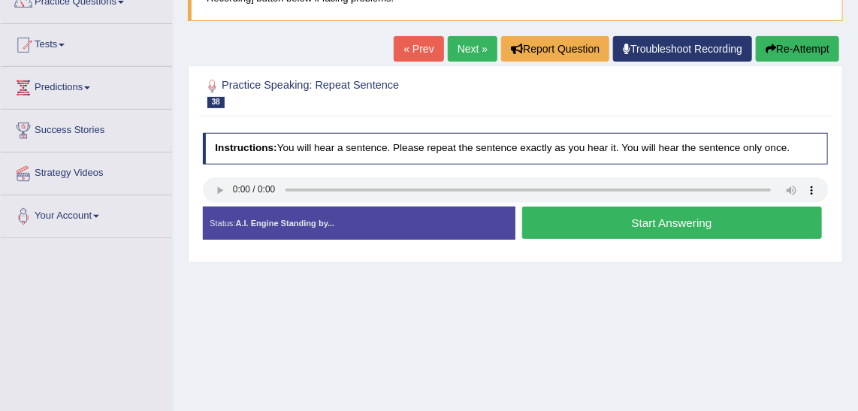
click at [738, 218] on button "Start Answering" at bounding box center [672, 223] width 300 height 32
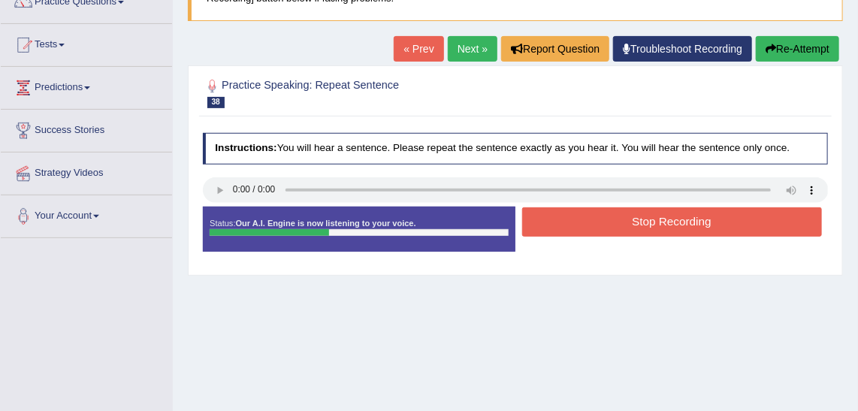
click at [723, 211] on button "Stop Recording" at bounding box center [672, 221] width 300 height 29
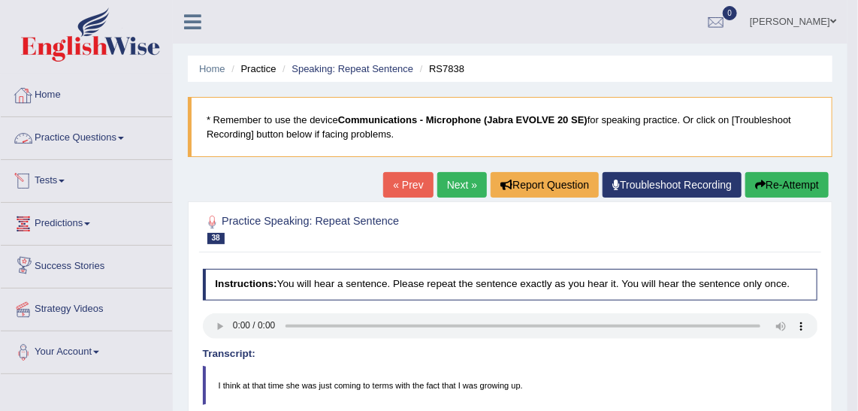
click at [67, 226] on link "Predictions" at bounding box center [86, 222] width 171 height 38
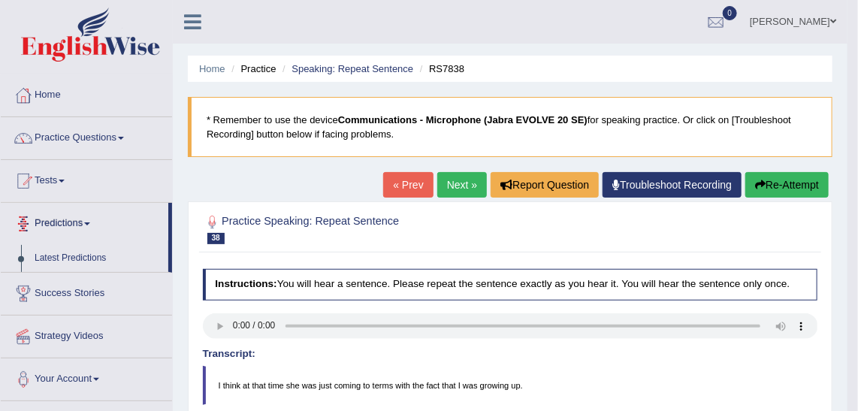
click at [77, 235] on link "Predictions" at bounding box center [84, 222] width 167 height 38
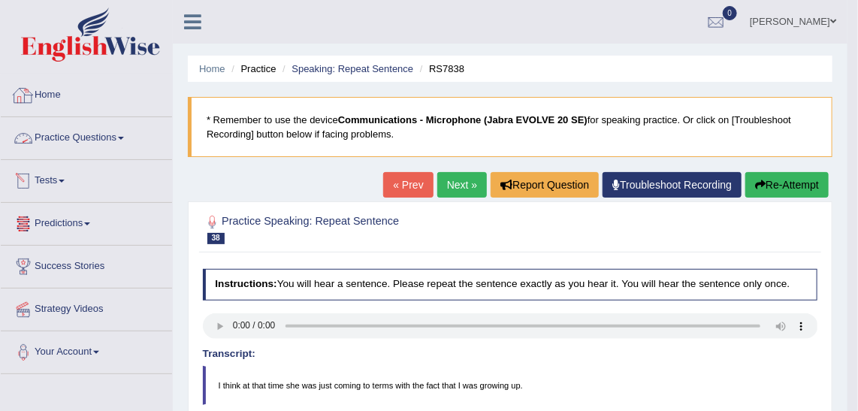
click at [116, 128] on link "Practice Questions" at bounding box center [86, 136] width 171 height 38
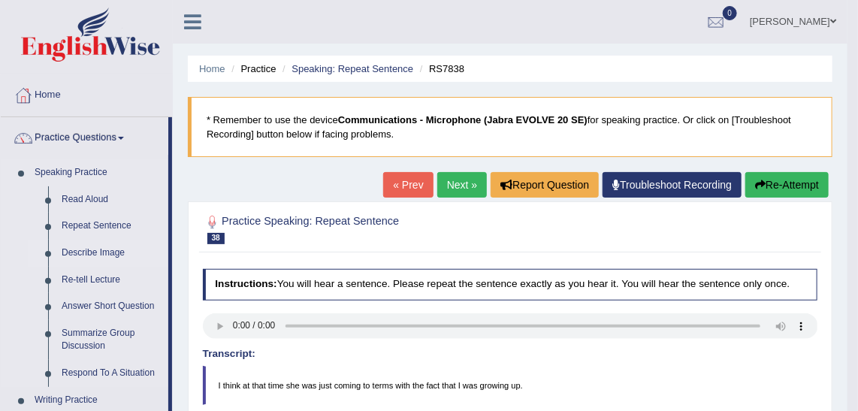
click at [93, 252] on link "Describe Image" at bounding box center [111, 253] width 113 height 27
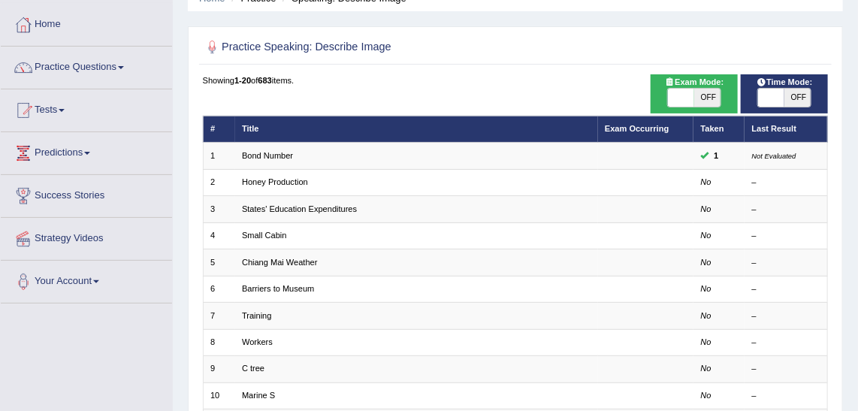
scroll to position [68, 0]
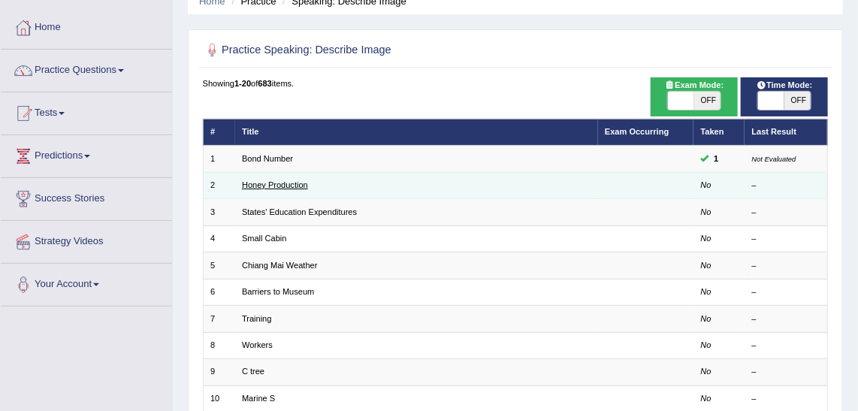
click at [292, 182] on link "Honey Production" at bounding box center [275, 184] width 66 height 9
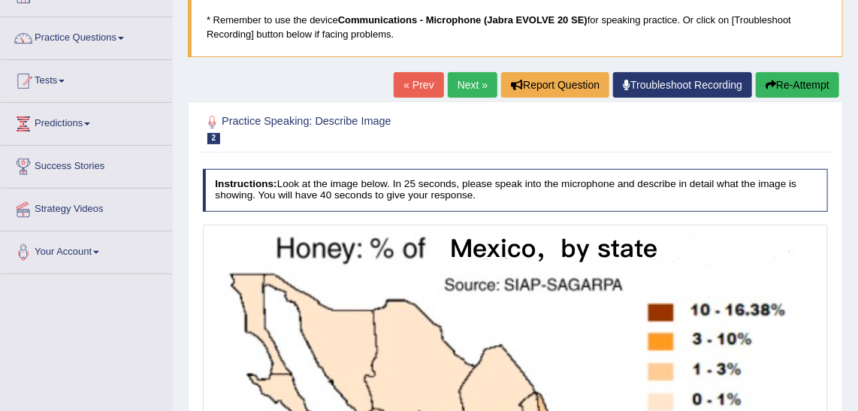
scroll to position [79, 0]
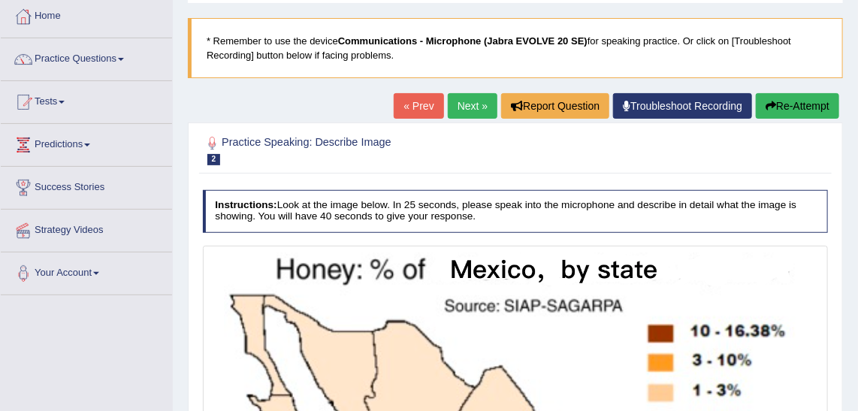
click at [467, 114] on link "Next »" at bounding box center [473, 106] width 50 height 26
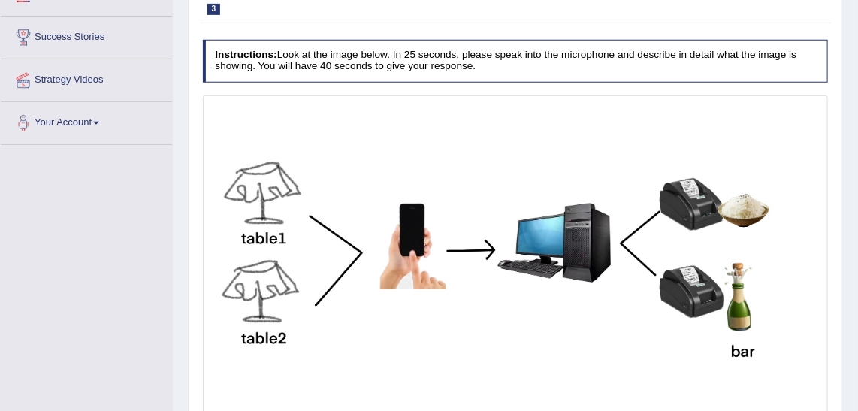
scroll to position [104, 0]
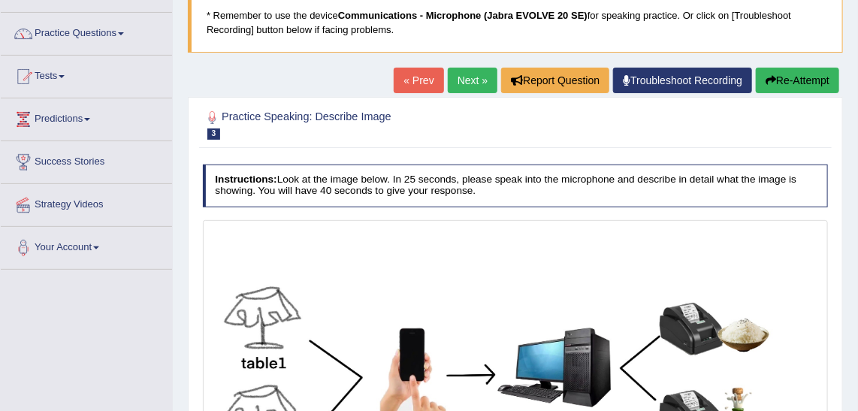
click at [464, 100] on div "Practice Speaking: Describe Image 3 Dinner Order Instructions: Look at the imag…" at bounding box center [515, 348] width 655 height 502
click at [480, 80] on link "Next »" at bounding box center [473, 81] width 50 height 26
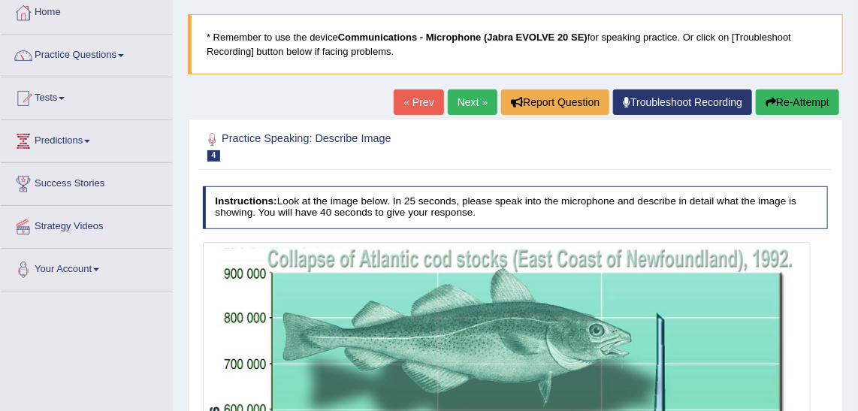
scroll to position [14, 0]
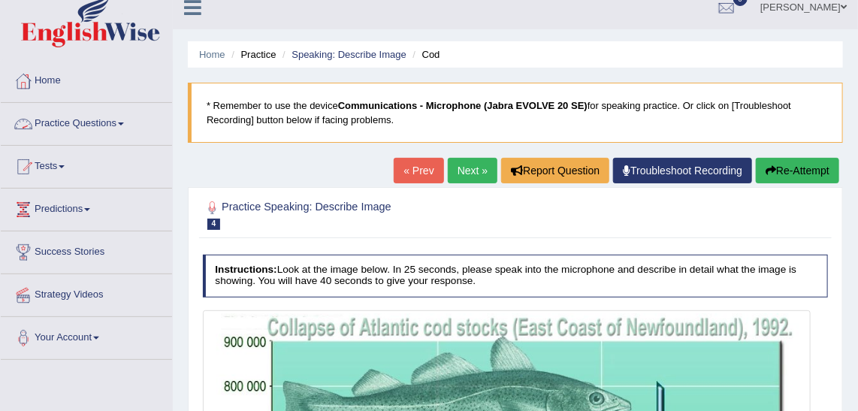
click at [110, 125] on link "Practice Questions" at bounding box center [86, 122] width 171 height 38
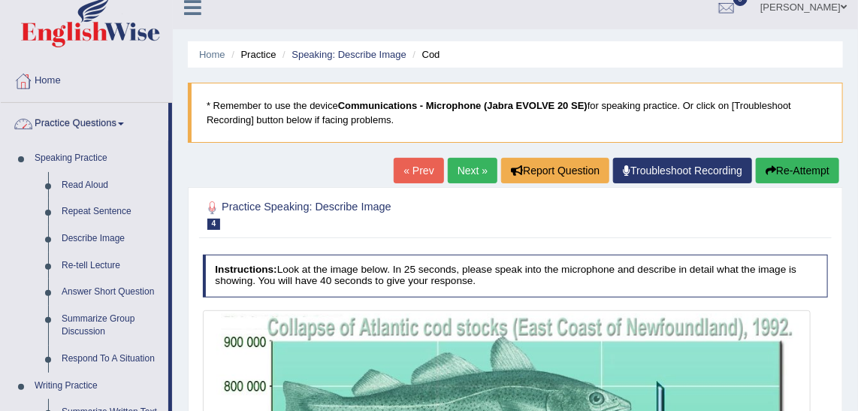
scroll to position [151, 0]
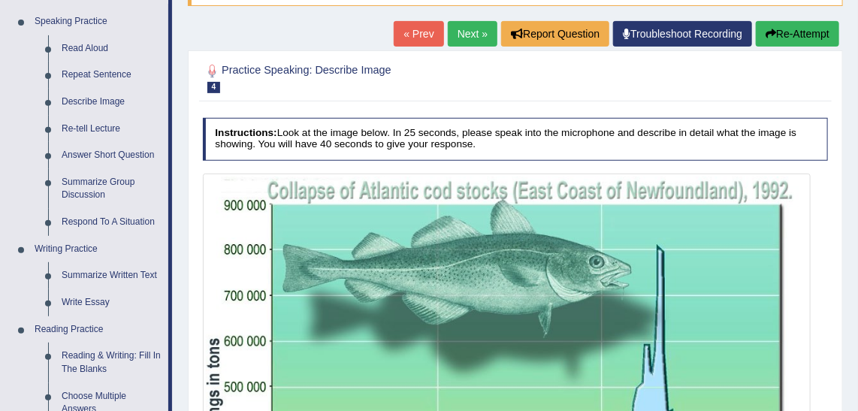
click at [465, 38] on link "Next »" at bounding box center [473, 34] width 50 height 26
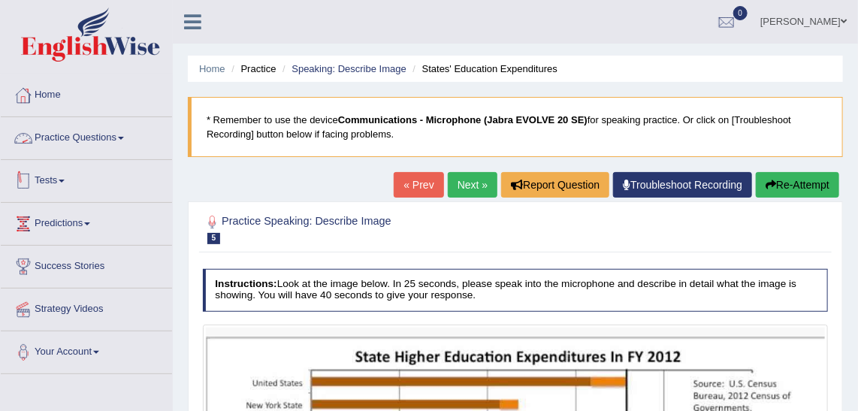
click at [115, 140] on link "Practice Questions" at bounding box center [86, 136] width 171 height 38
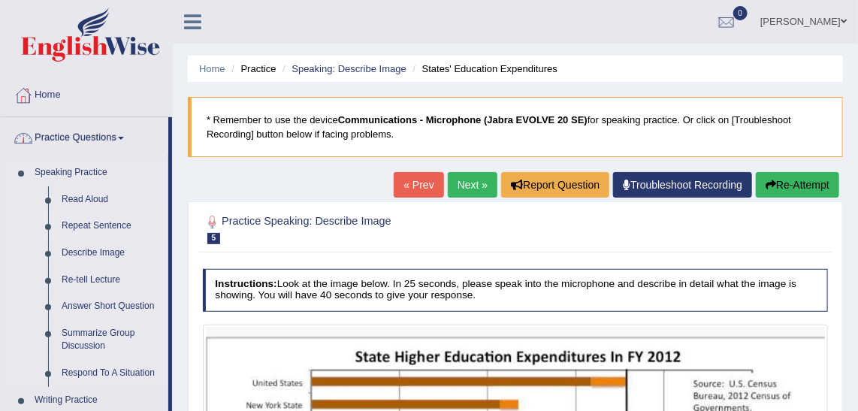
scroll to position [136, 0]
